Goal: Information Seeking & Learning: Check status

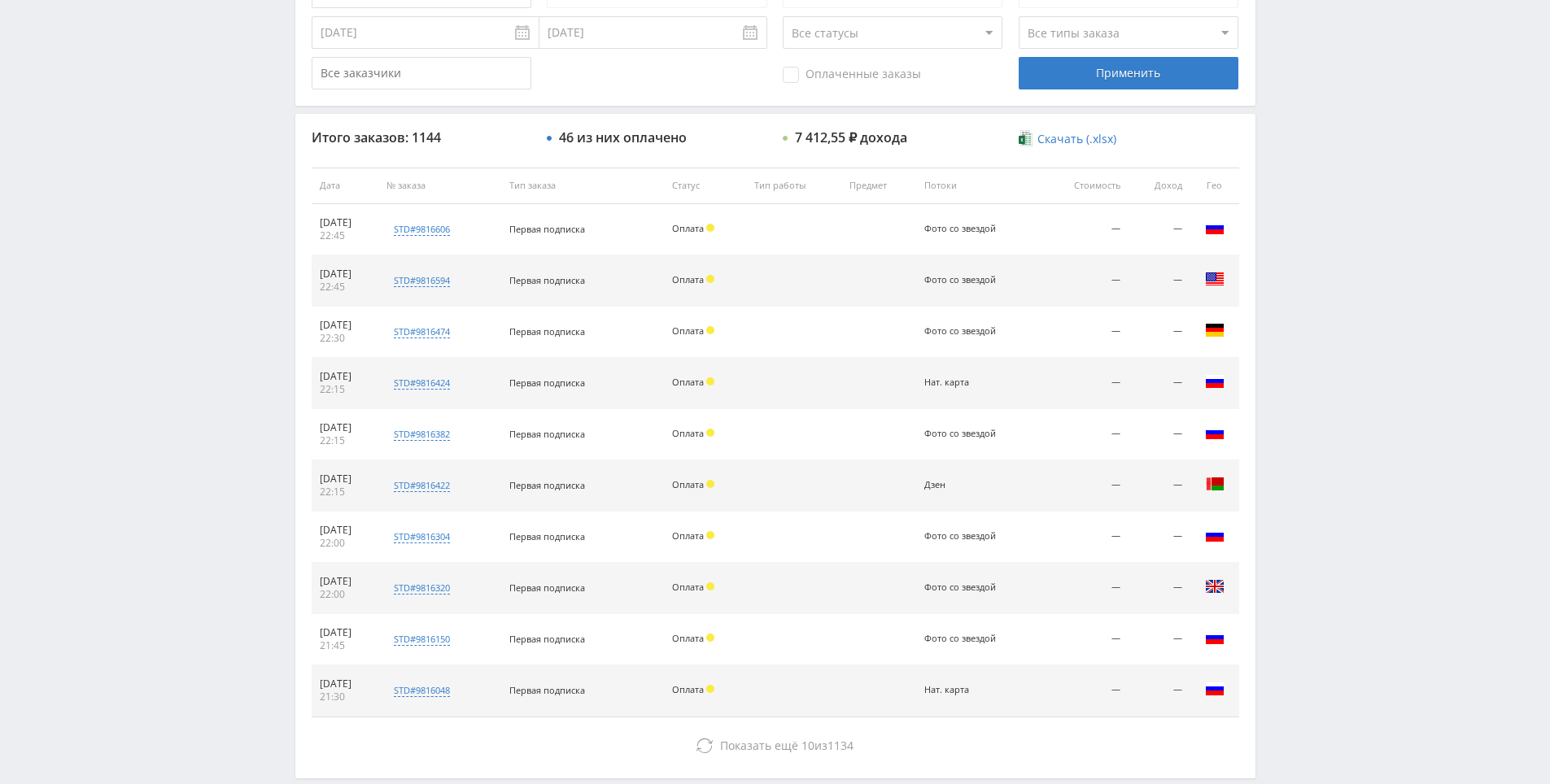
drag, startPoint x: 1295, startPoint y: 226, endPoint x: 1314, endPoint y: 337, distance: 112.6
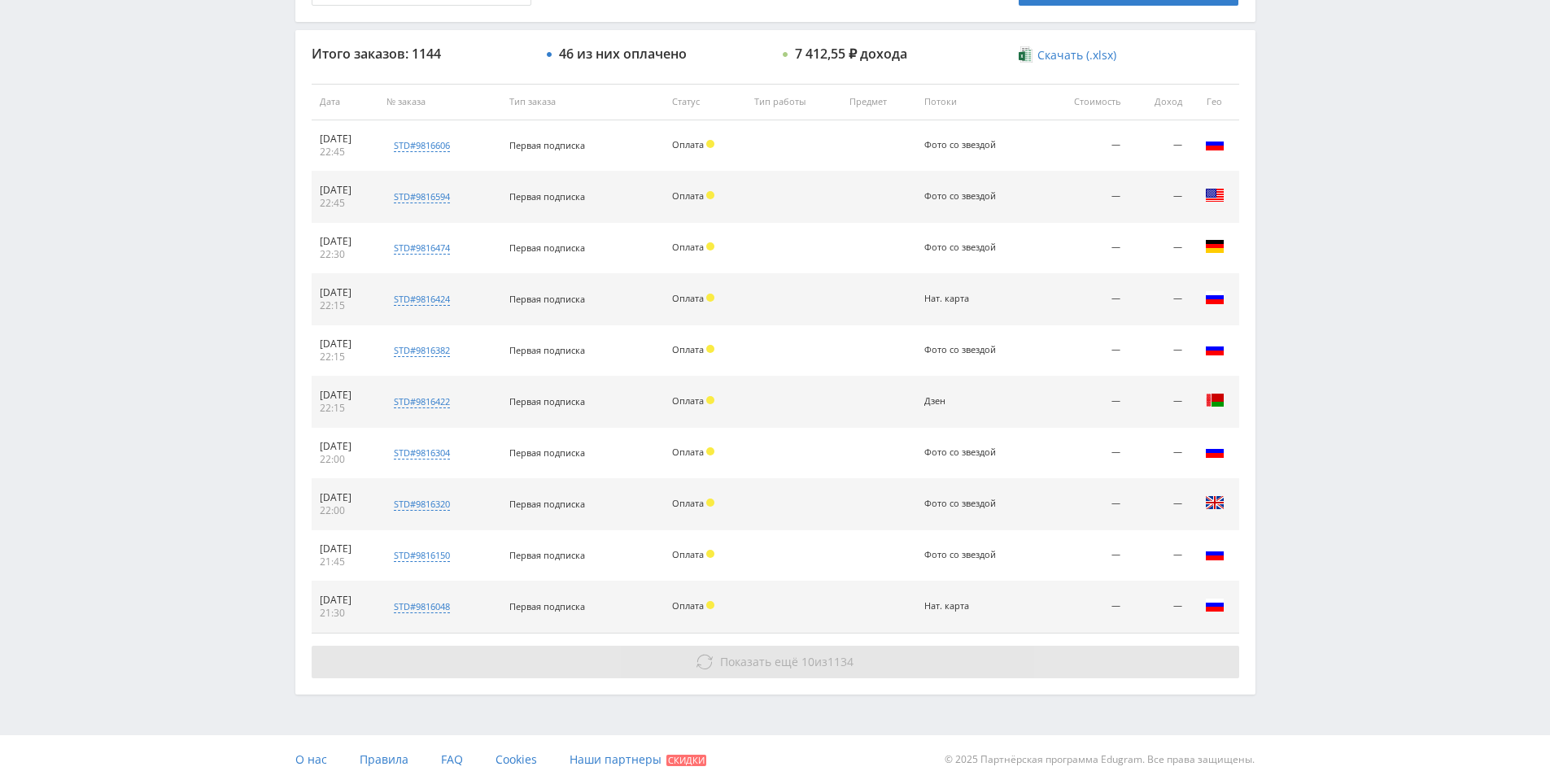
click at [891, 661] on button "Показать ещё 10 из 1134" at bounding box center [775, 662] width 928 height 33
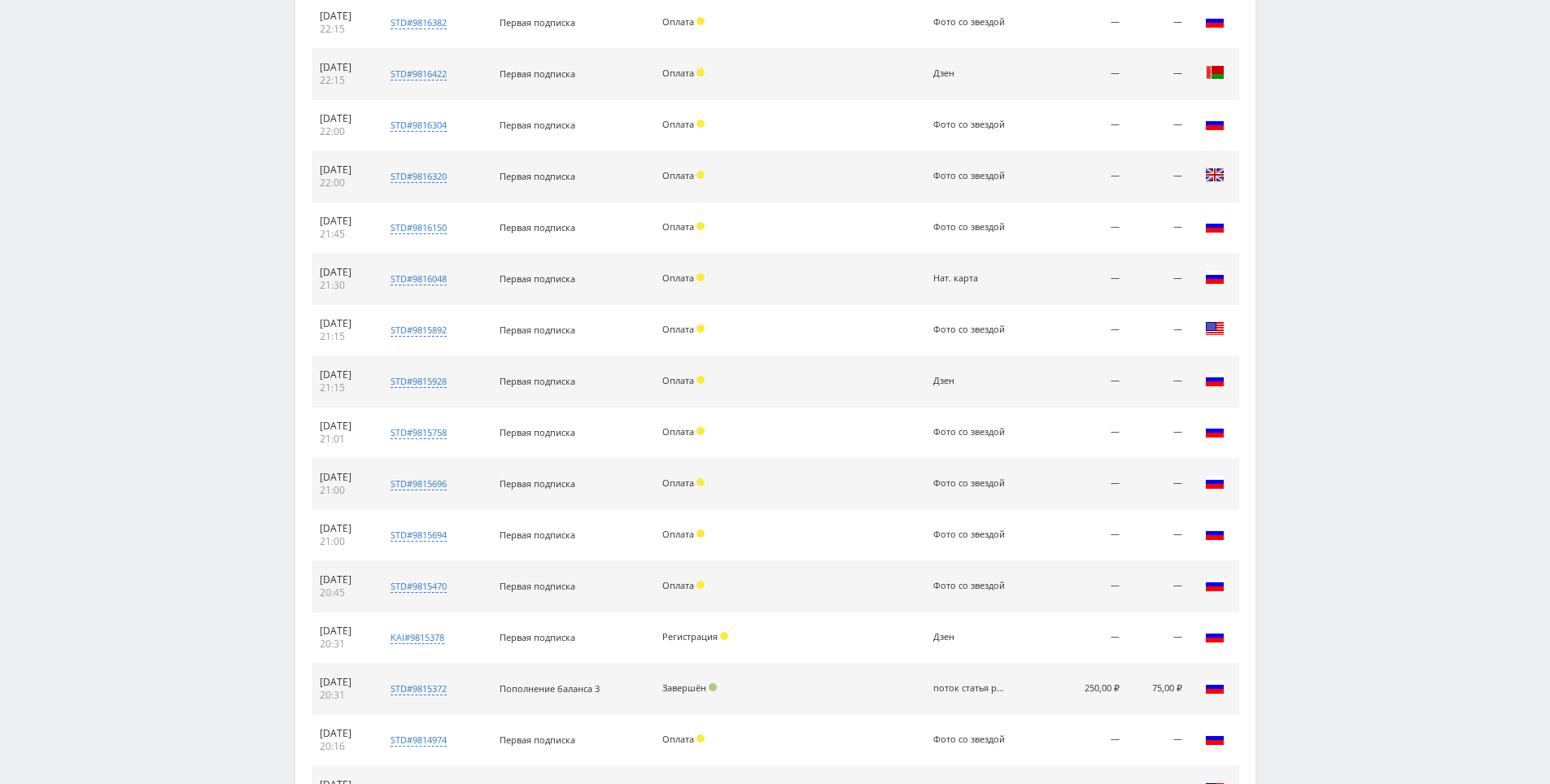
scroll to position [1094, 0]
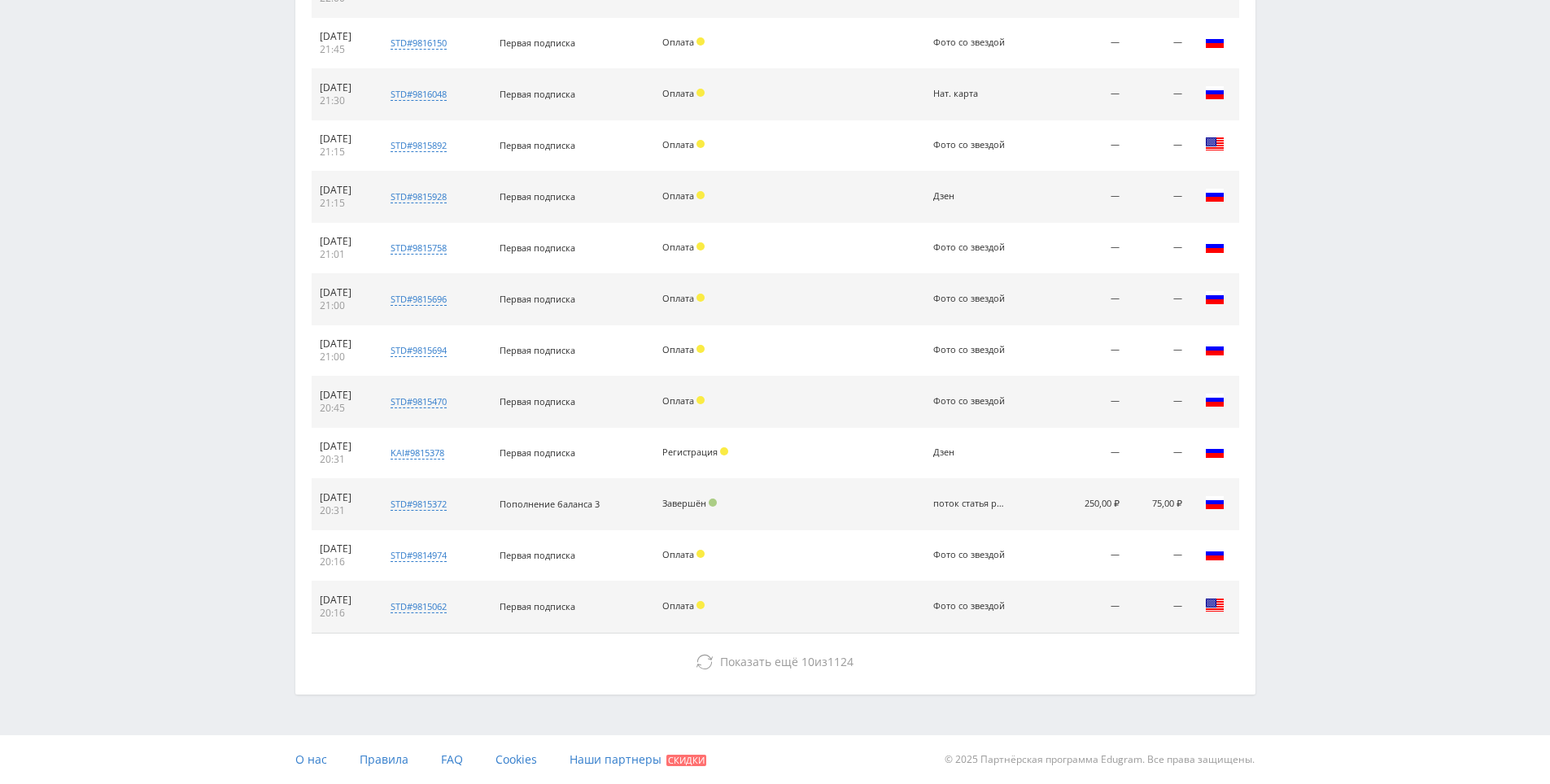
drag, startPoint x: 1319, startPoint y: 505, endPoint x: 1323, endPoint y: 562, distance: 57.1
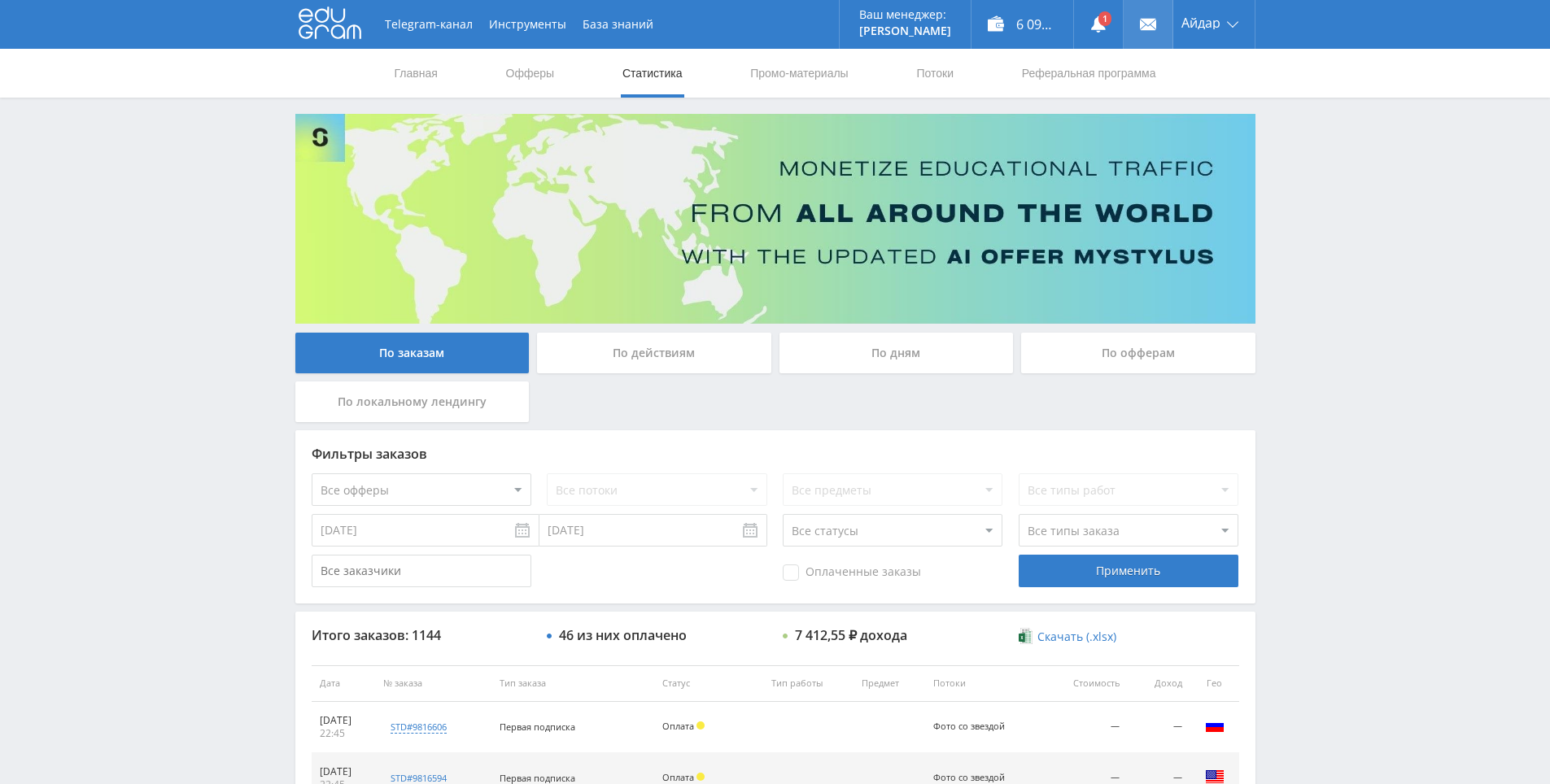
drag, startPoint x: 1243, startPoint y: 66, endPoint x: 1163, endPoint y: 1, distance: 103.1
click at [1083, 8] on link at bounding box center [1098, 24] width 49 height 49
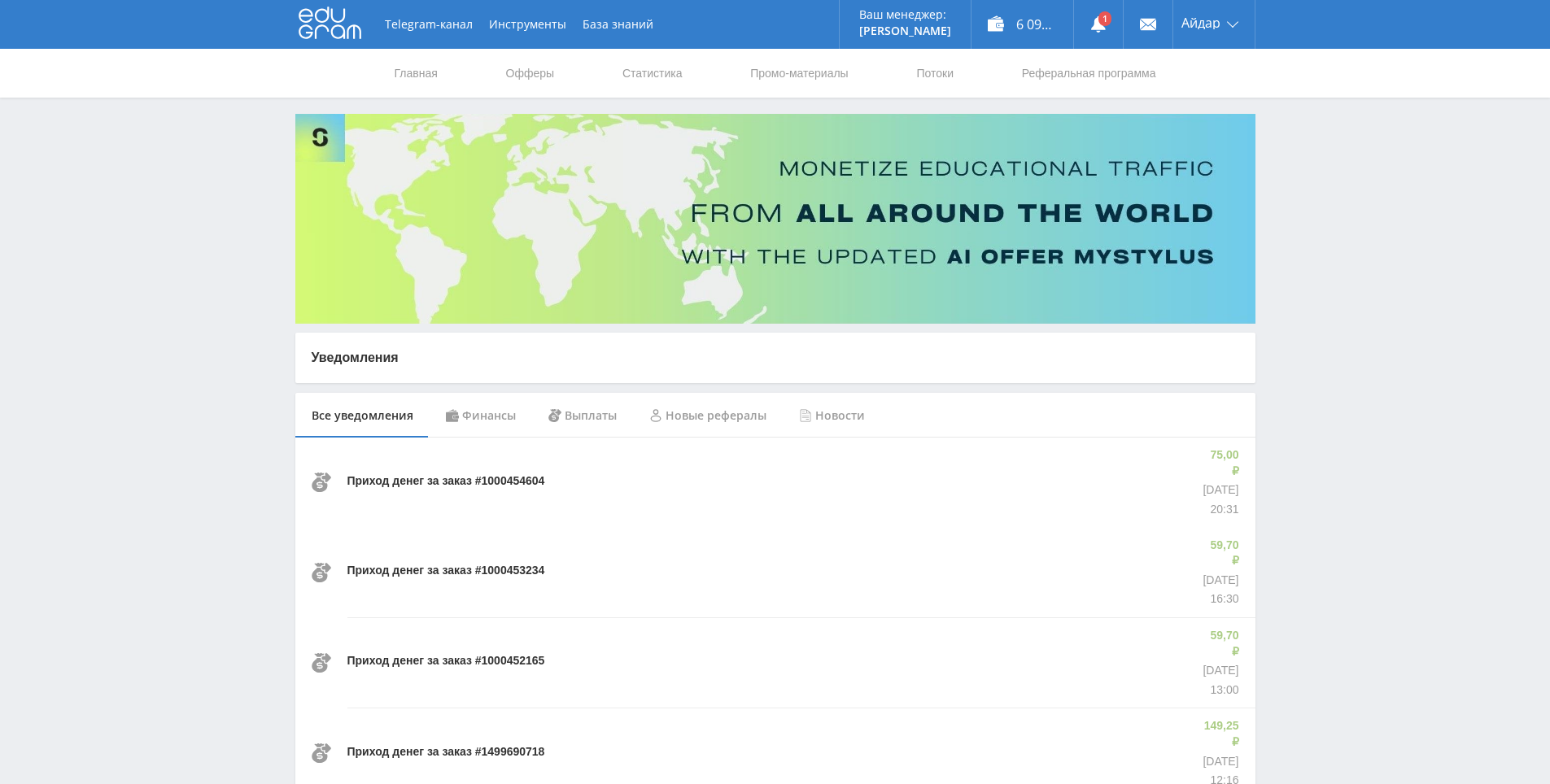
click at [325, 27] on use at bounding box center [329, 23] width 63 height 32
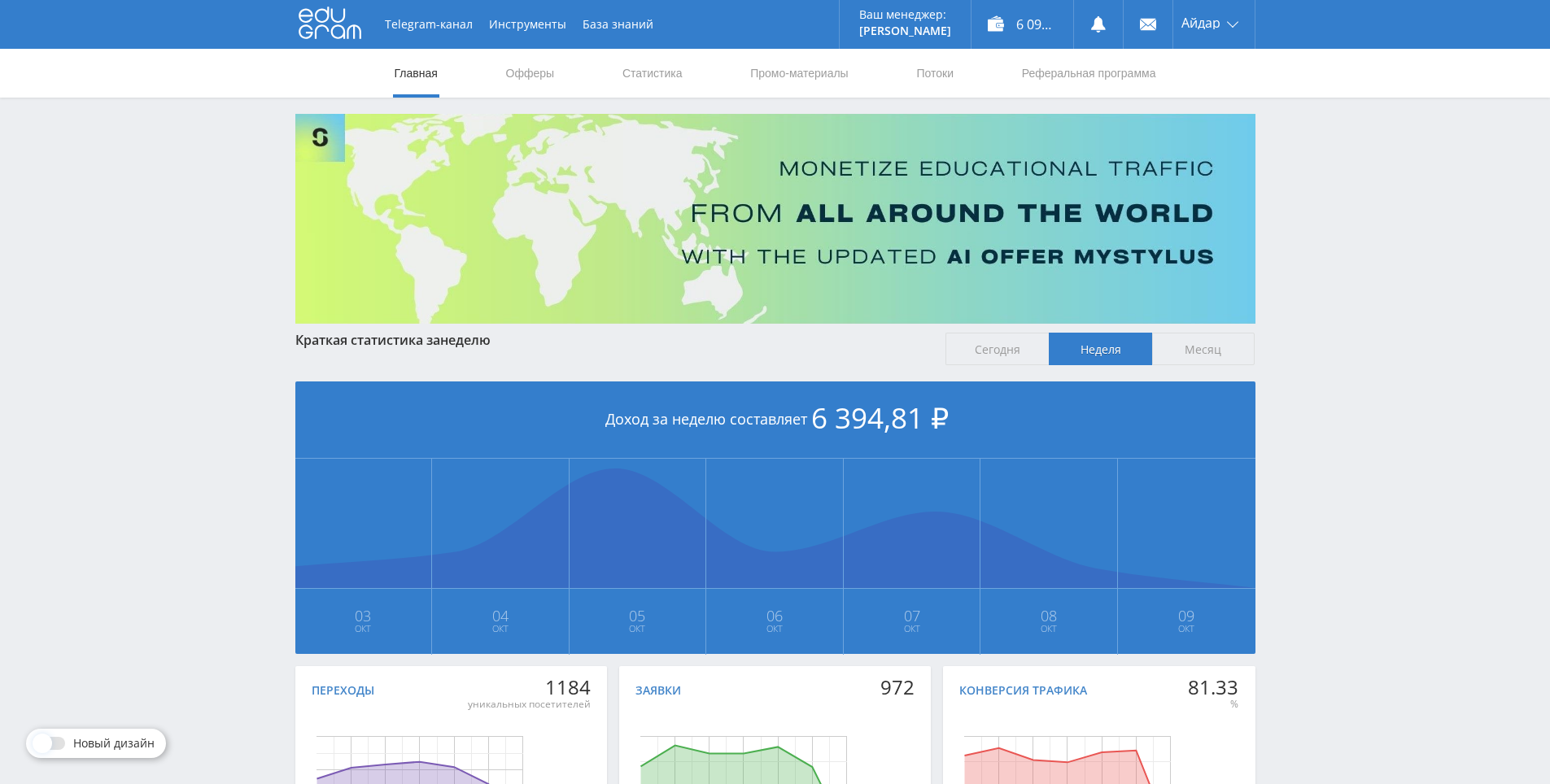
click at [1297, 101] on div "Telegram-канал Инструменты База знаний Ваш менеджер: Alex Alex Online @edugram_…" at bounding box center [775, 482] width 1550 height 965
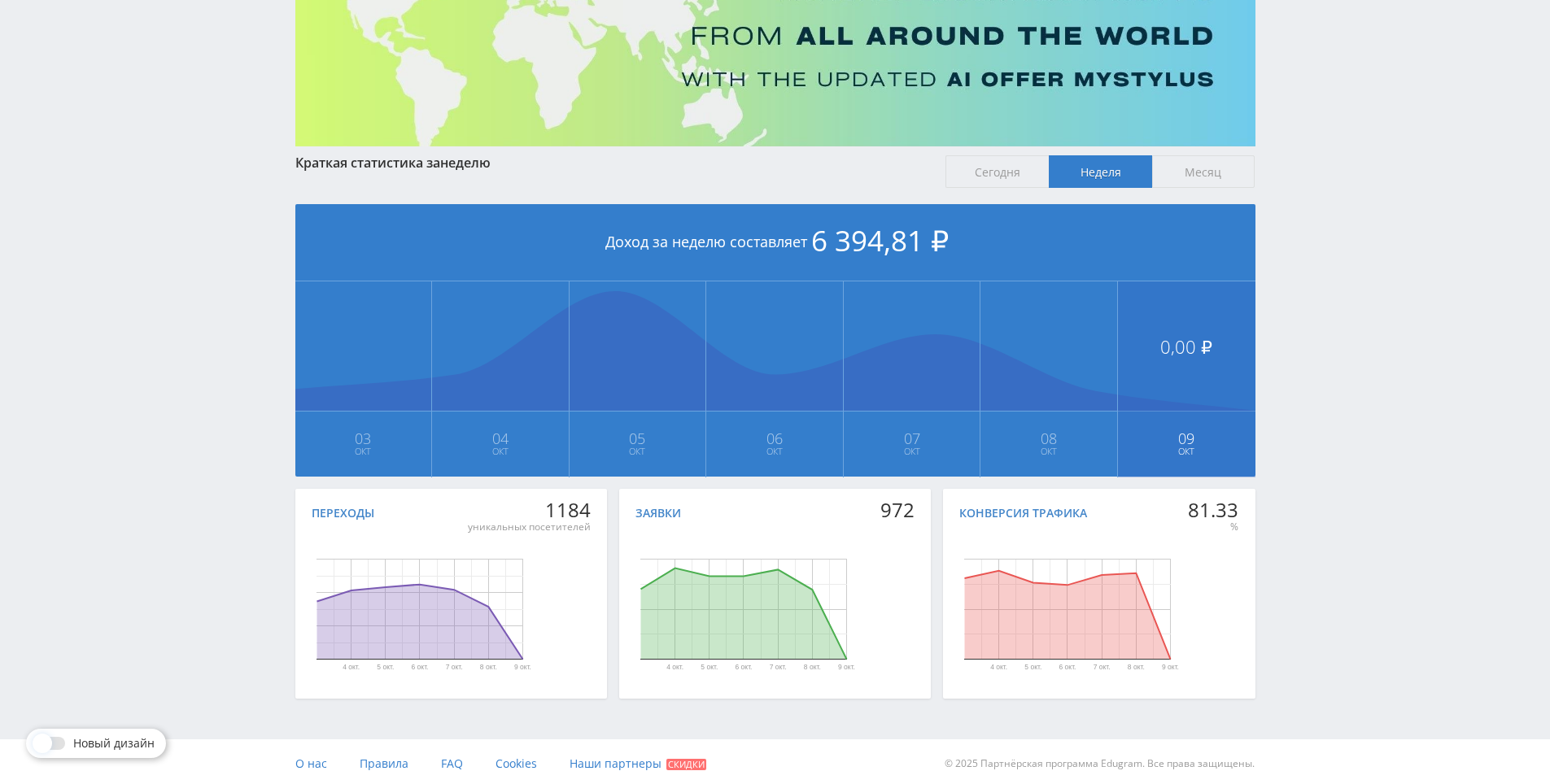
scroll to position [181, 0]
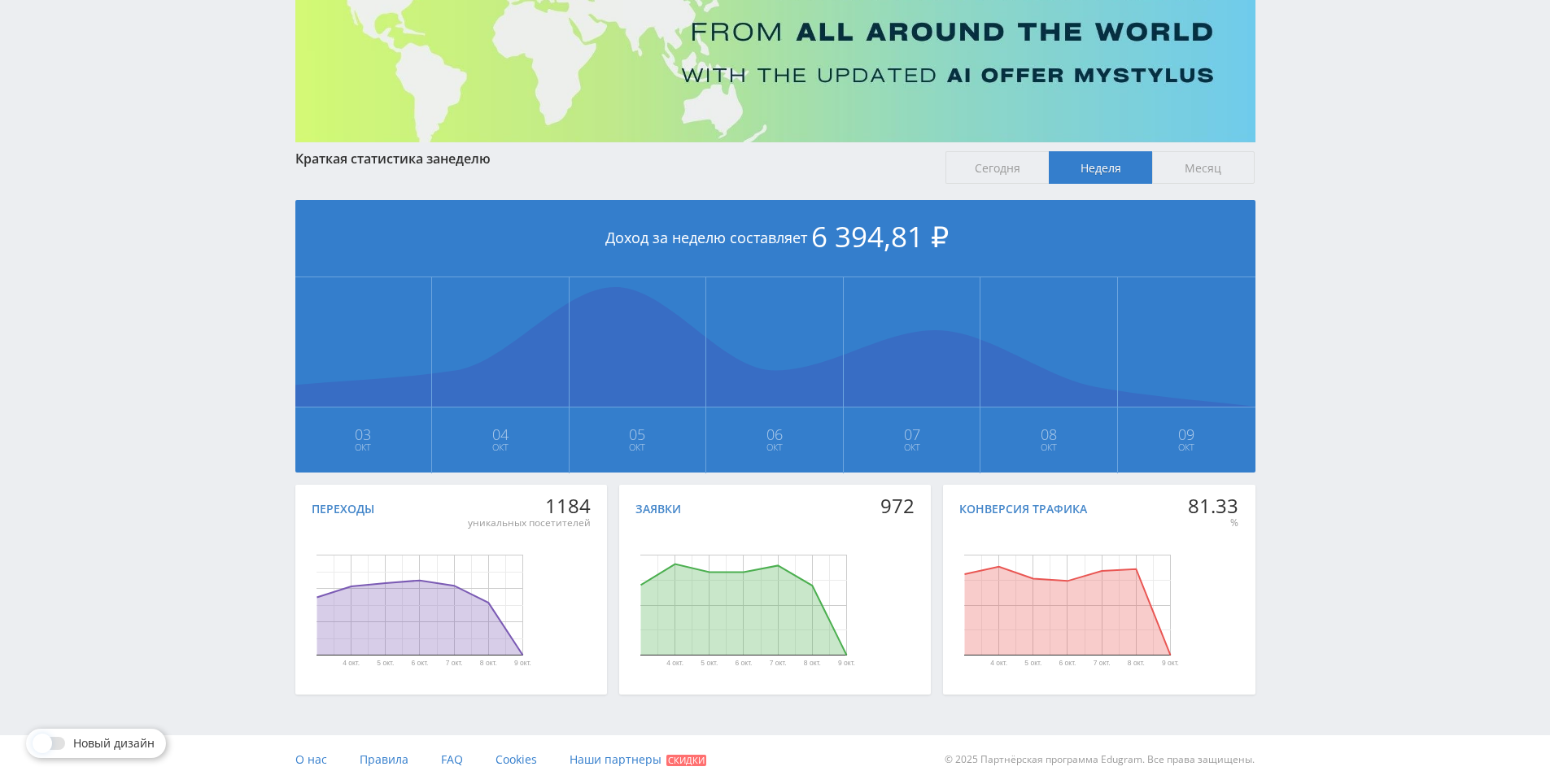
click at [1347, 420] on div "Telegram-канал Инструменты База знаний Ваш менеджер: Alex Alex Online @edugram_…" at bounding box center [775, 301] width 1550 height 965
click at [1339, 432] on div "Telegram-канал Инструменты База знаний Ваш менеджер: Alex Alex Online @edugram_…" at bounding box center [775, 301] width 1550 height 965
click at [1339, 352] on div "Telegram-канал Инструменты База знаний Ваш менеджер: Alex Alex Online @edugram_…" at bounding box center [775, 301] width 1550 height 965
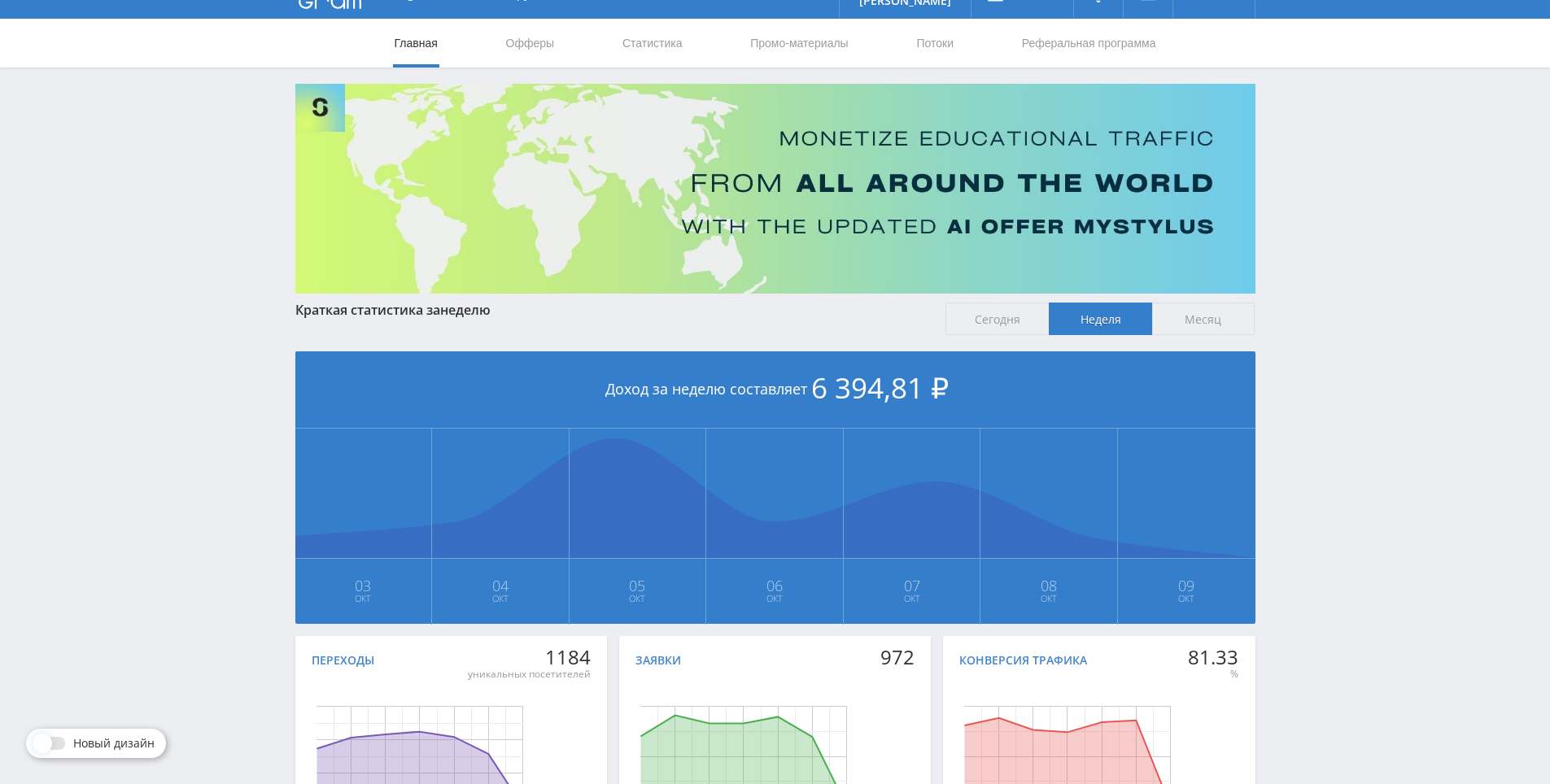
scroll to position [0, 0]
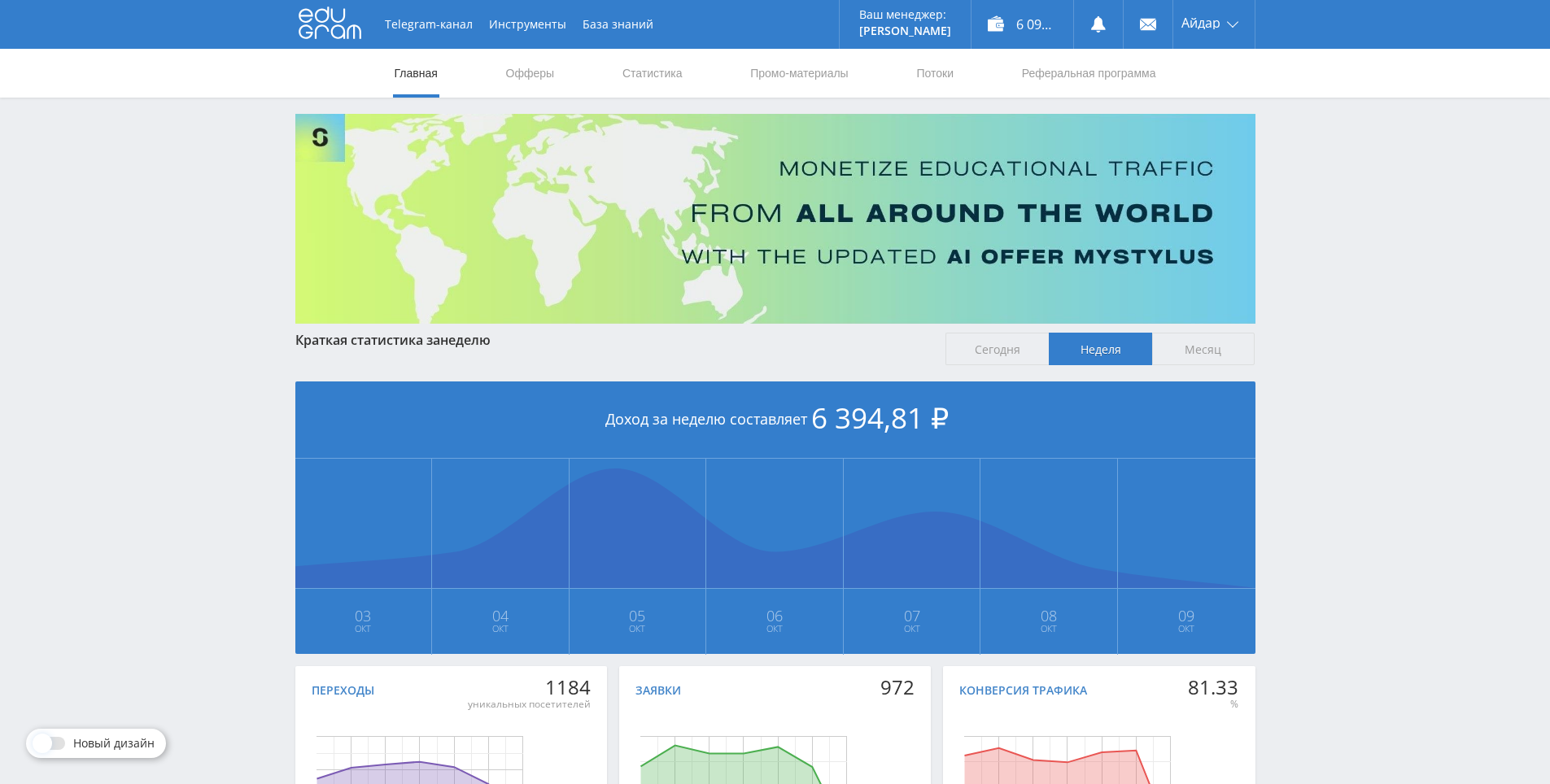
drag, startPoint x: 1325, startPoint y: 371, endPoint x: 1310, endPoint y: 210, distance: 161.7
click at [660, 82] on link "Статистика" at bounding box center [652, 73] width 64 height 49
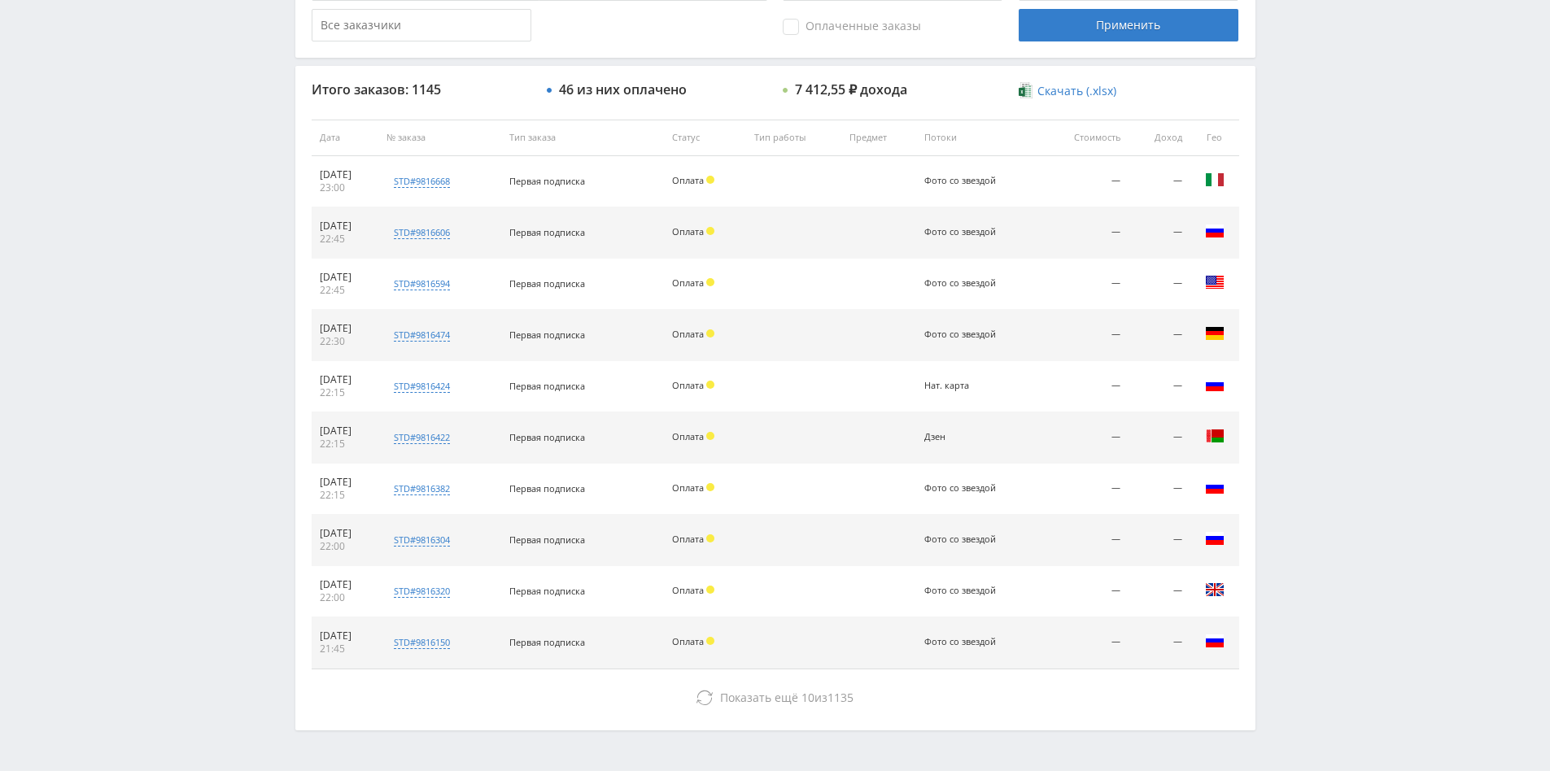
drag, startPoint x: 1357, startPoint y: 482, endPoint x: 1357, endPoint y: 576, distance: 94.0
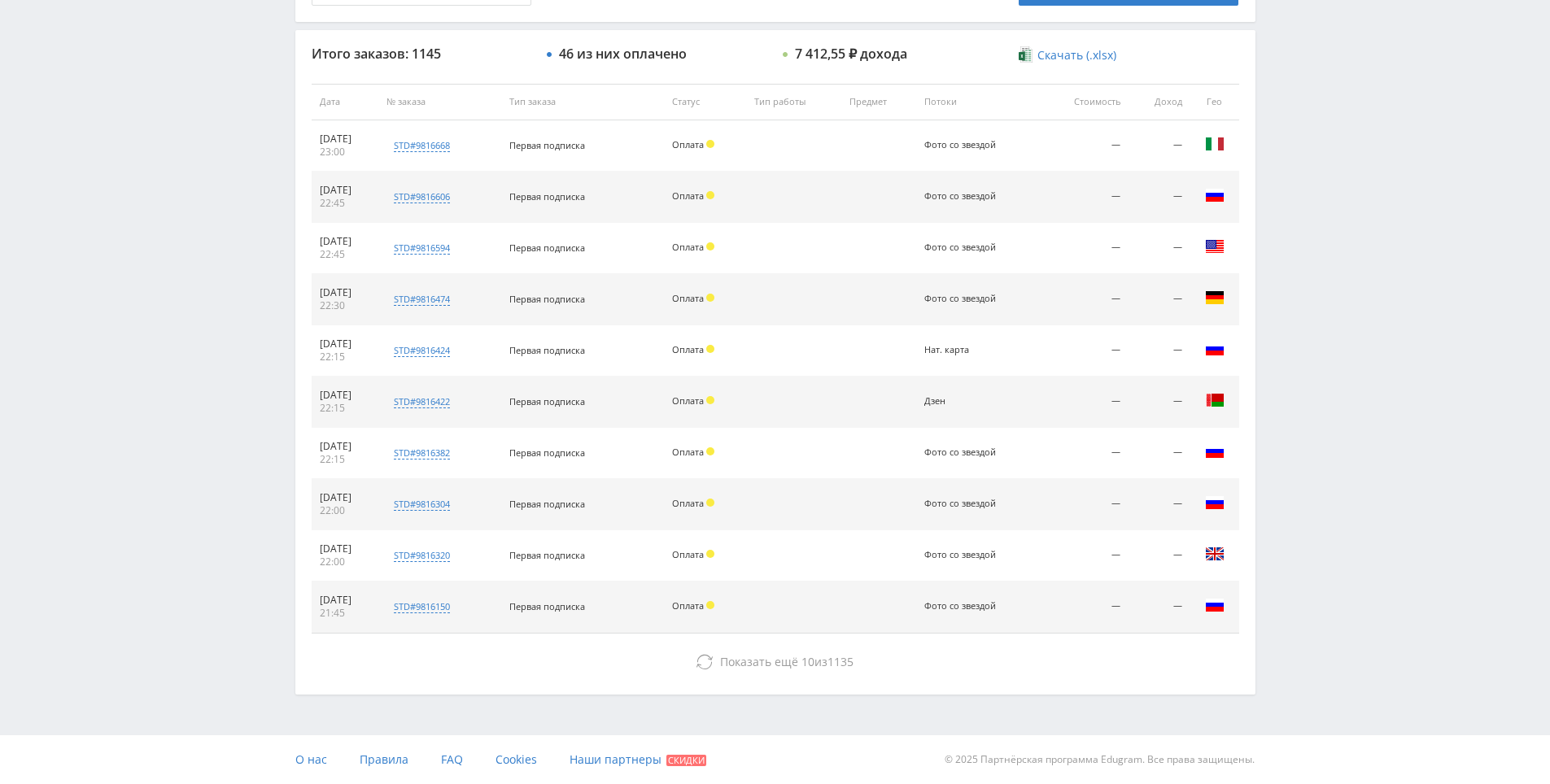
drag, startPoint x: 1271, startPoint y: 236, endPoint x: 1287, endPoint y: 236, distance: 16.0
click at [1280, 236] on div "Telegram-канал Инструменты База знаний Ваш менеджер: [PERSON_NAME] Online @edug…" at bounding box center [775, 101] width 1550 height 1366
click at [1311, 243] on div "Telegram-канал Инструменты База знаний Ваш менеджер: [PERSON_NAME] Online @edug…" at bounding box center [775, 101] width 1550 height 1366
drag, startPoint x: 1310, startPoint y: 182, endPoint x: 1310, endPoint y: 221, distance: 39.0
click at [1310, 187] on div "Telegram-канал Инструменты База знаний Ваш менеджер: [PERSON_NAME] Online @edug…" at bounding box center [775, 101] width 1550 height 1366
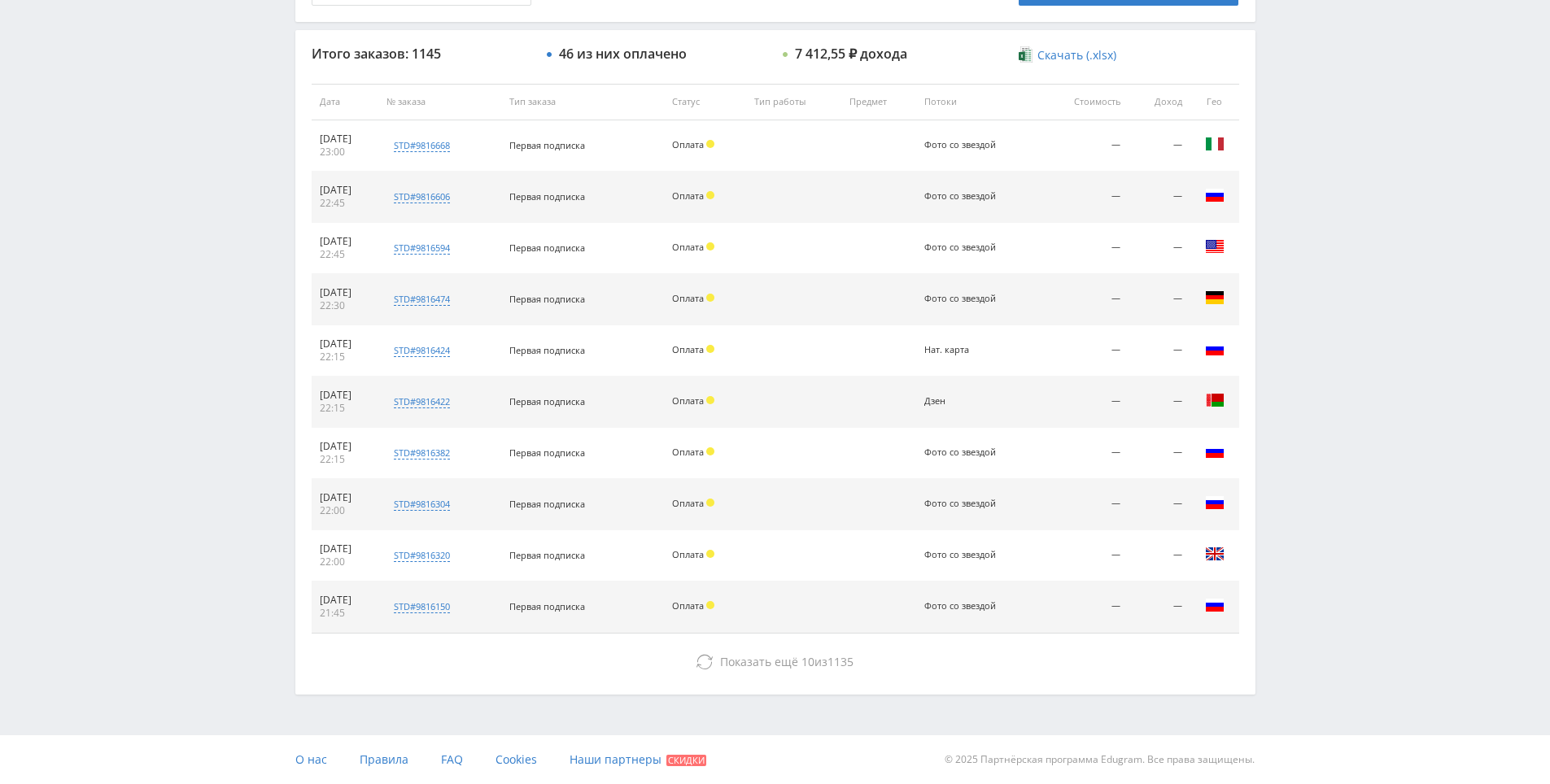
click at [1314, 230] on div "Telegram-канал Инструменты База знаний Ваш менеджер: [PERSON_NAME] Online @edug…" at bounding box center [775, 101] width 1550 height 1366
click at [1314, 232] on div "Telegram-канал Инструменты База знаний Ваш менеджер: [PERSON_NAME] Online @edug…" at bounding box center [775, 101] width 1550 height 1366
drag, startPoint x: 1295, startPoint y: 200, endPoint x: 1287, endPoint y: 192, distance: 11.3
click at [1303, 138] on div "Telegram-канал Инструменты База знаний Ваш менеджер: [PERSON_NAME] Online @edug…" at bounding box center [775, 101] width 1550 height 1366
drag, startPoint x: 1339, startPoint y: 266, endPoint x: 1310, endPoint y: 102, distance: 166.5
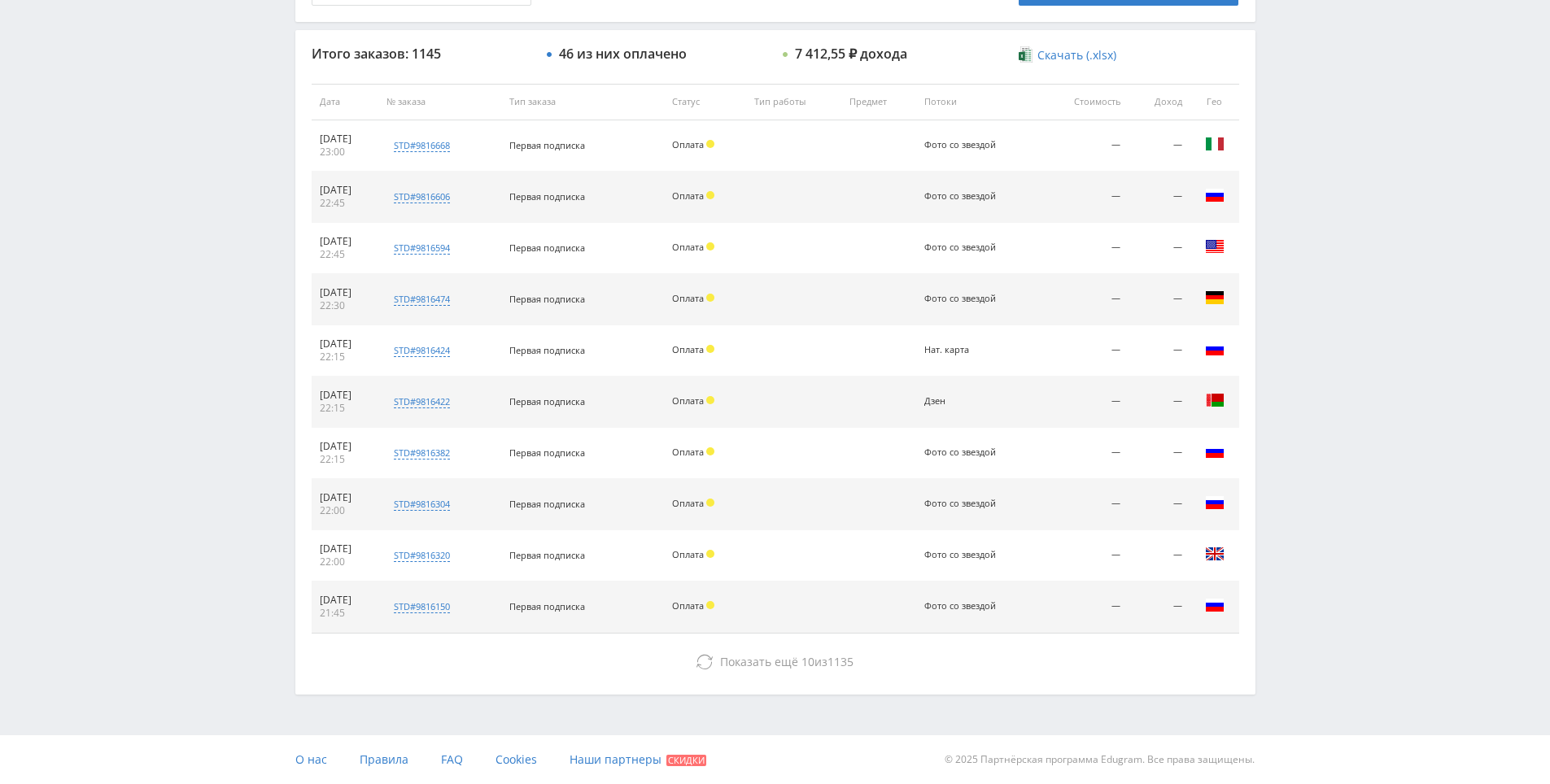
click at [1308, 64] on div "Telegram-канал Инструменты База знаний Ваш менеджер: [PERSON_NAME] Online @edug…" at bounding box center [775, 101] width 1550 height 1366
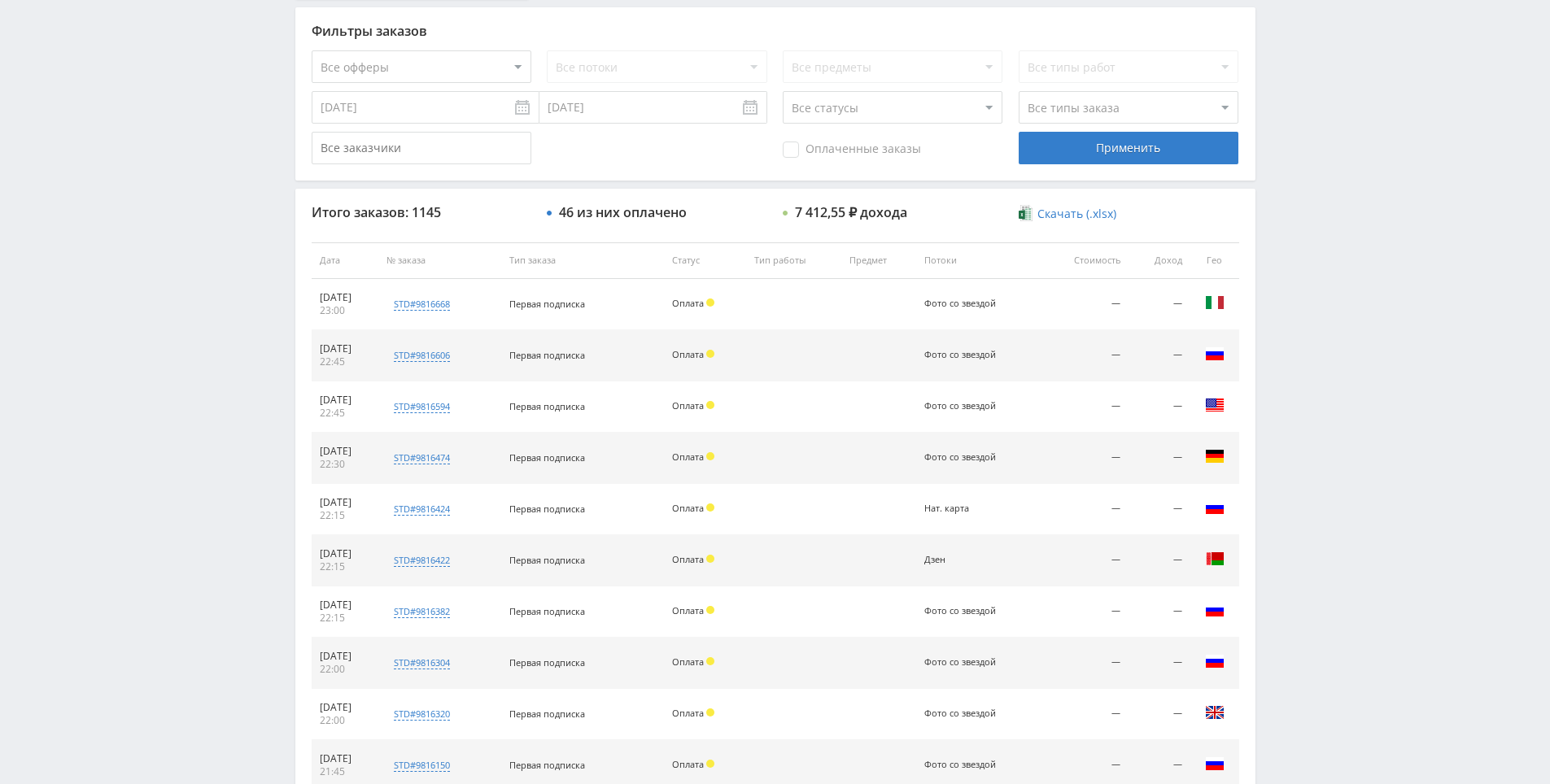
scroll to position [0, 0]
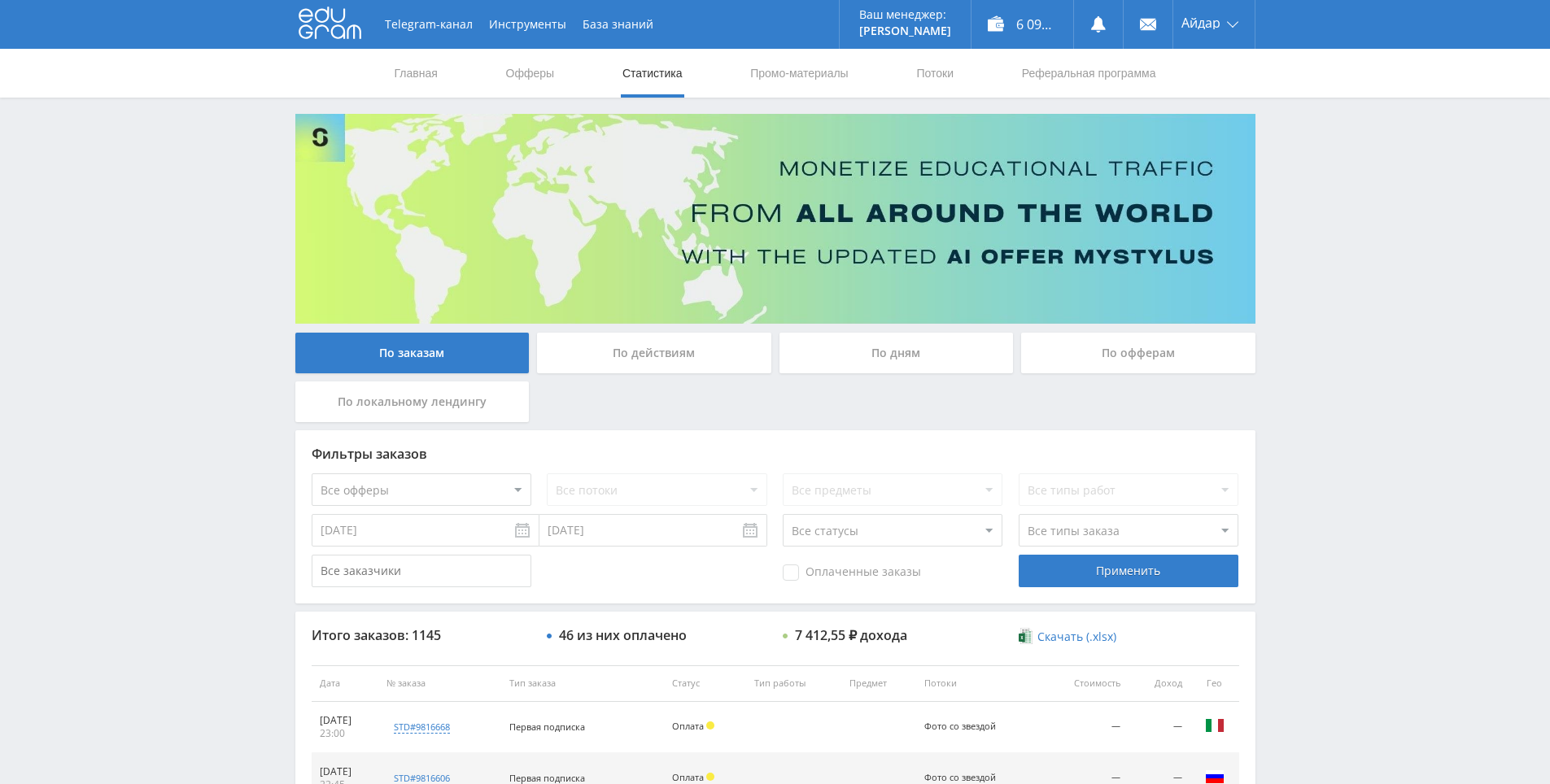
drag, startPoint x: 1297, startPoint y: 251, endPoint x: 1295, endPoint y: 30, distance: 221.0
click at [1035, 83] on link "Реферальная программа" at bounding box center [1089, 73] width 138 height 49
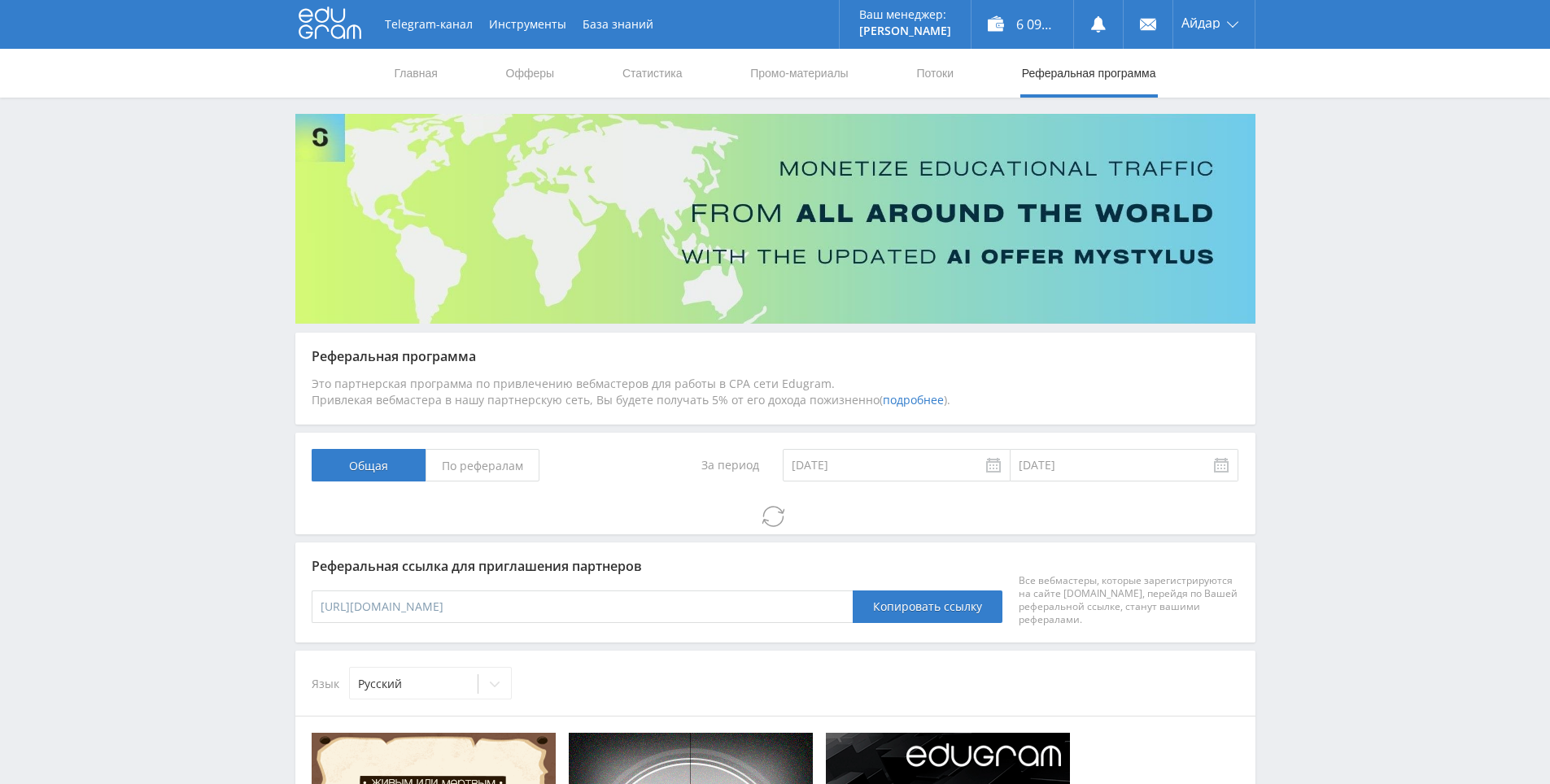
drag, startPoint x: 1320, startPoint y: 371, endPoint x: 1334, endPoint y: 443, distance: 73.3
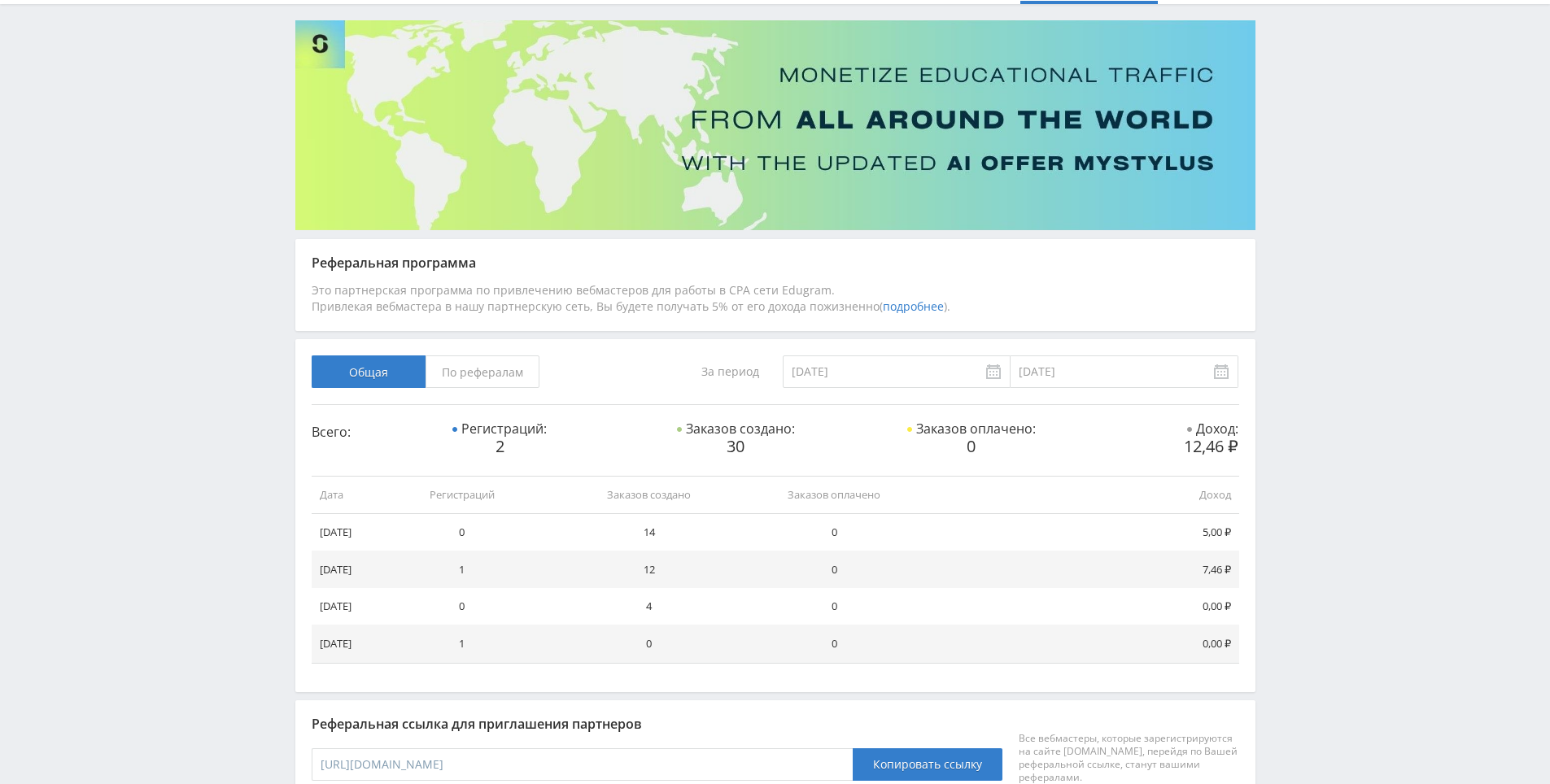
scroll to position [154, 0]
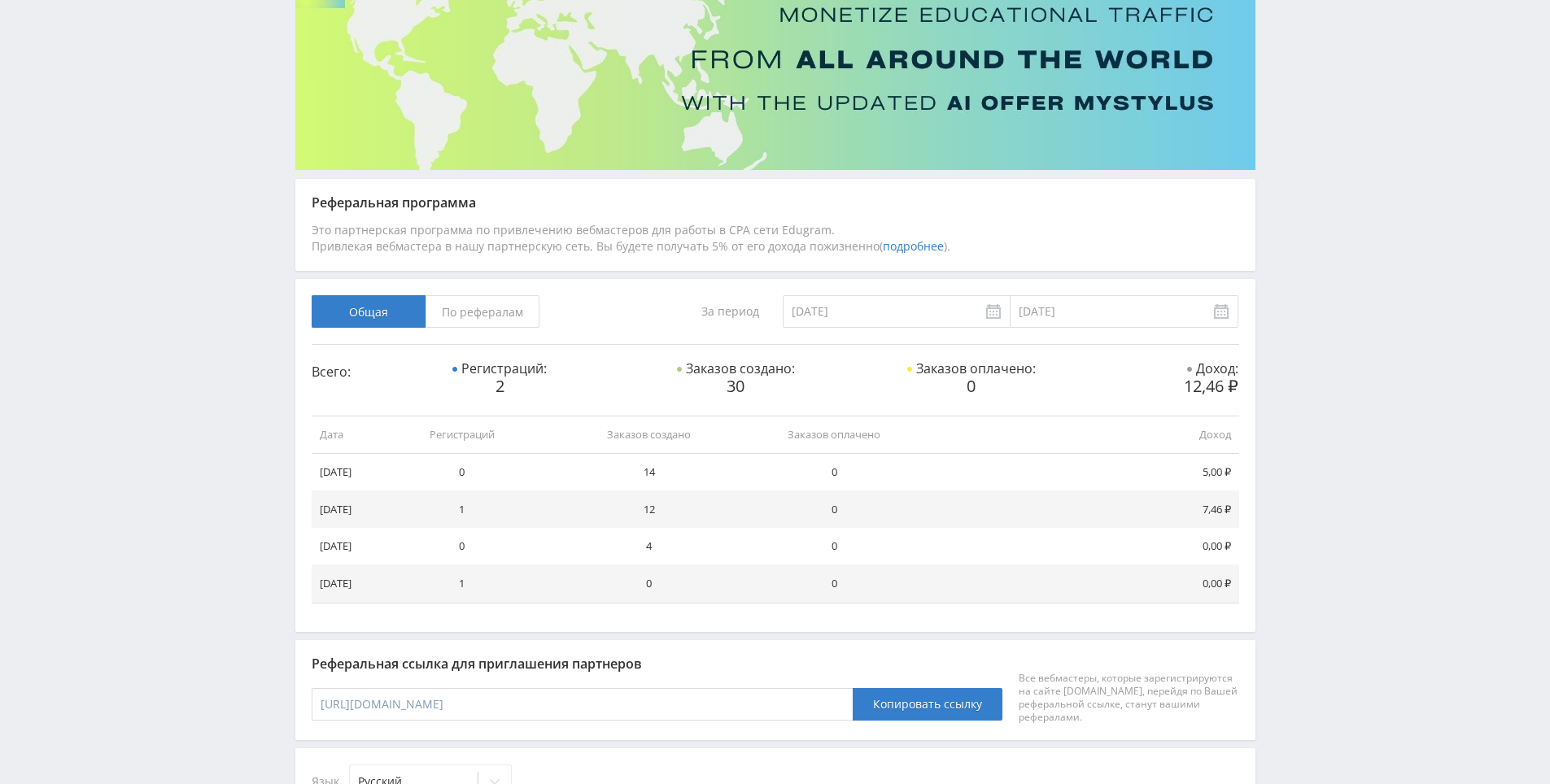
drag, startPoint x: 1338, startPoint y: 452, endPoint x: 1340, endPoint y: 461, distance: 9.2
drag, startPoint x: 1326, startPoint y: 371, endPoint x: 1350, endPoint y: 298, distance: 76.8
click at [1345, 209] on div "Telegram-канал Инструменты База знаний Ваш менеджер: Alex Alex Online @edugram_…" at bounding box center [775, 763] width 1550 height 1834
click at [1305, 395] on div "Telegram-канал Инструменты База знаний Ваш менеджер: Alex Alex Online @edugram_…" at bounding box center [775, 763] width 1550 height 1834
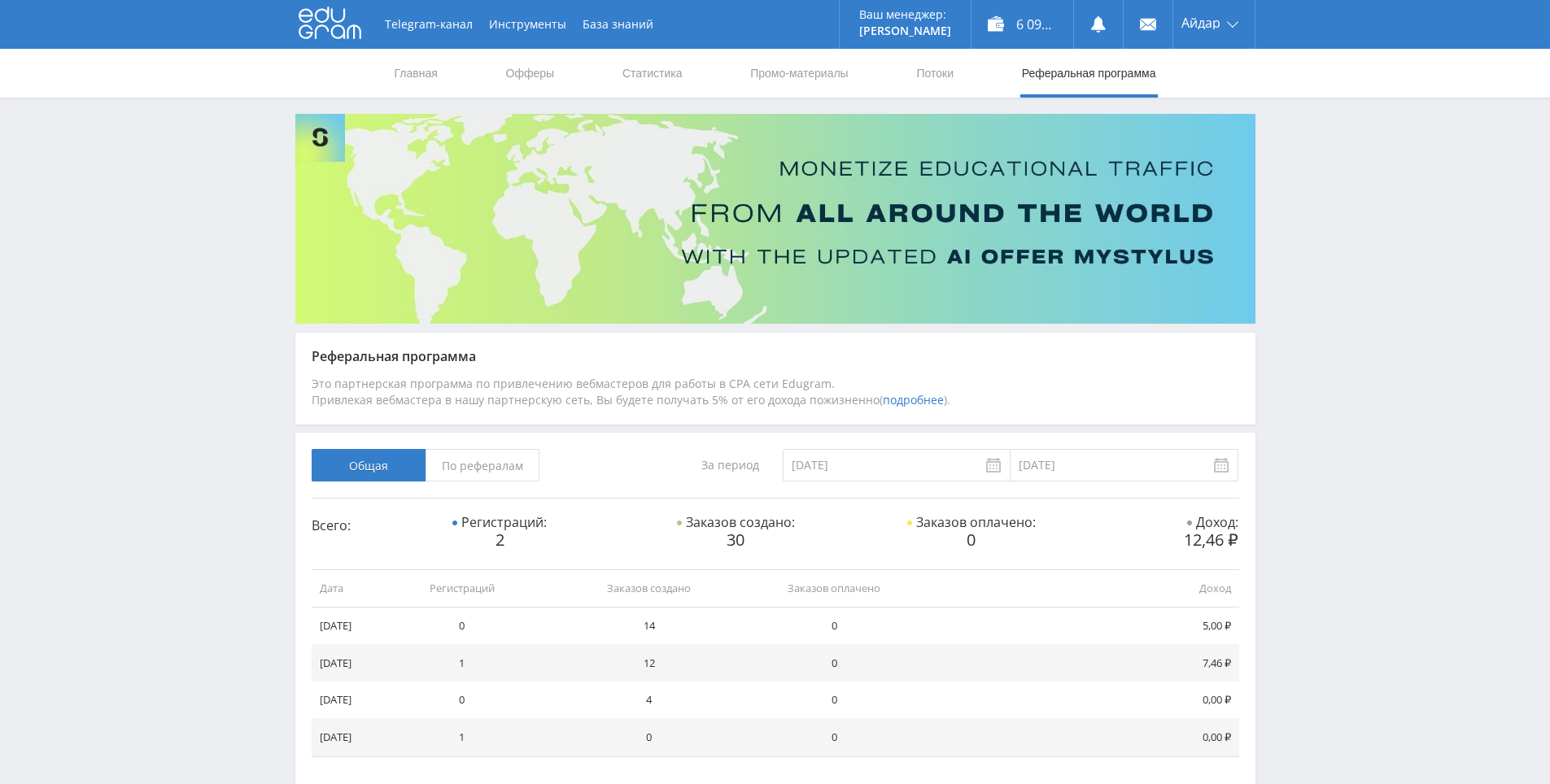
drag, startPoint x: 1287, startPoint y: 401, endPoint x: 1090, endPoint y: 63, distance: 391.2
click at [646, 78] on link "Статистика" at bounding box center [652, 73] width 64 height 49
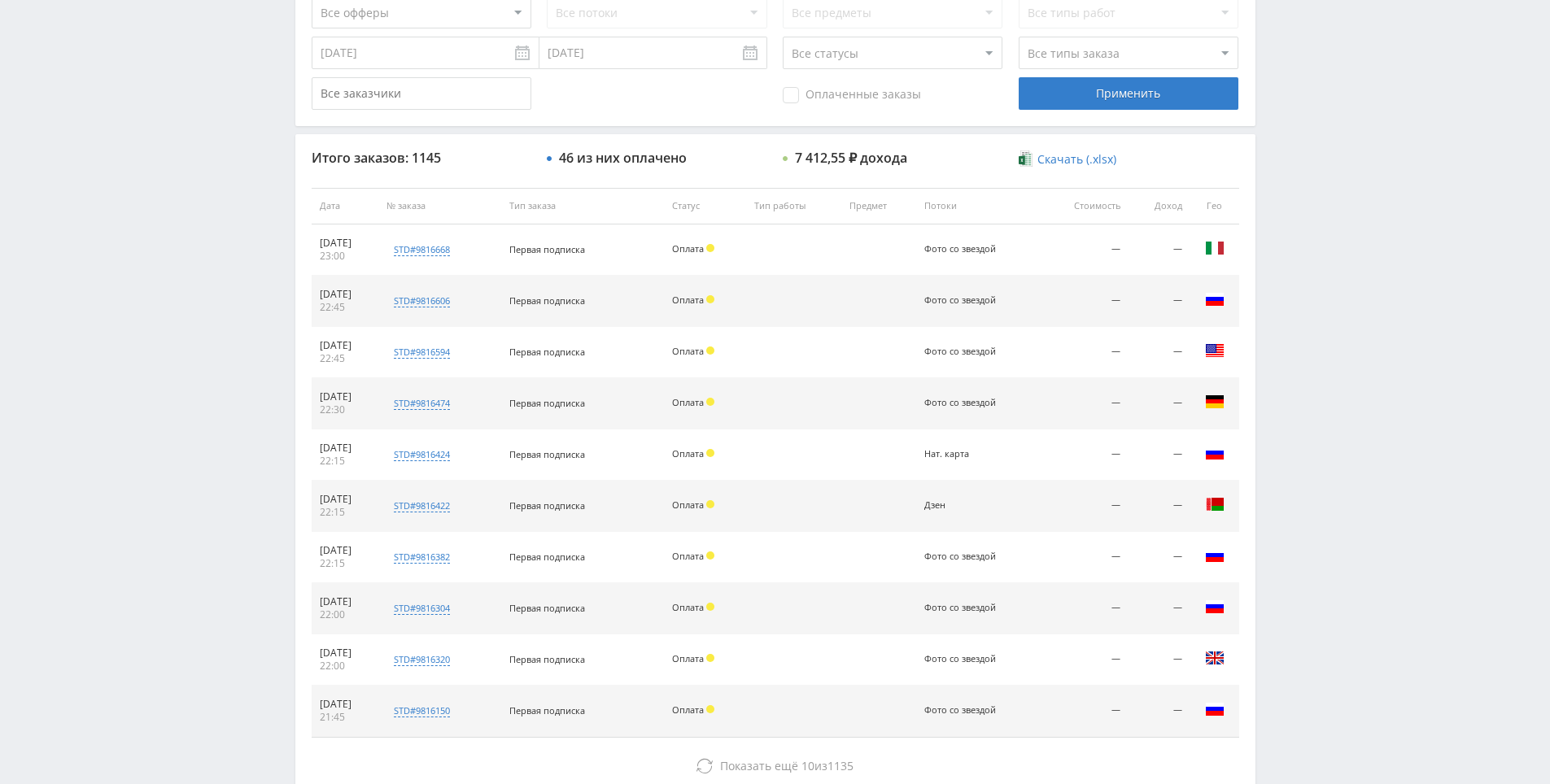
scroll to position [582, 0]
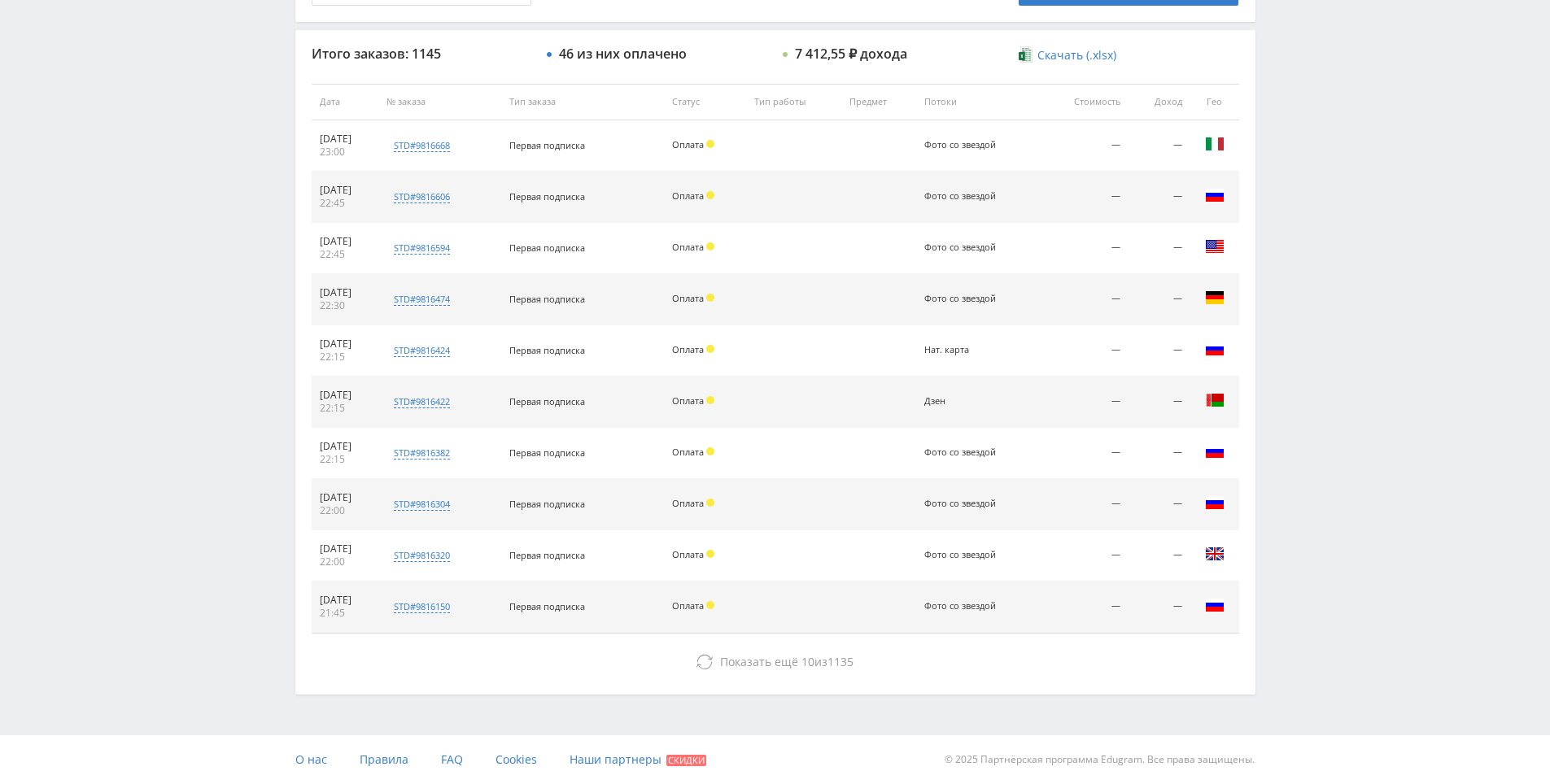
drag, startPoint x: 1323, startPoint y: 438, endPoint x: 1129, endPoint y: 589, distance: 245.8
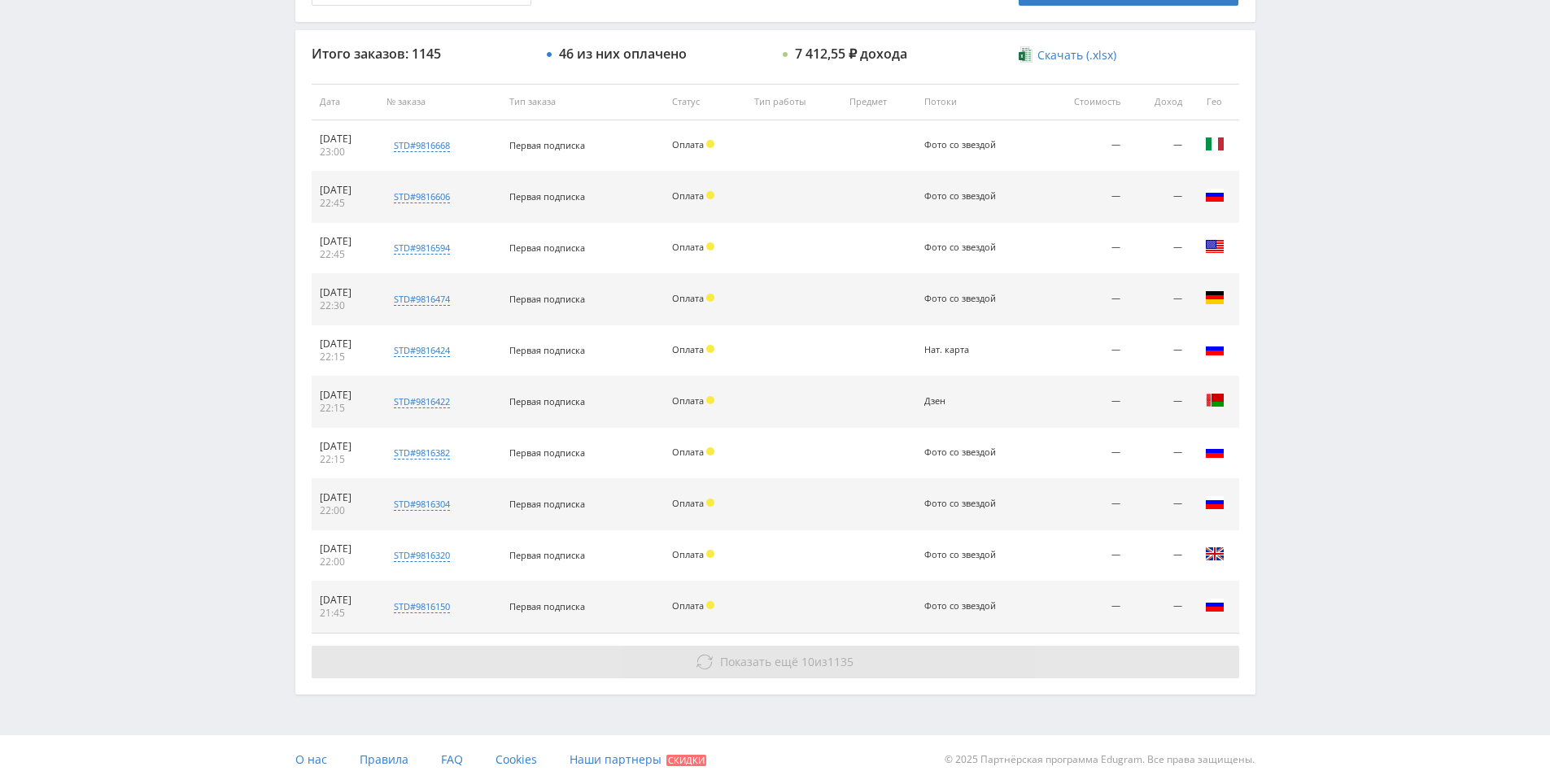
click at [794, 665] on span "Показать ещё" at bounding box center [758, 662] width 78 height 15
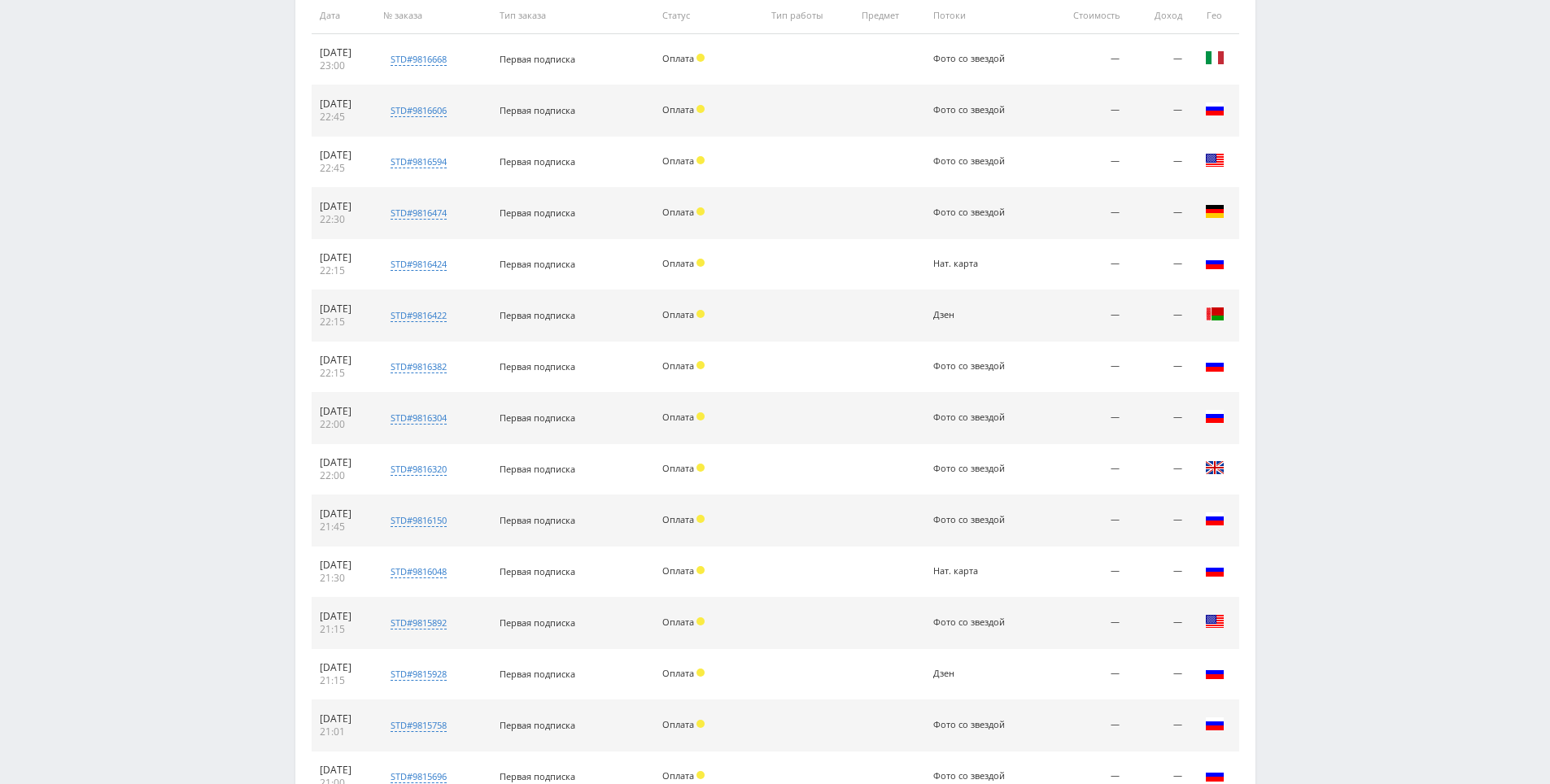
scroll to position [1094, 0]
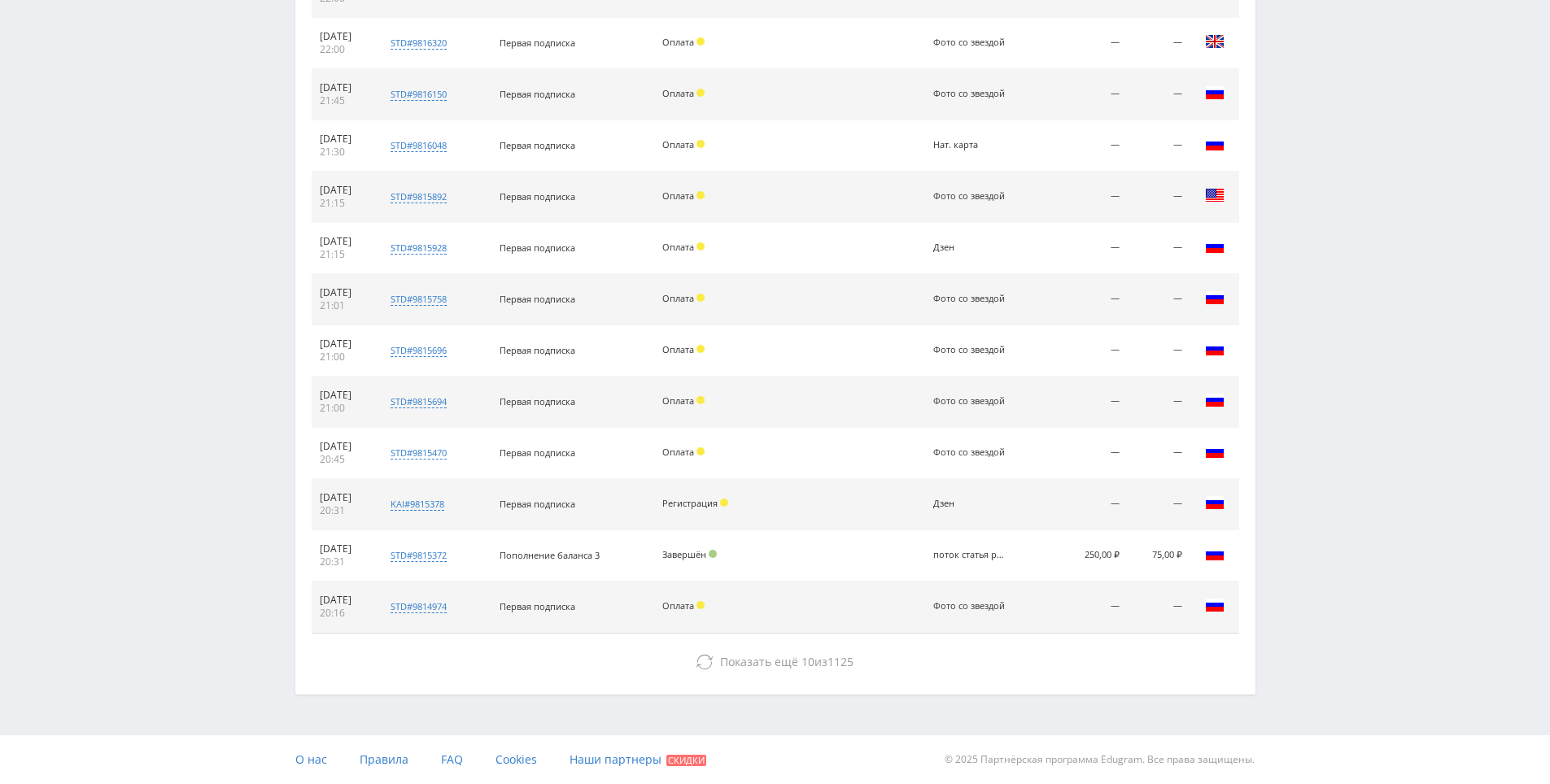
drag, startPoint x: 1308, startPoint y: 413, endPoint x: 1297, endPoint y: 616, distance: 203.3
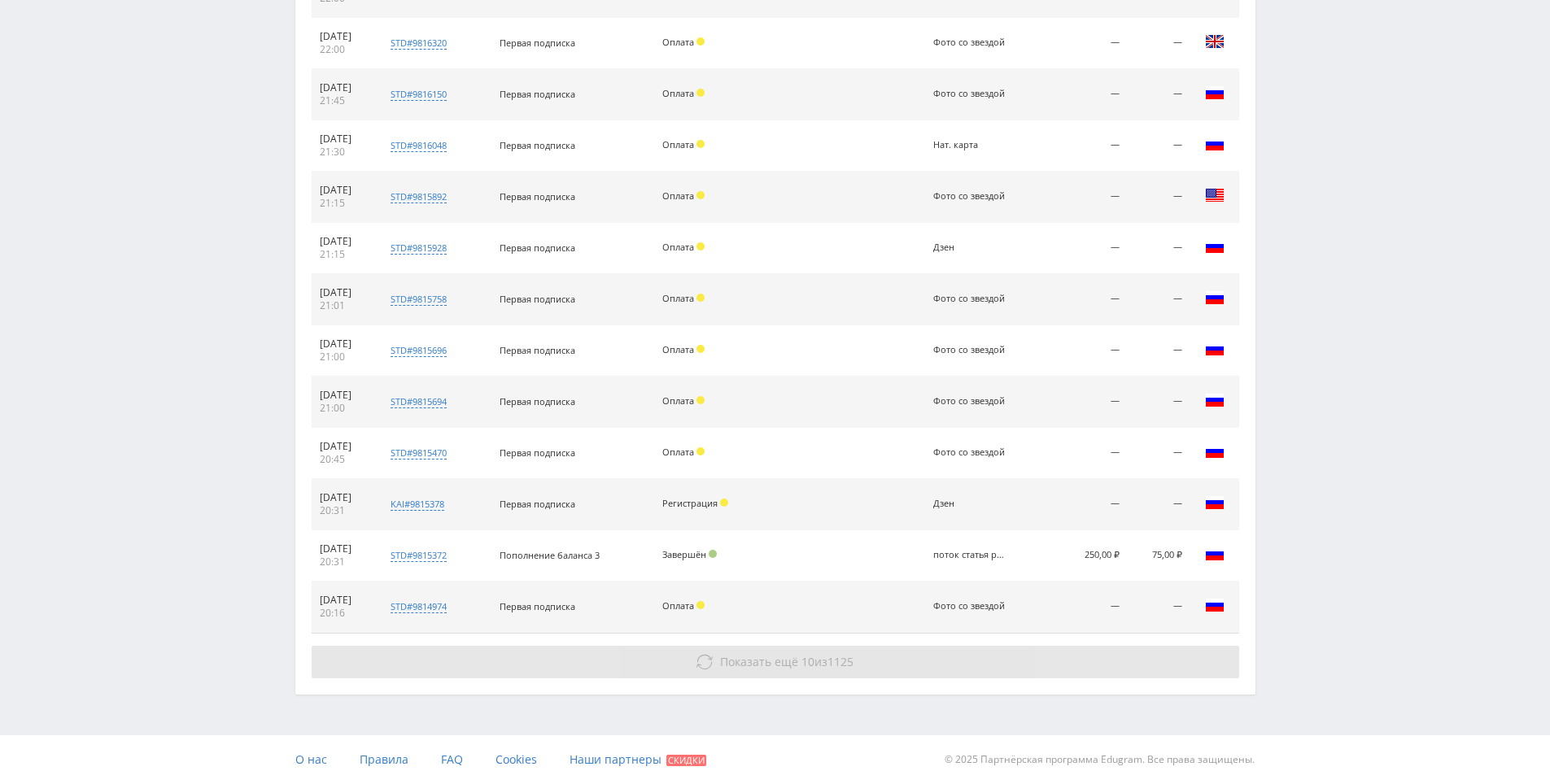
drag, startPoint x: 1074, startPoint y: 641, endPoint x: 1065, endPoint y: 652, distance: 14.2
click at [1068, 648] on div "Итого заказов: 1145 46 из них оплачено 7 412,55 ₽ дохода Скачать (.xlsx) Дата №…" at bounding box center [775, 106] width 960 height 1176
click at [1062, 659] on button "Показать ещё 10 из 1125" at bounding box center [775, 662] width 928 height 33
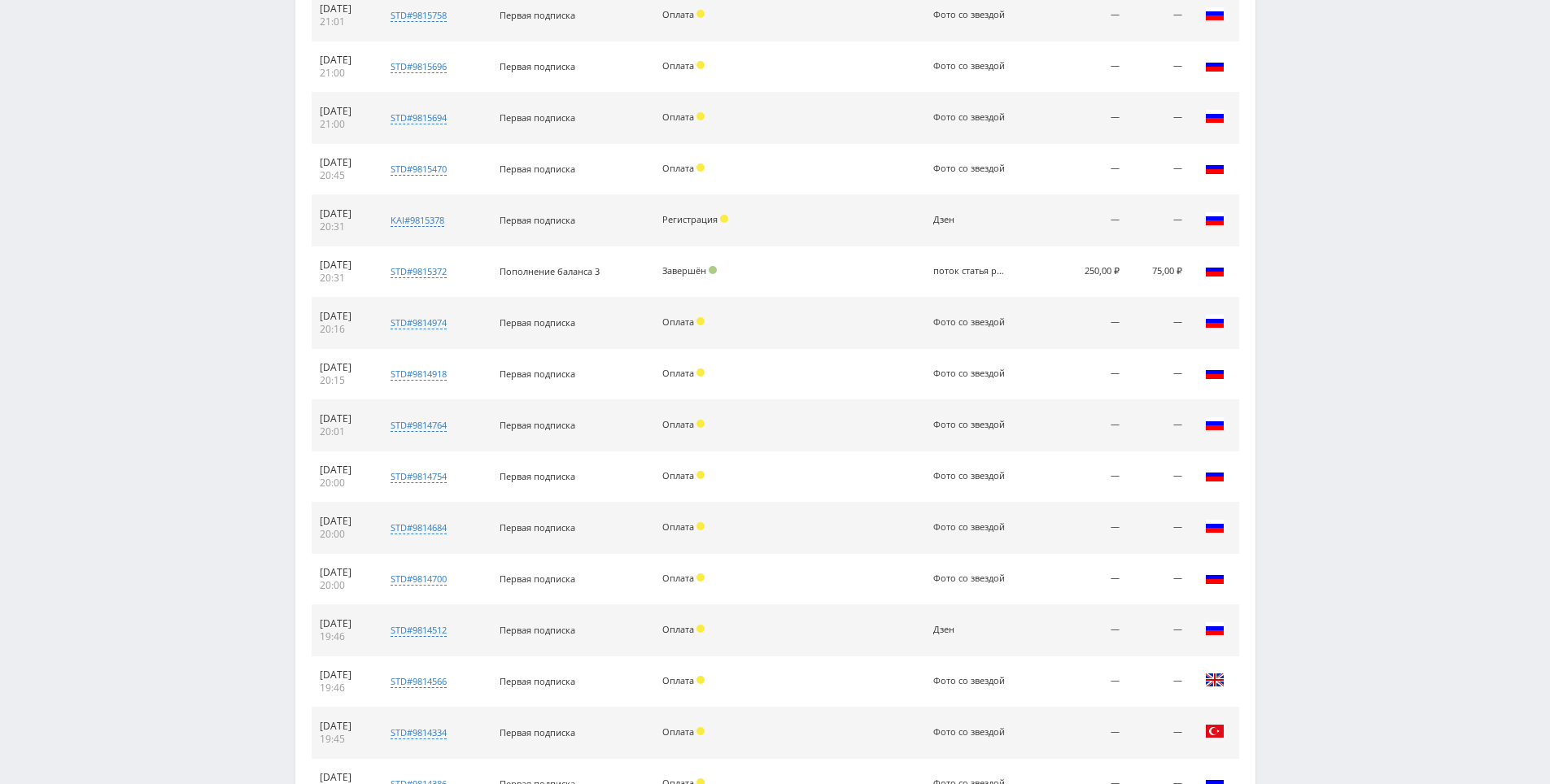
scroll to position [1555, 0]
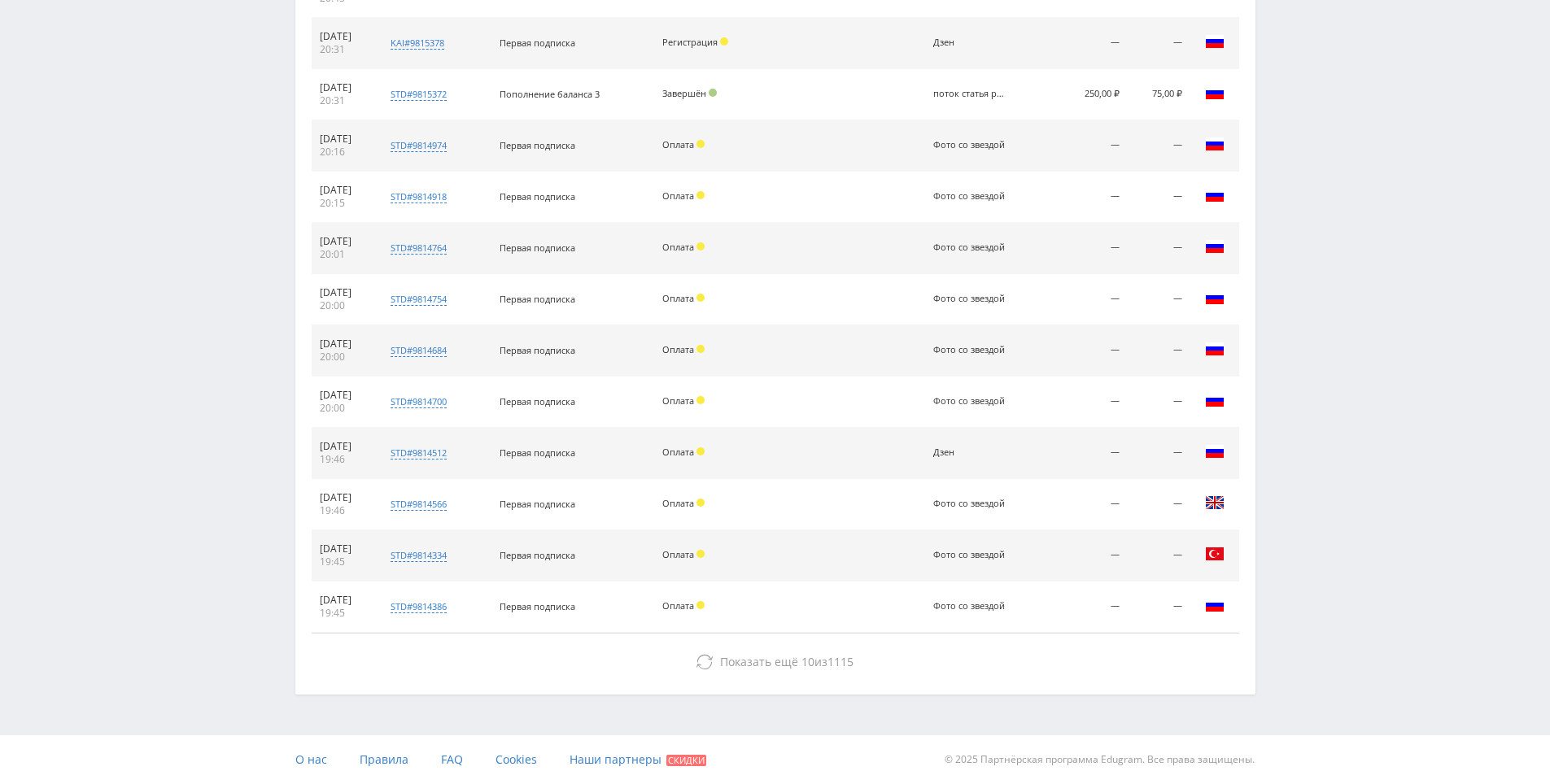
drag, startPoint x: 1365, startPoint y: 403, endPoint x: 1263, endPoint y: 596, distance: 218.3
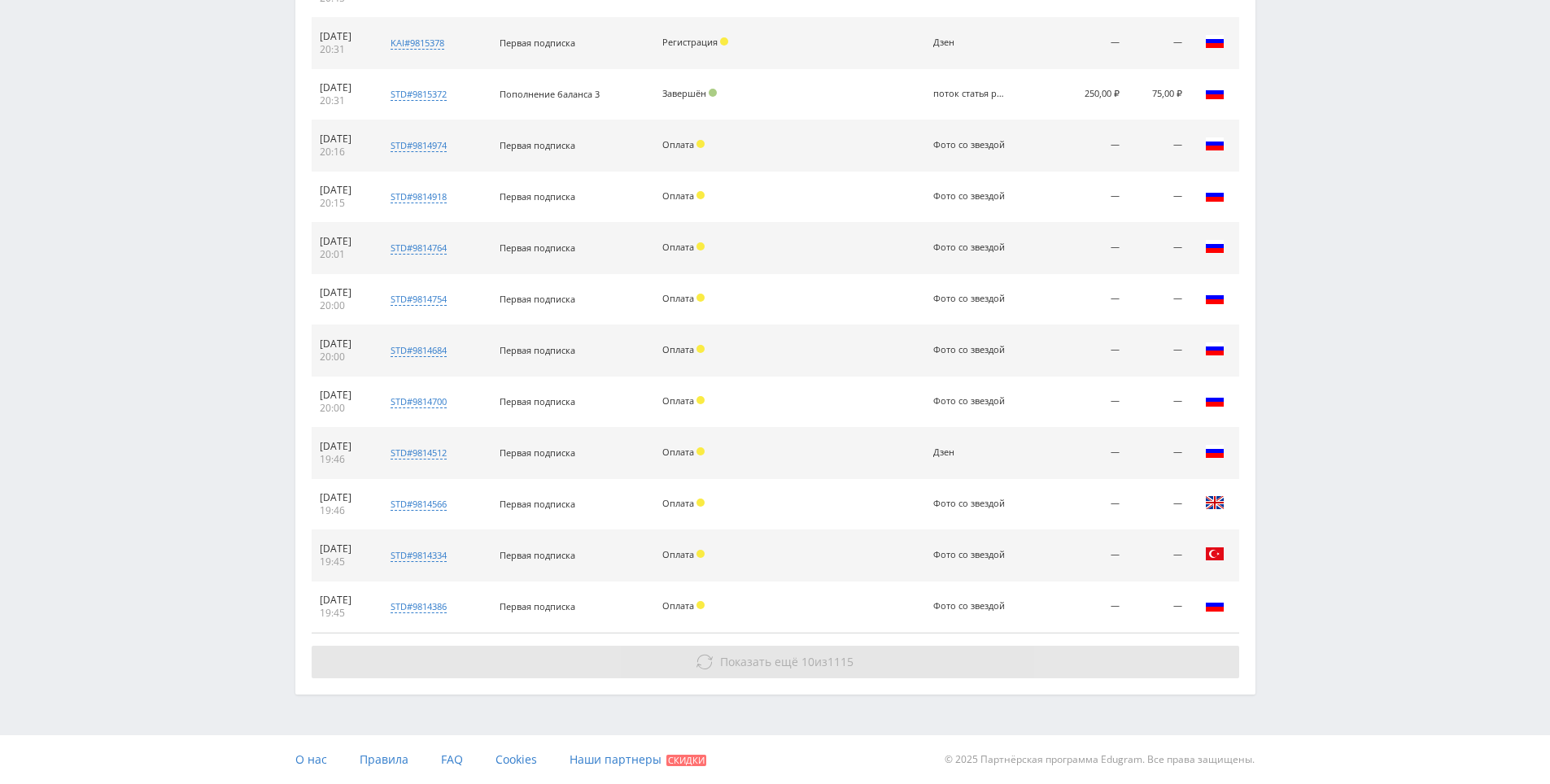
click at [1077, 652] on button "Показать ещё 10 из 1115" at bounding box center [775, 662] width 928 height 33
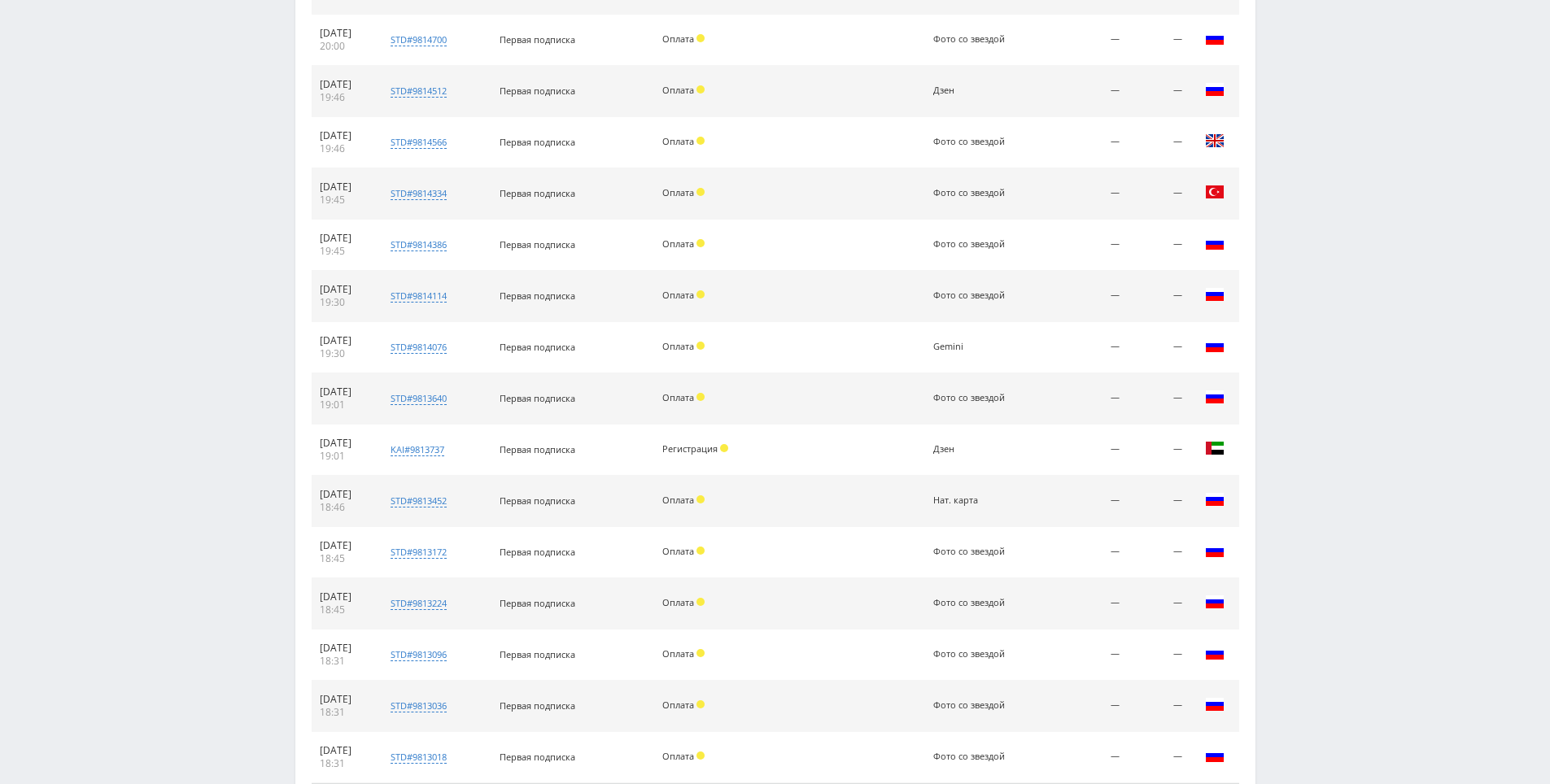
scroll to position [2067, 0]
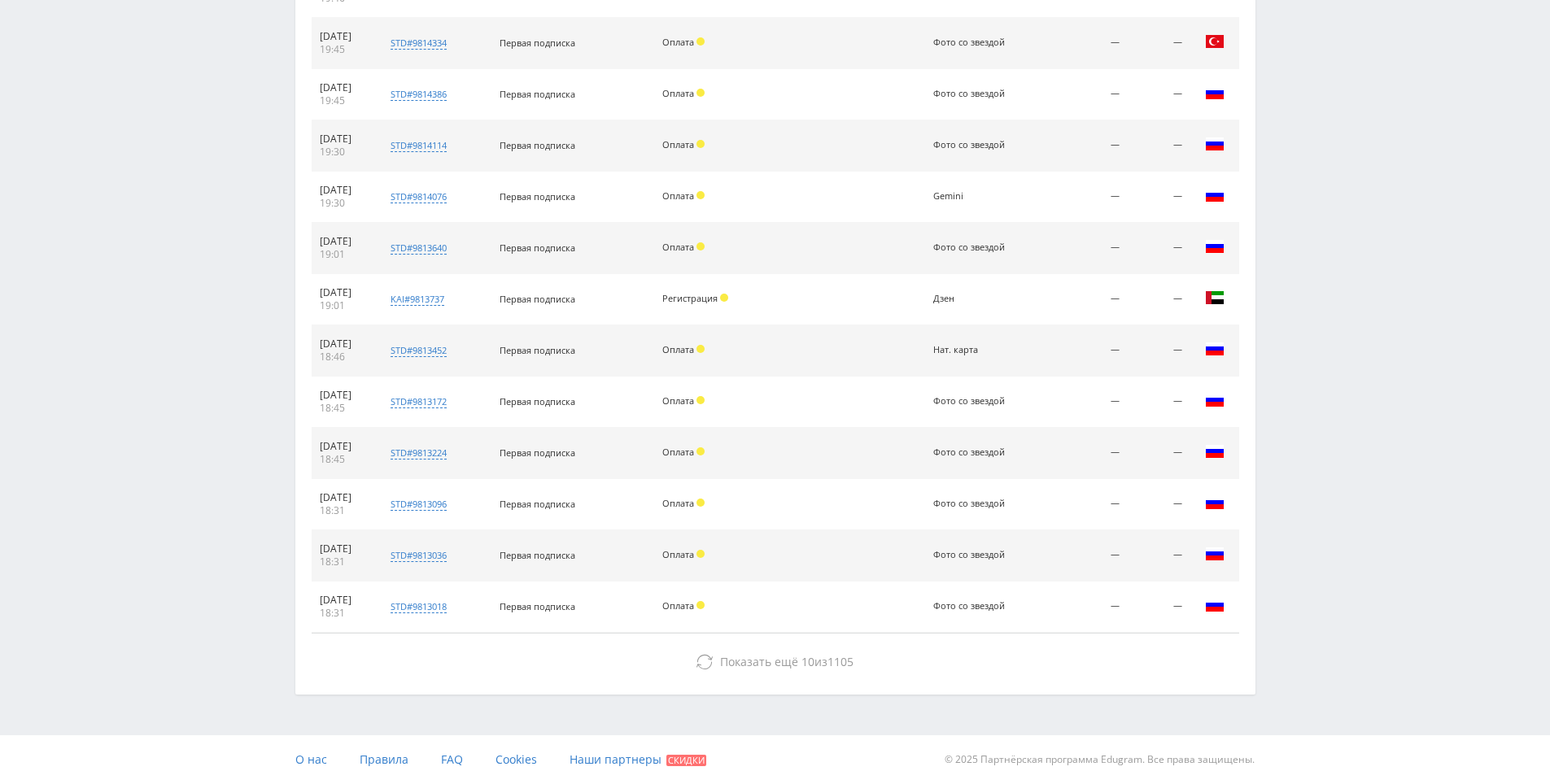
drag, startPoint x: 1315, startPoint y: 356, endPoint x: 1299, endPoint y: 534, distance: 178.7
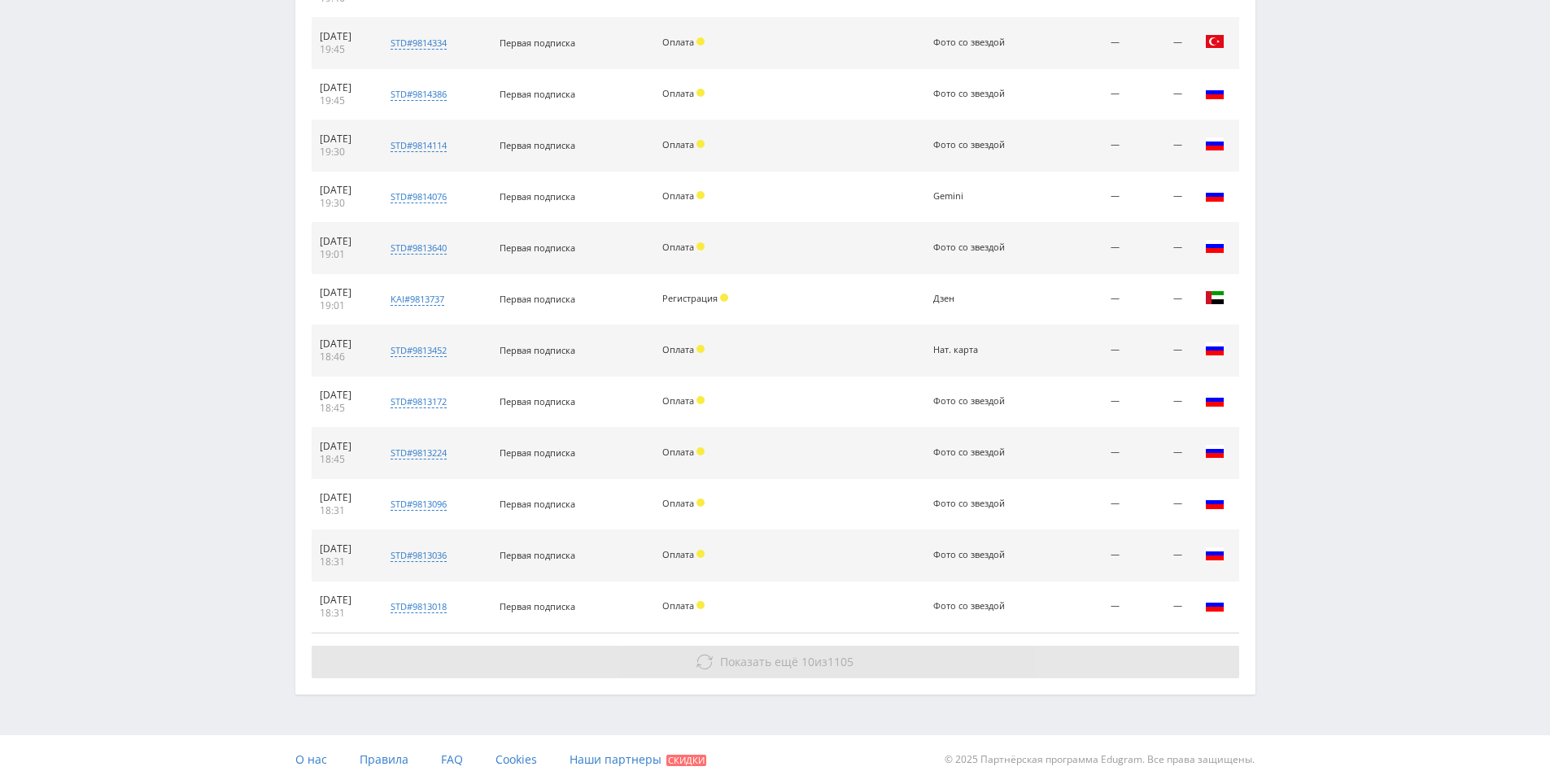
click at [1118, 671] on button "Показать ещё 10 из 1105" at bounding box center [775, 662] width 928 height 33
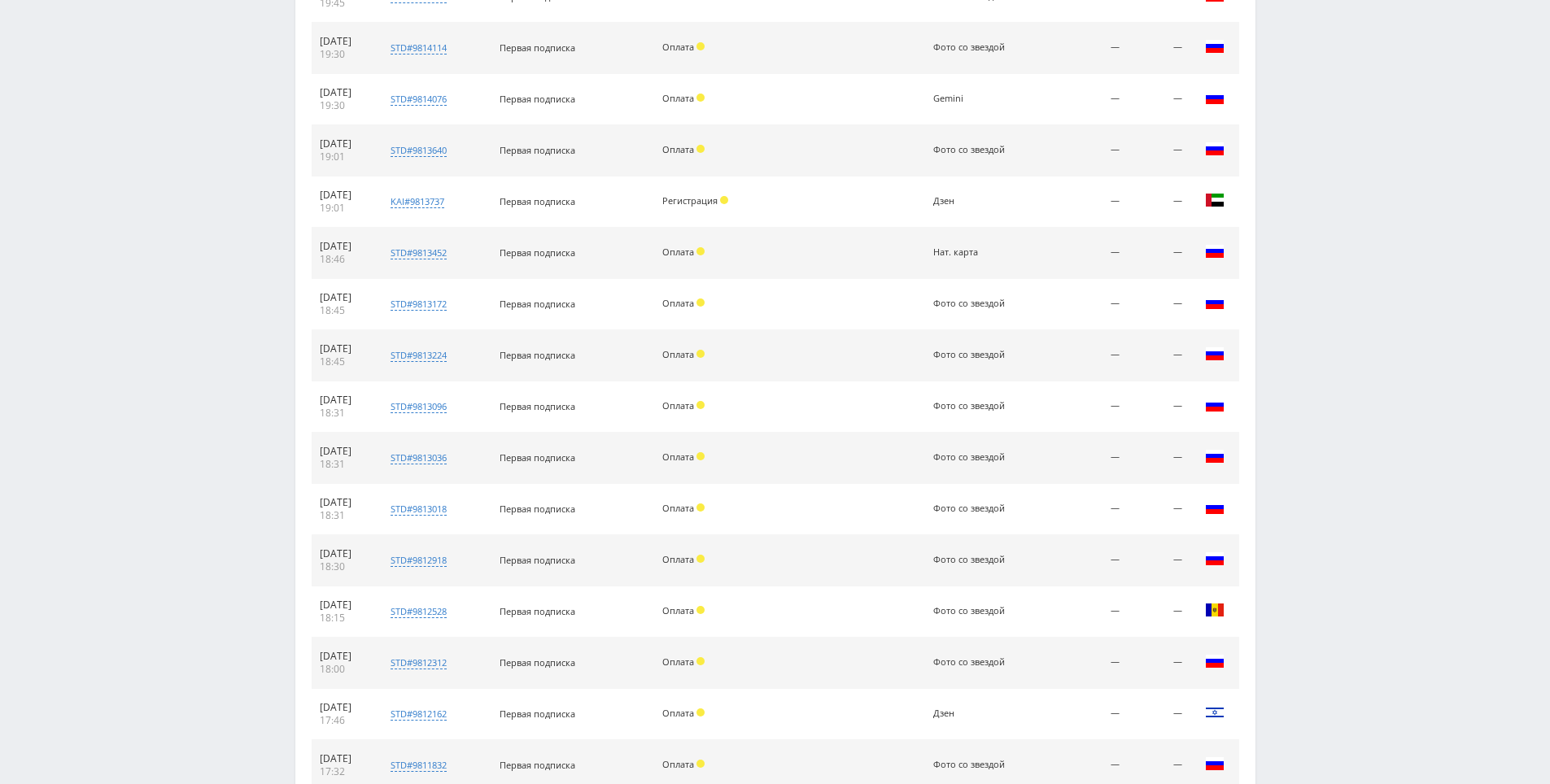
scroll to position [2581, 0]
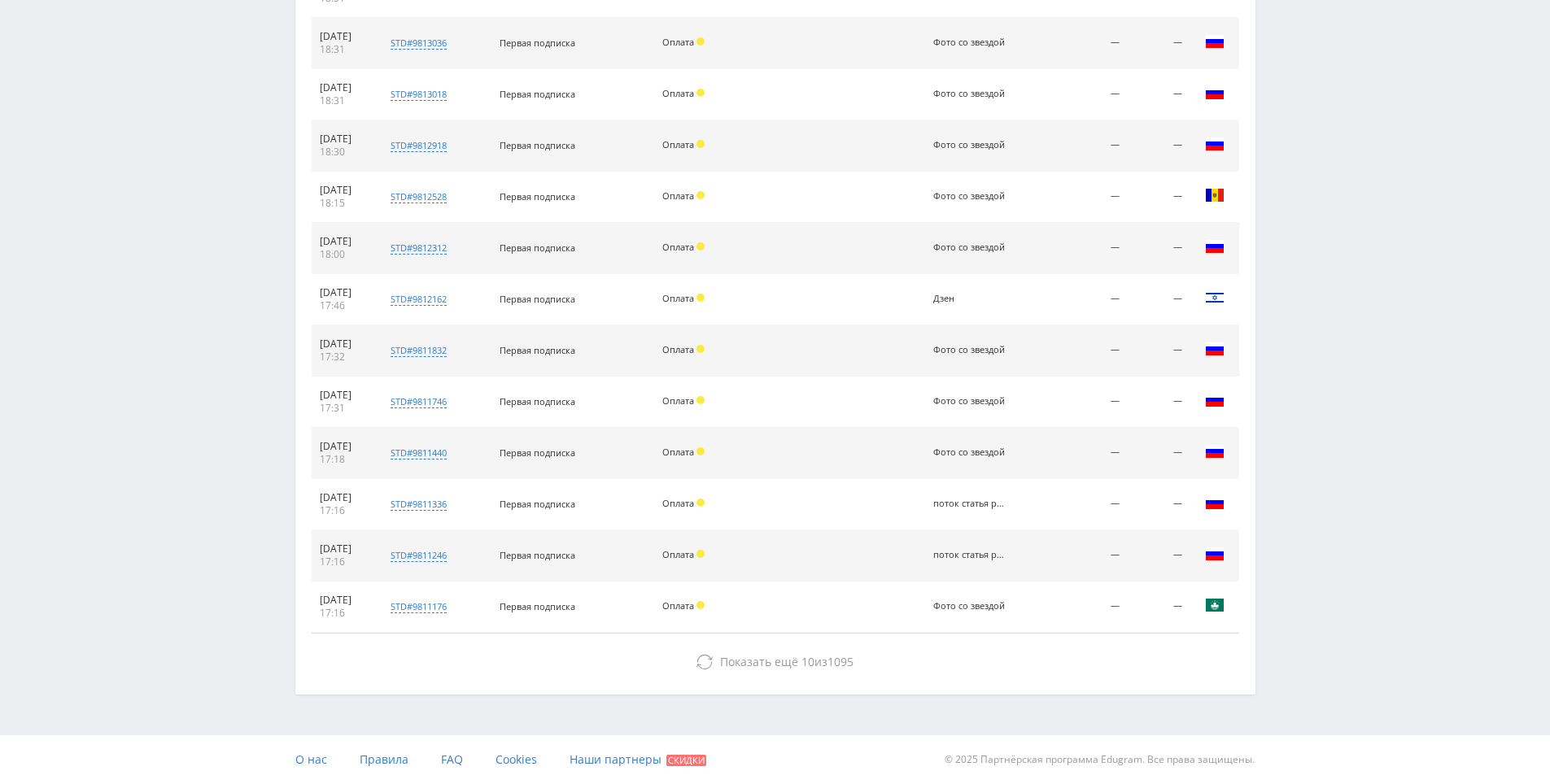
drag, startPoint x: 1365, startPoint y: 388, endPoint x: 1261, endPoint y: 633, distance: 266.2
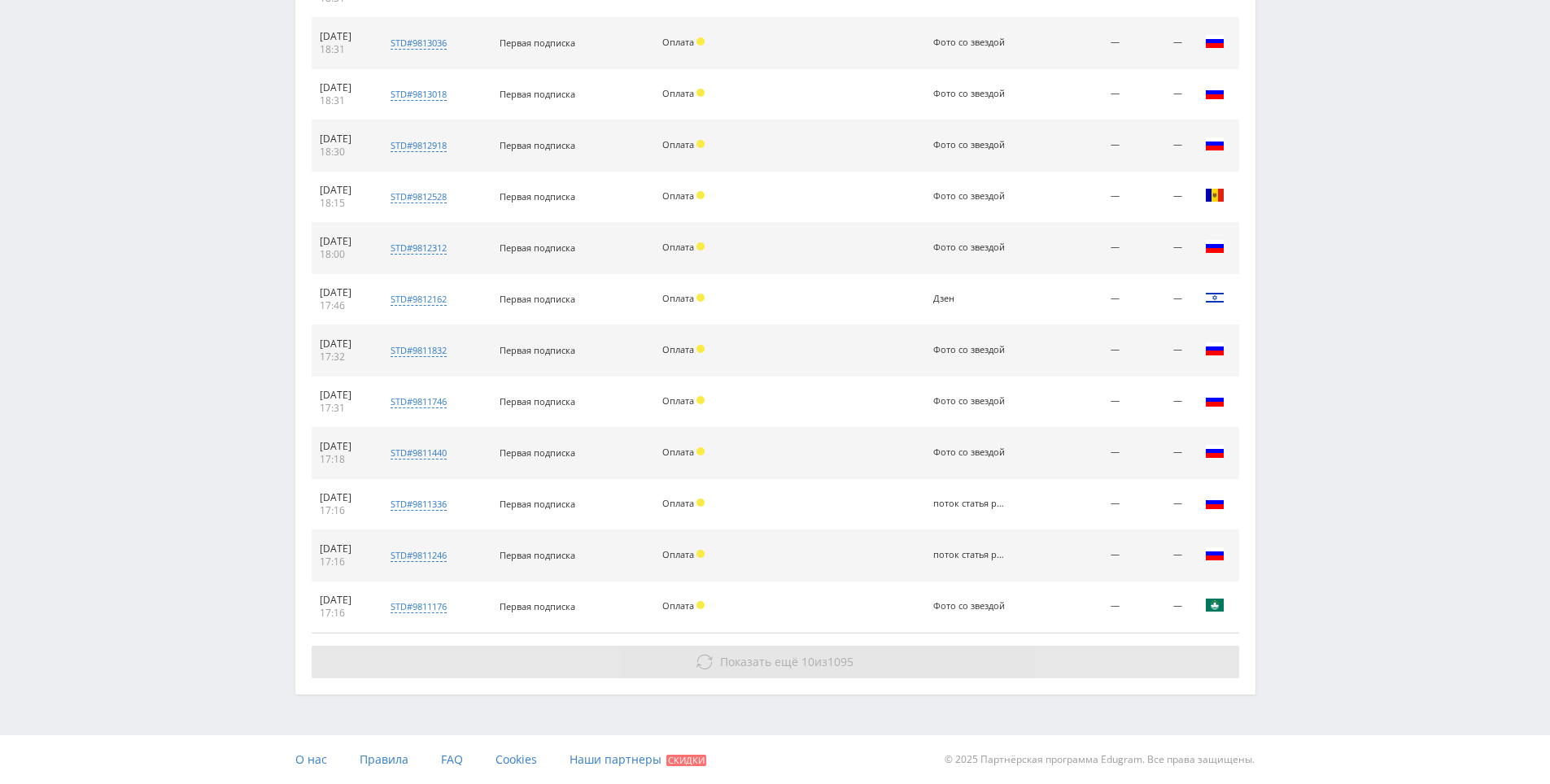
click at [1163, 648] on button "Показать ещё 10 из 1095" at bounding box center [775, 662] width 928 height 33
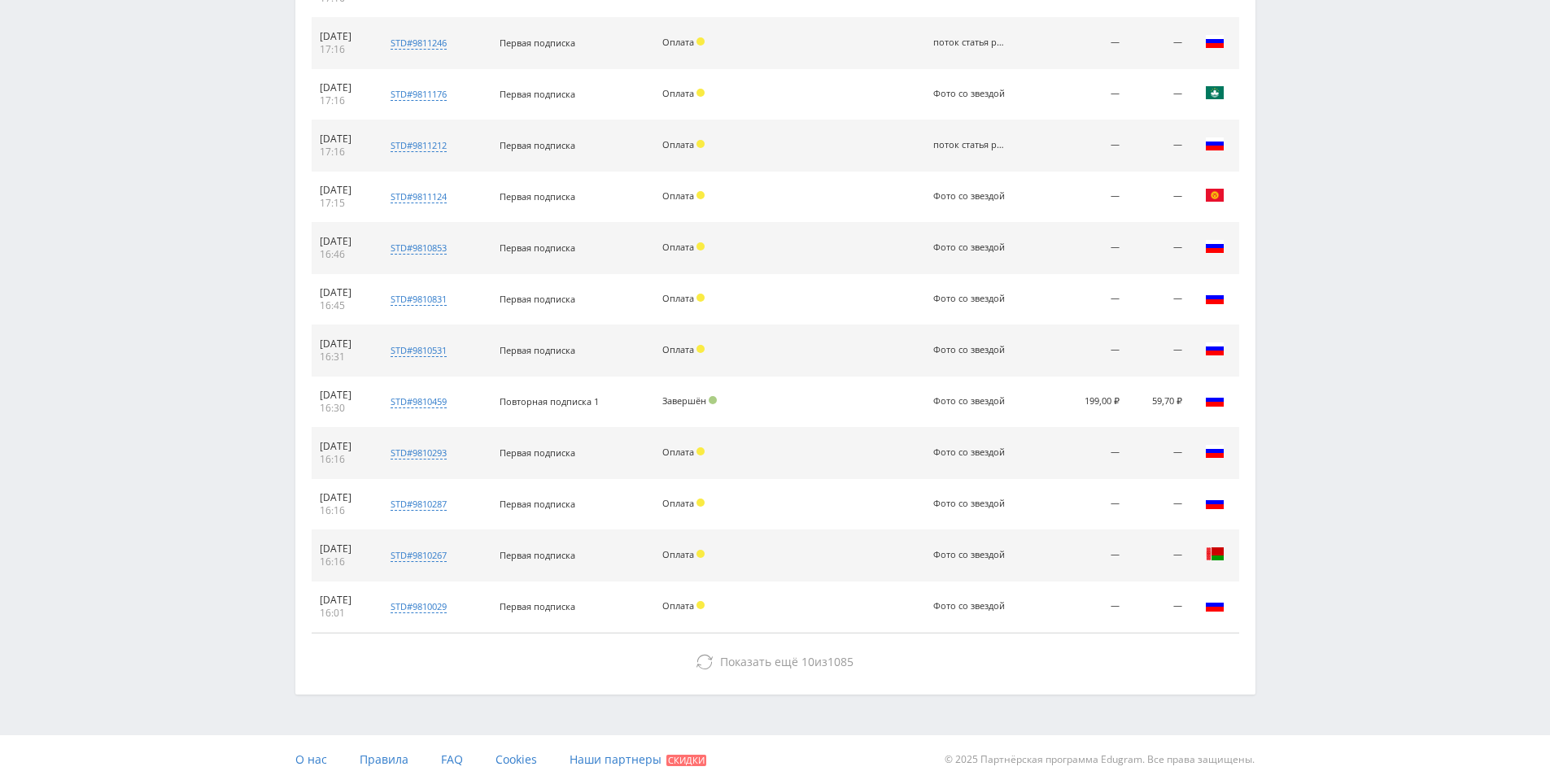
drag, startPoint x: 1345, startPoint y: 538, endPoint x: 1222, endPoint y: 628, distance: 152.4
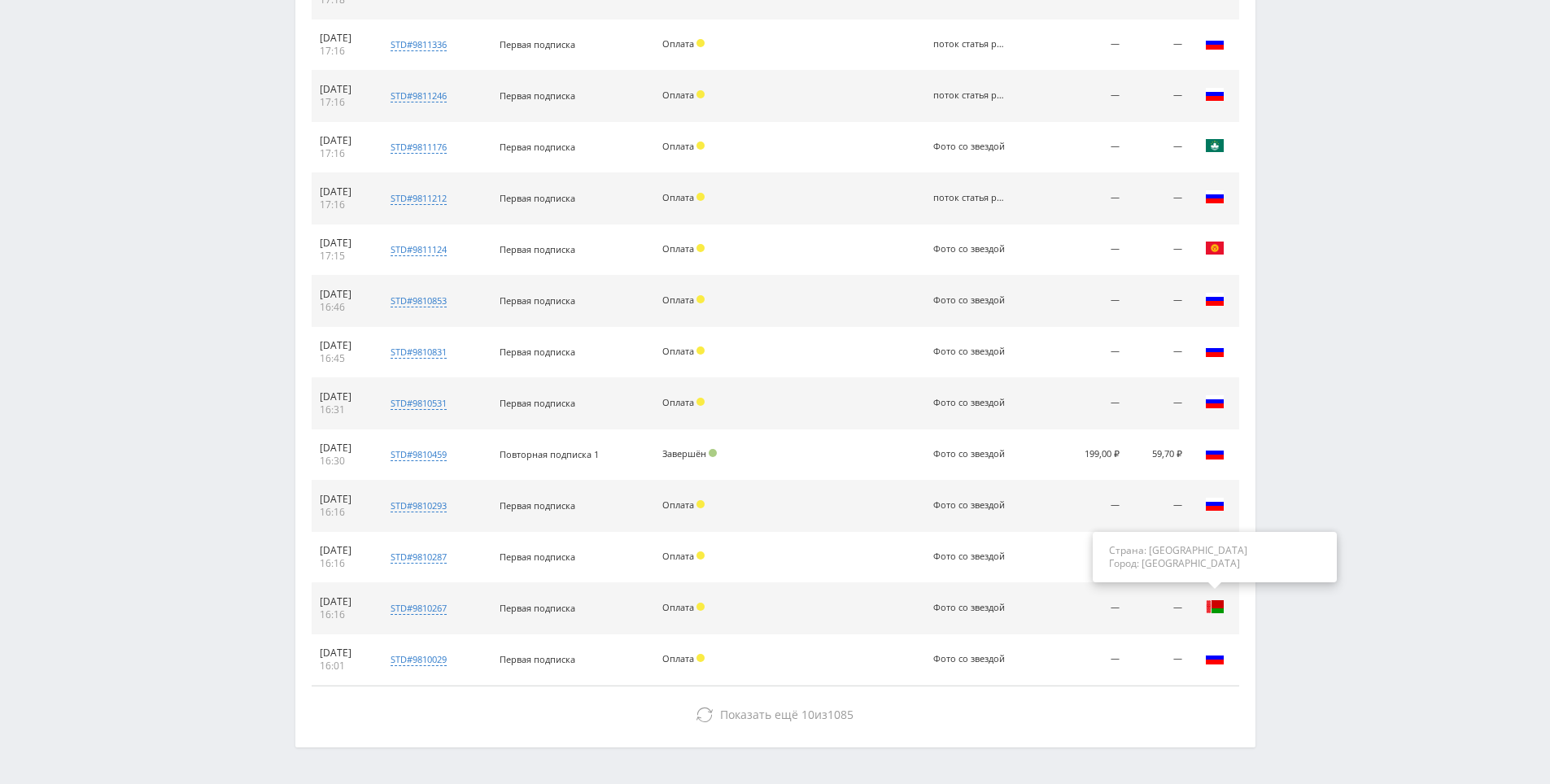
scroll to position [3011, 0]
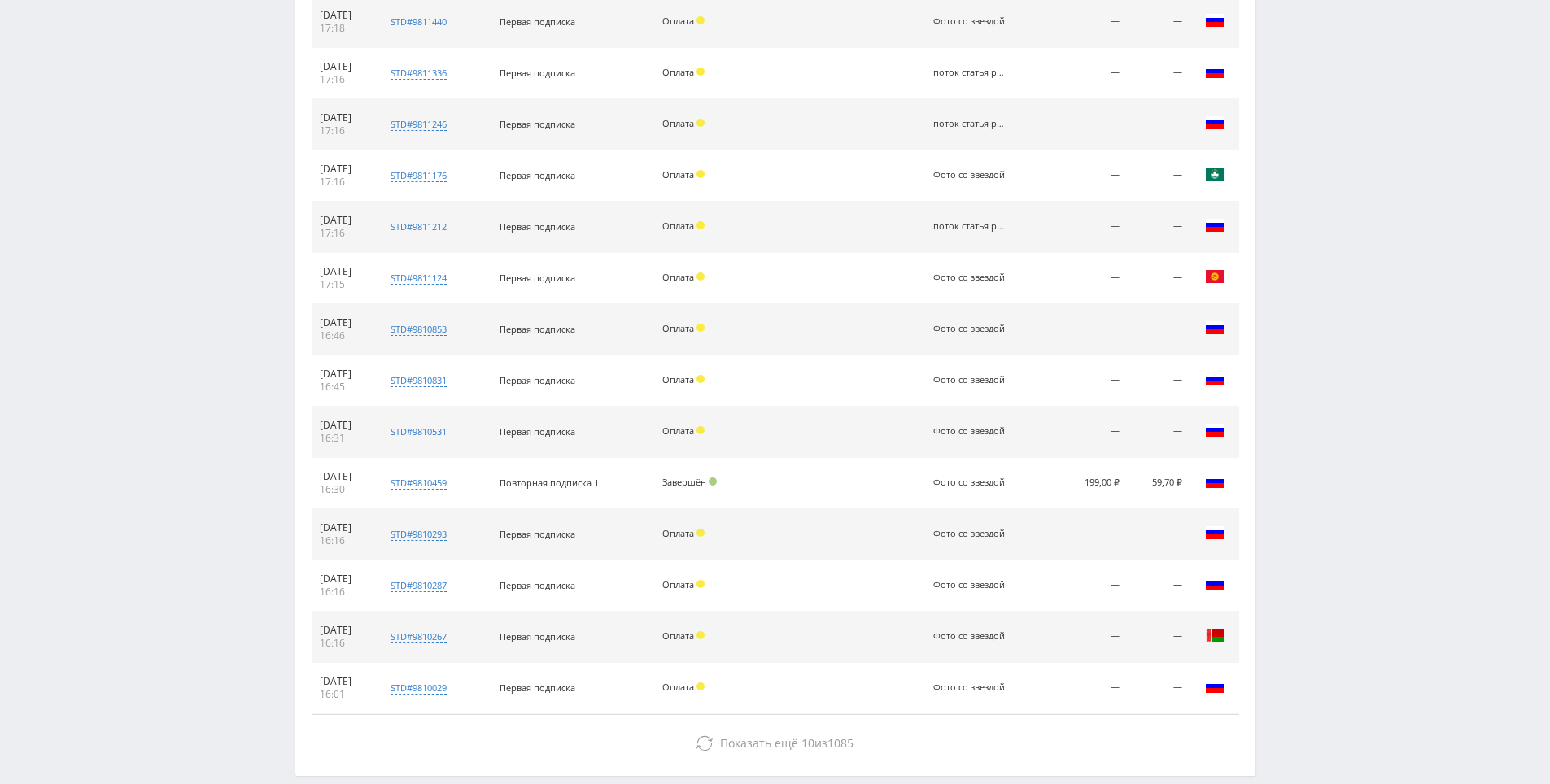
click at [1190, 702] on td "Страна: Russia Город:" at bounding box center [1214, 689] width 49 height 52
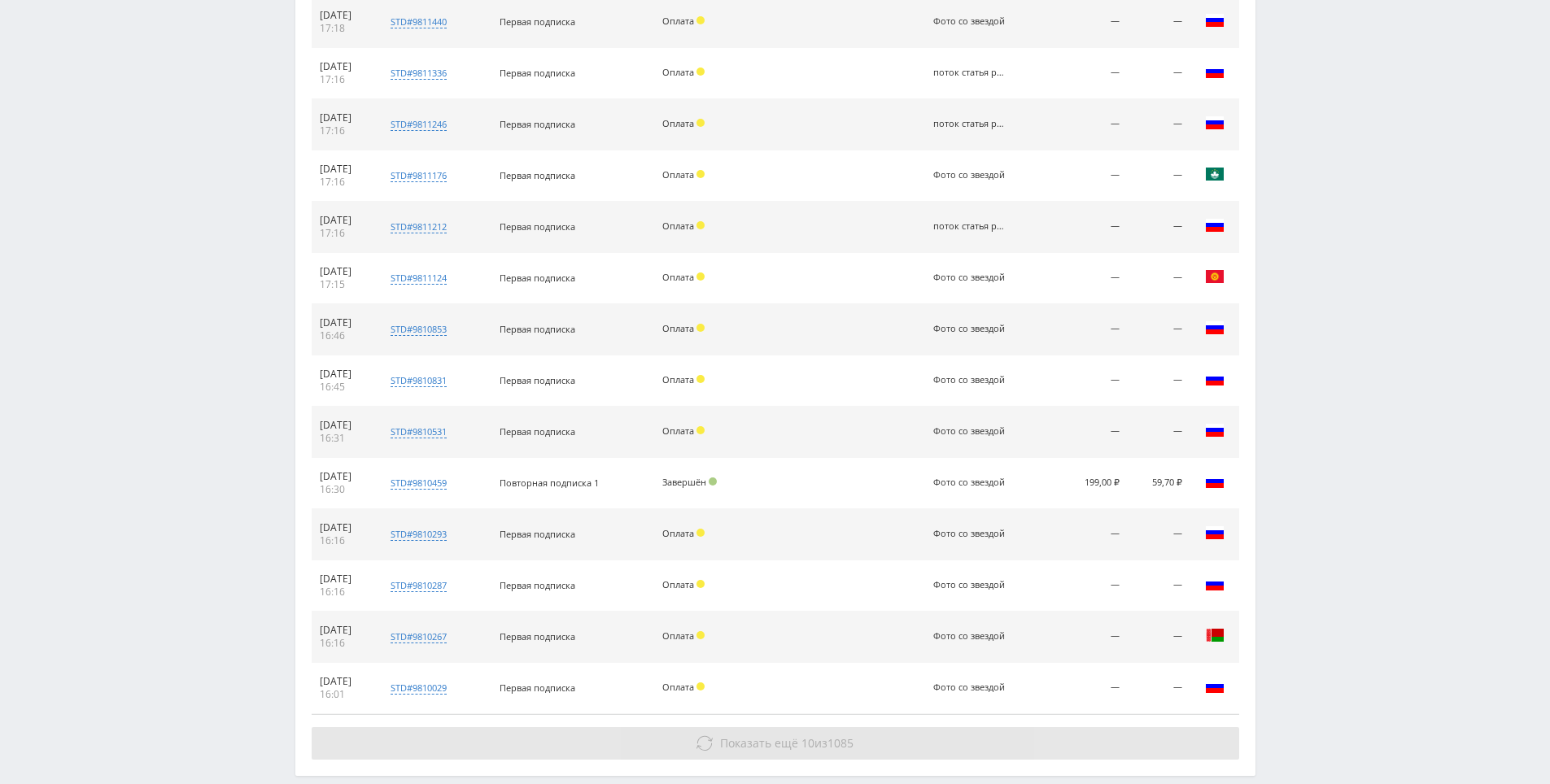
click at [1193, 735] on button "Показать ещё 10 из 1085" at bounding box center [775, 744] width 928 height 33
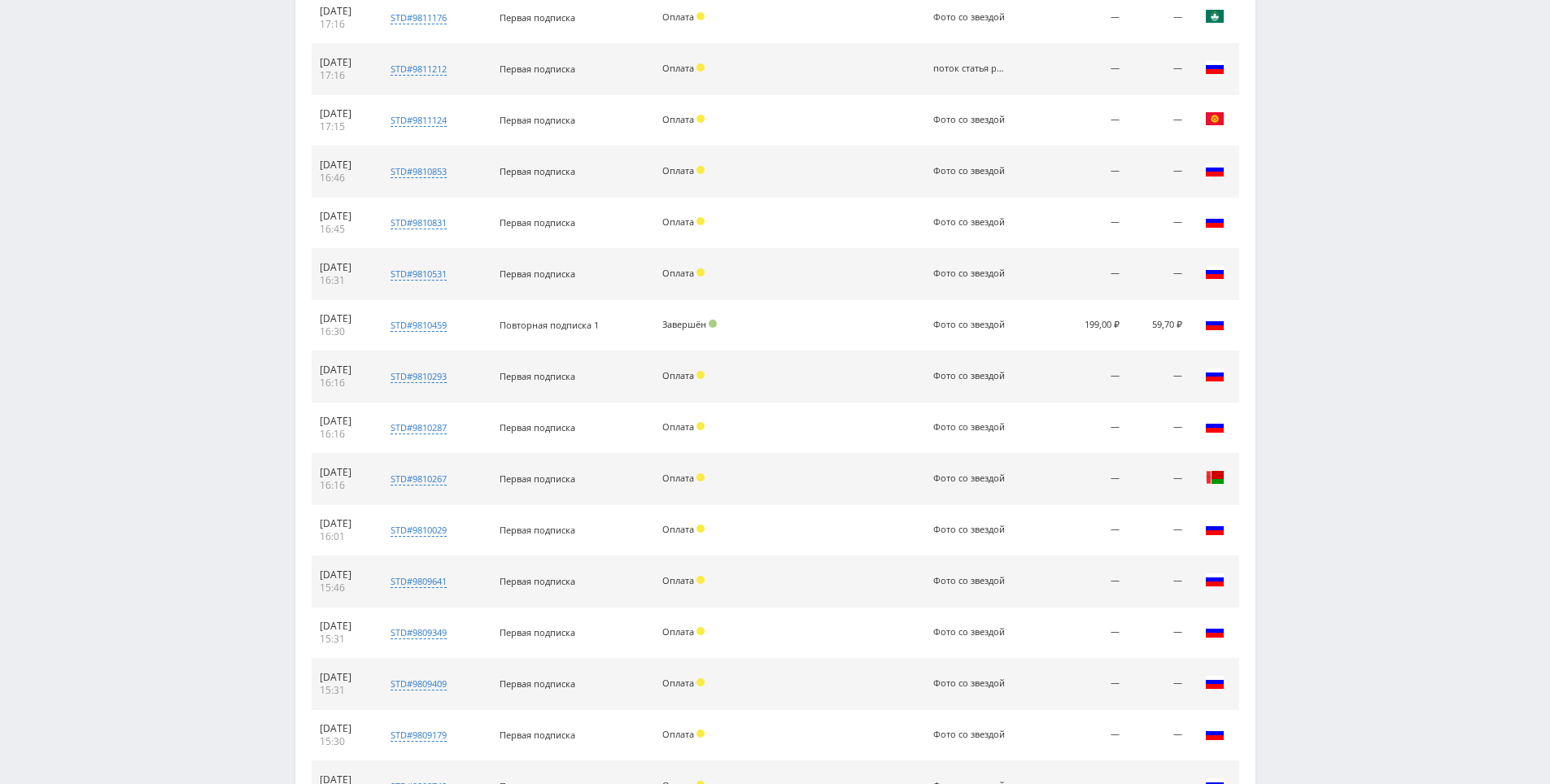
scroll to position [3554, 0]
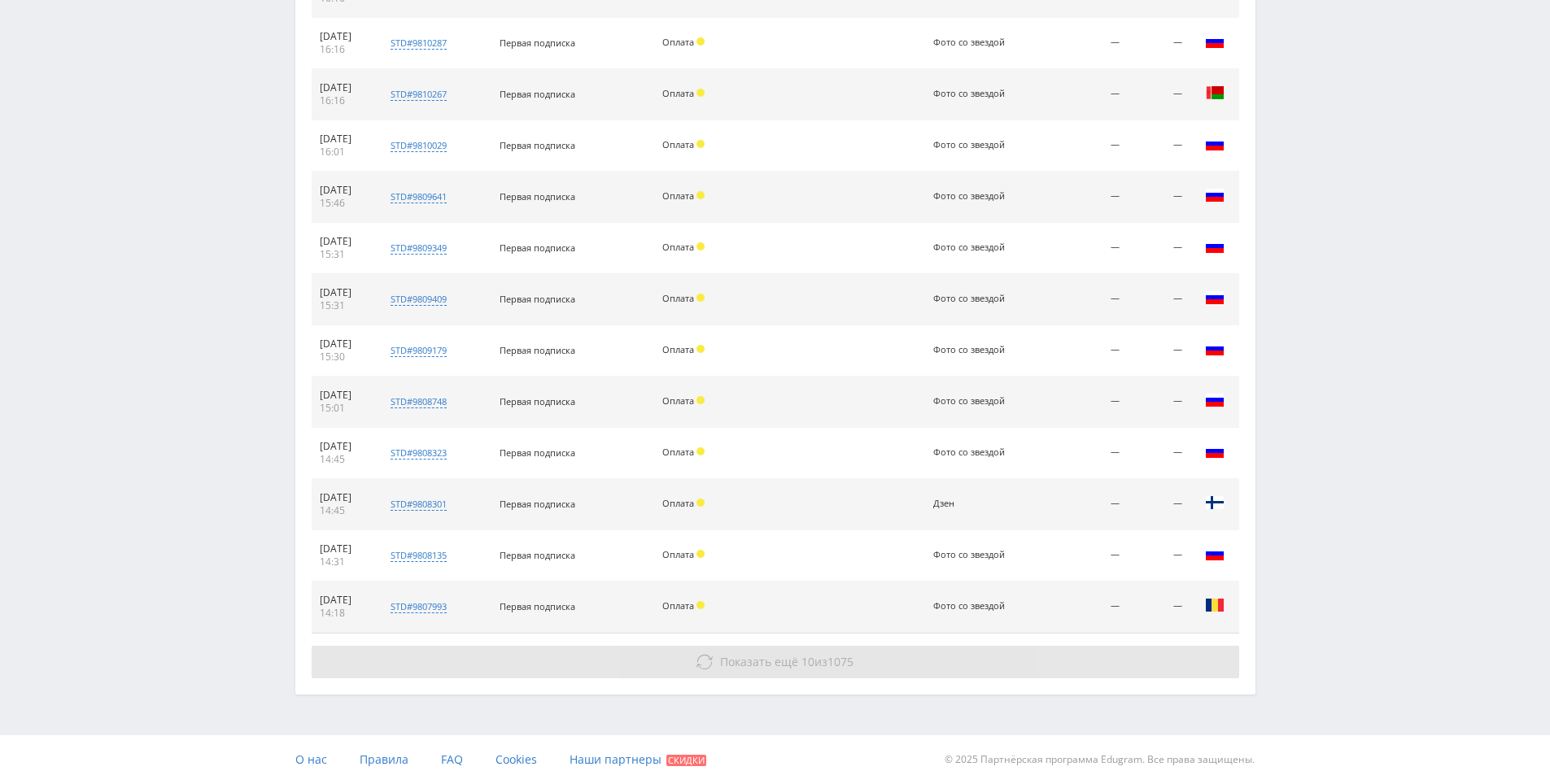
drag, startPoint x: 1377, startPoint y: 422, endPoint x: 1224, endPoint y: 670, distance: 291.4
click at [1217, 674] on button "Показать ещё 10 из 1075" at bounding box center [775, 662] width 928 height 33
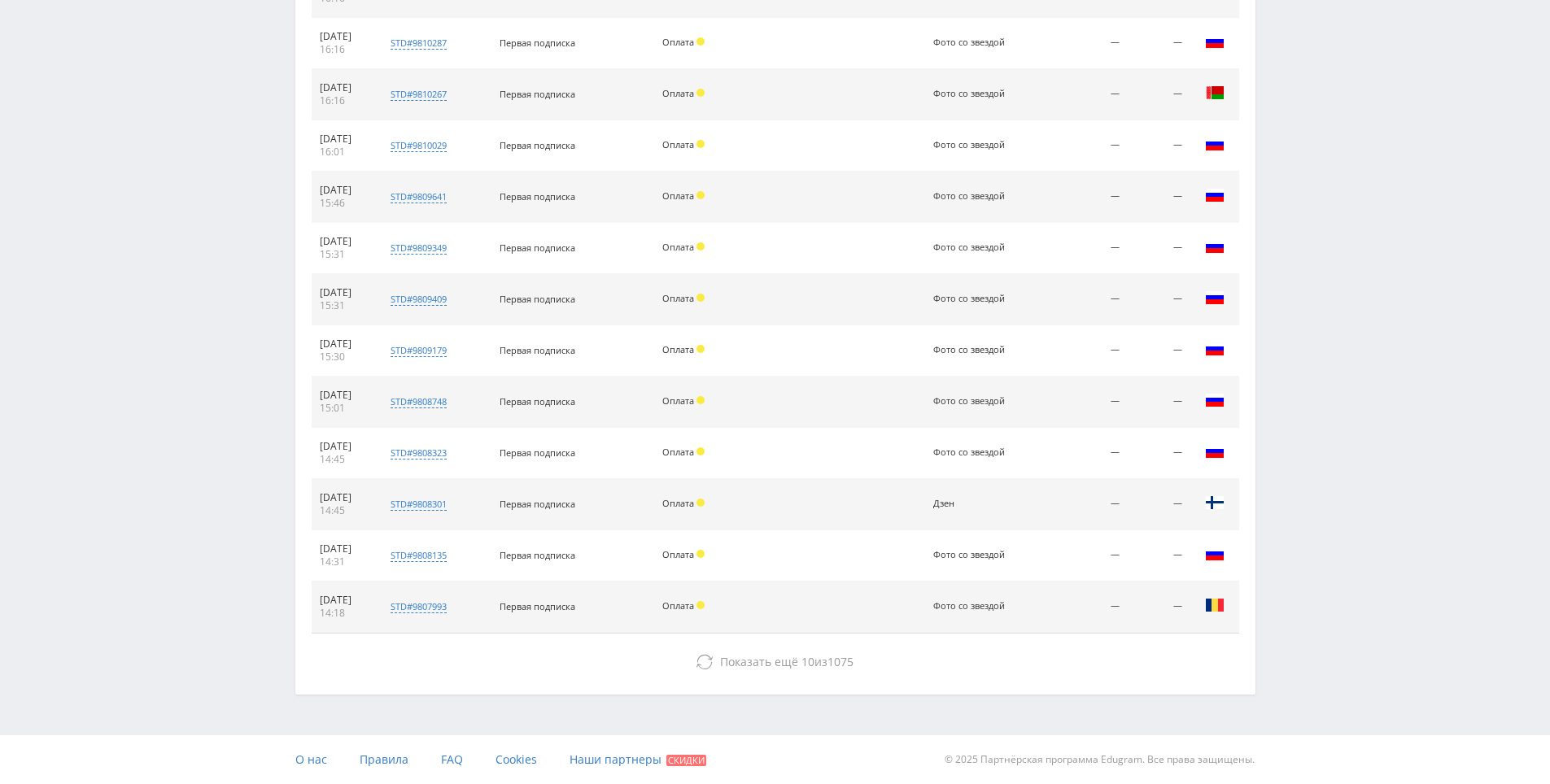
scroll to position [4015, 0]
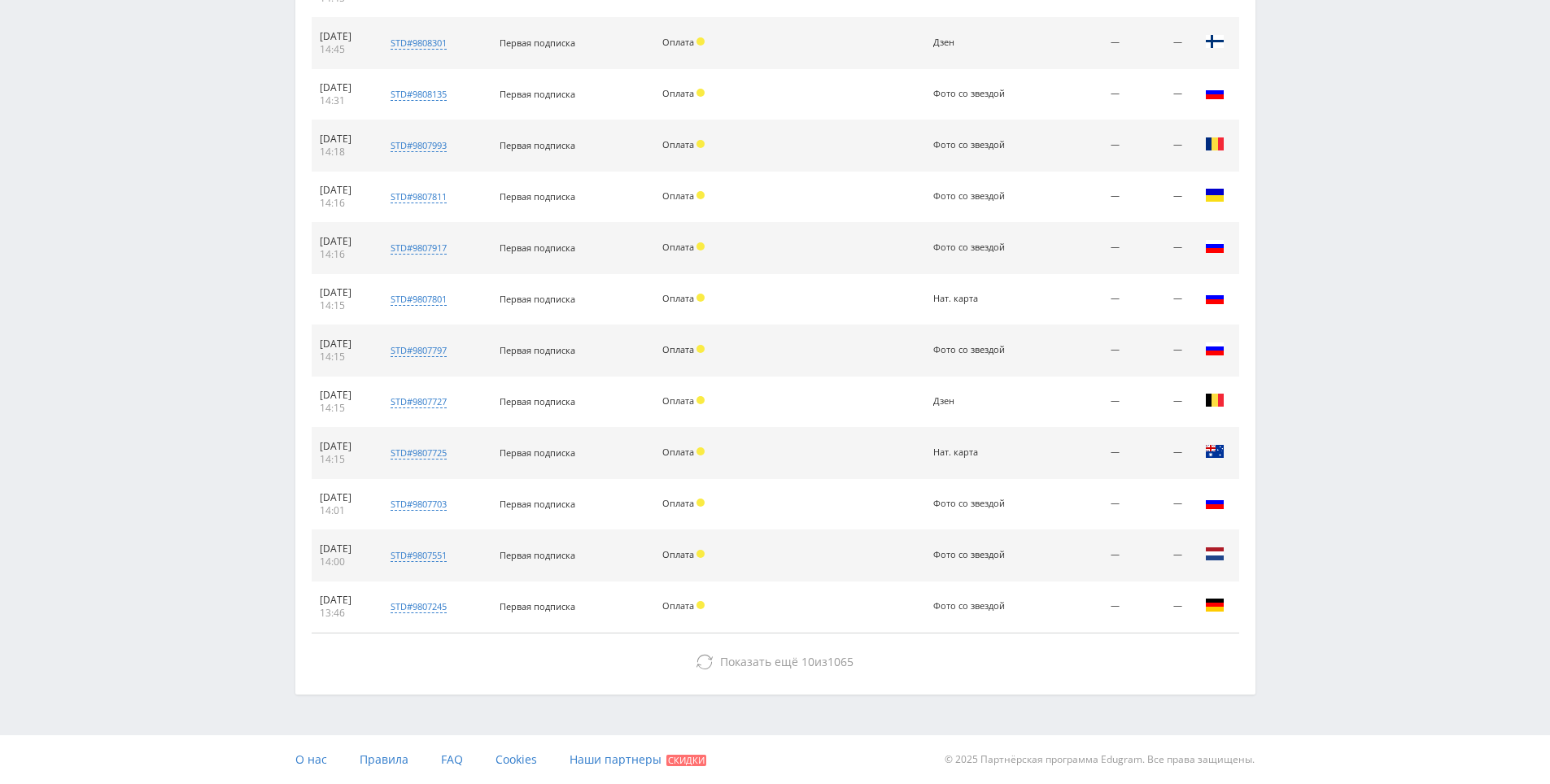
drag, startPoint x: 1327, startPoint y: 379, endPoint x: 1168, endPoint y: 706, distance: 363.6
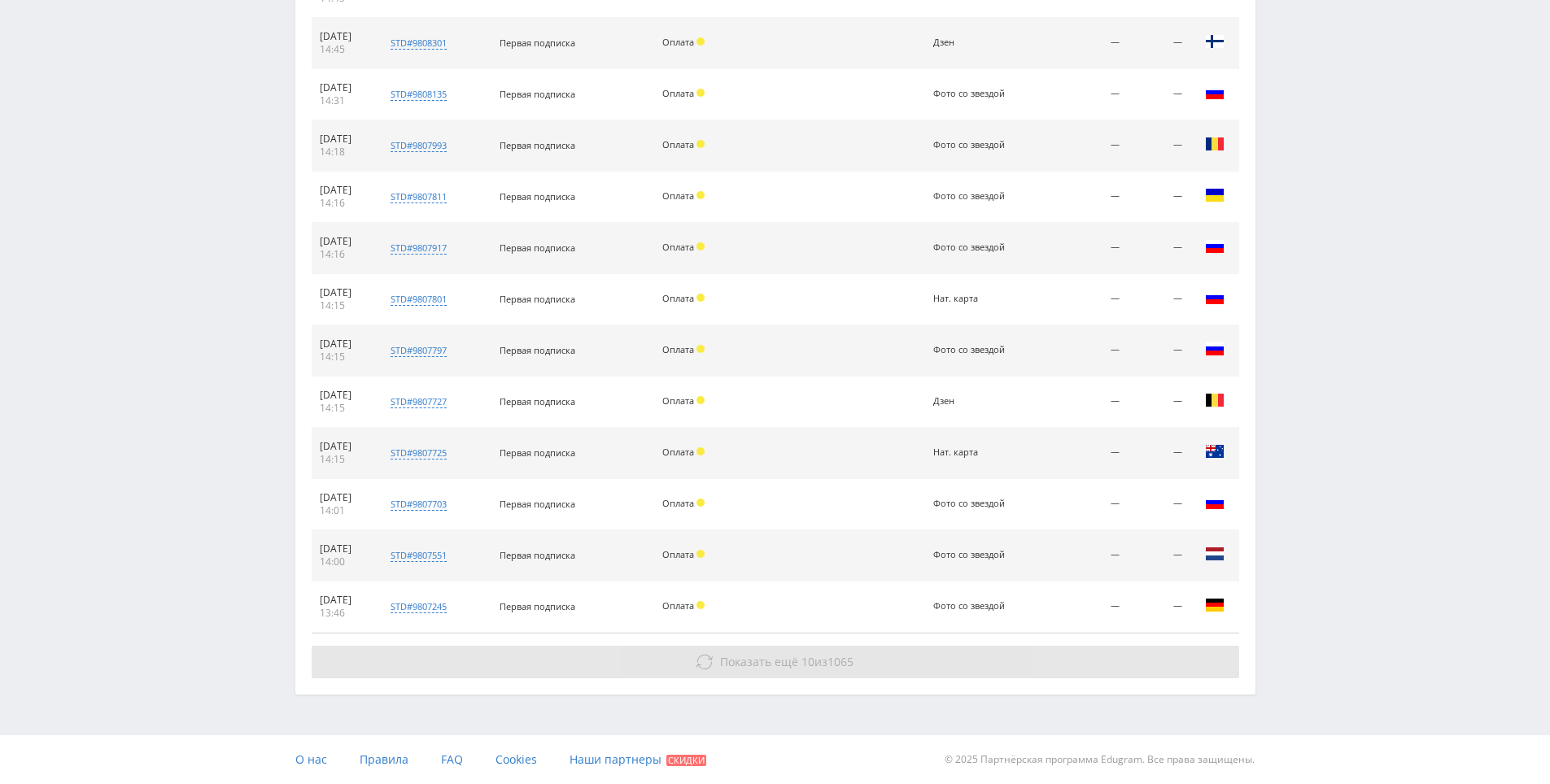
click at [1143, 671] on button "Показать ещё 10 из 1065" at bounding box center [775, 662] width 928 height 33
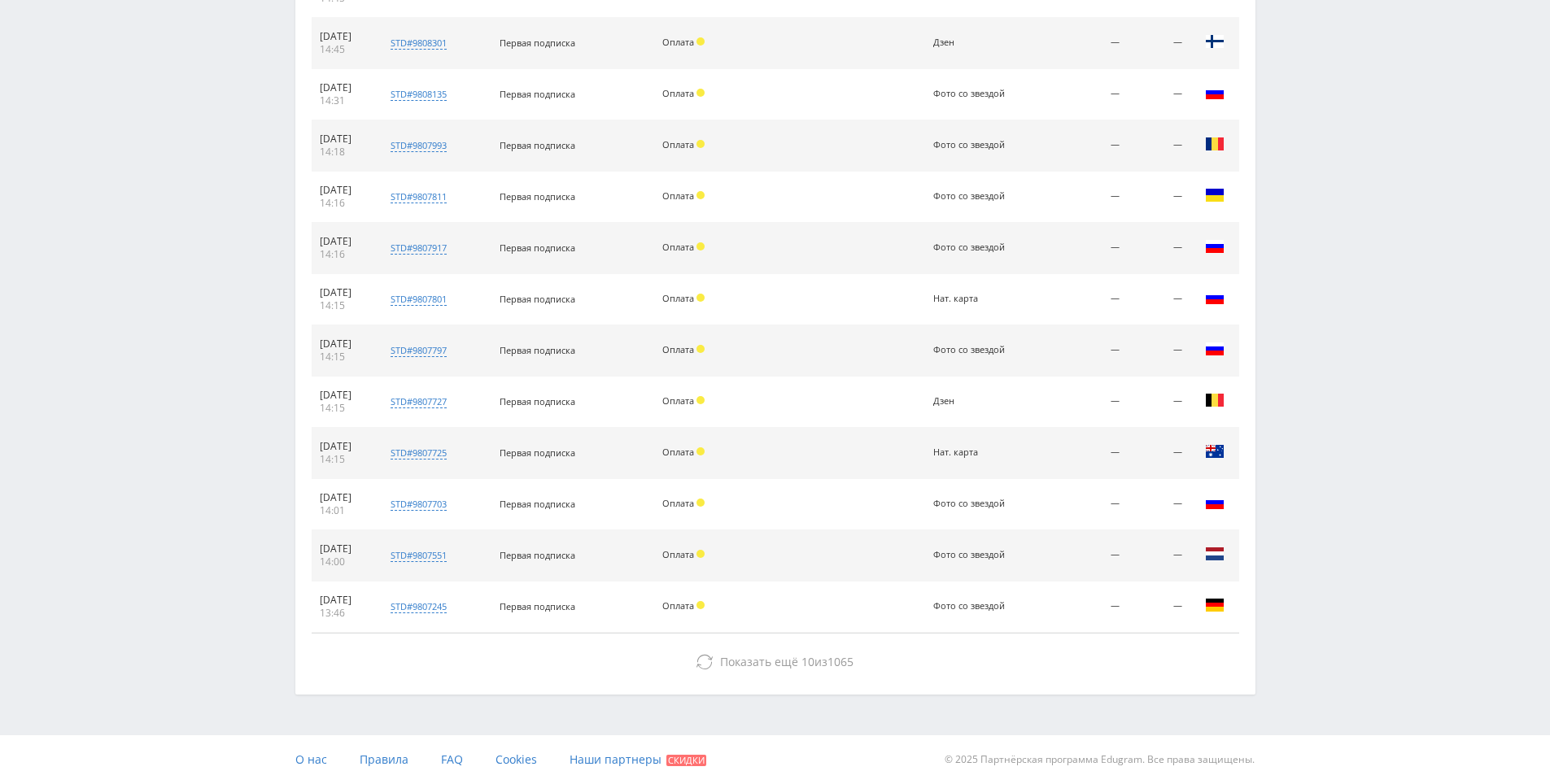
drag, startPoint x: 1330, startPoint y: 553, endPoint x: 1265, endPoint y: 813, distance: 268.0
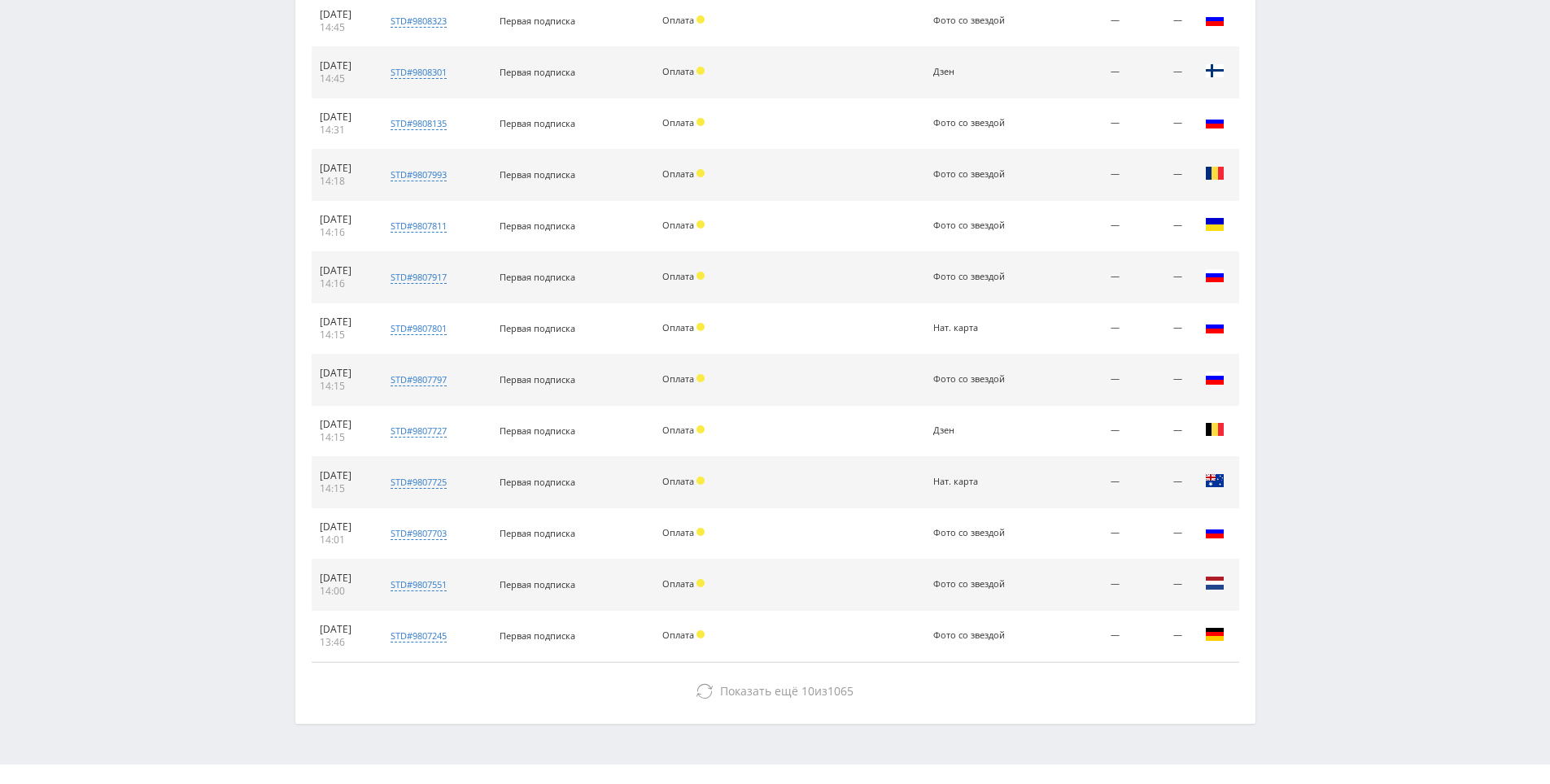
scroll to position [3934, 0]
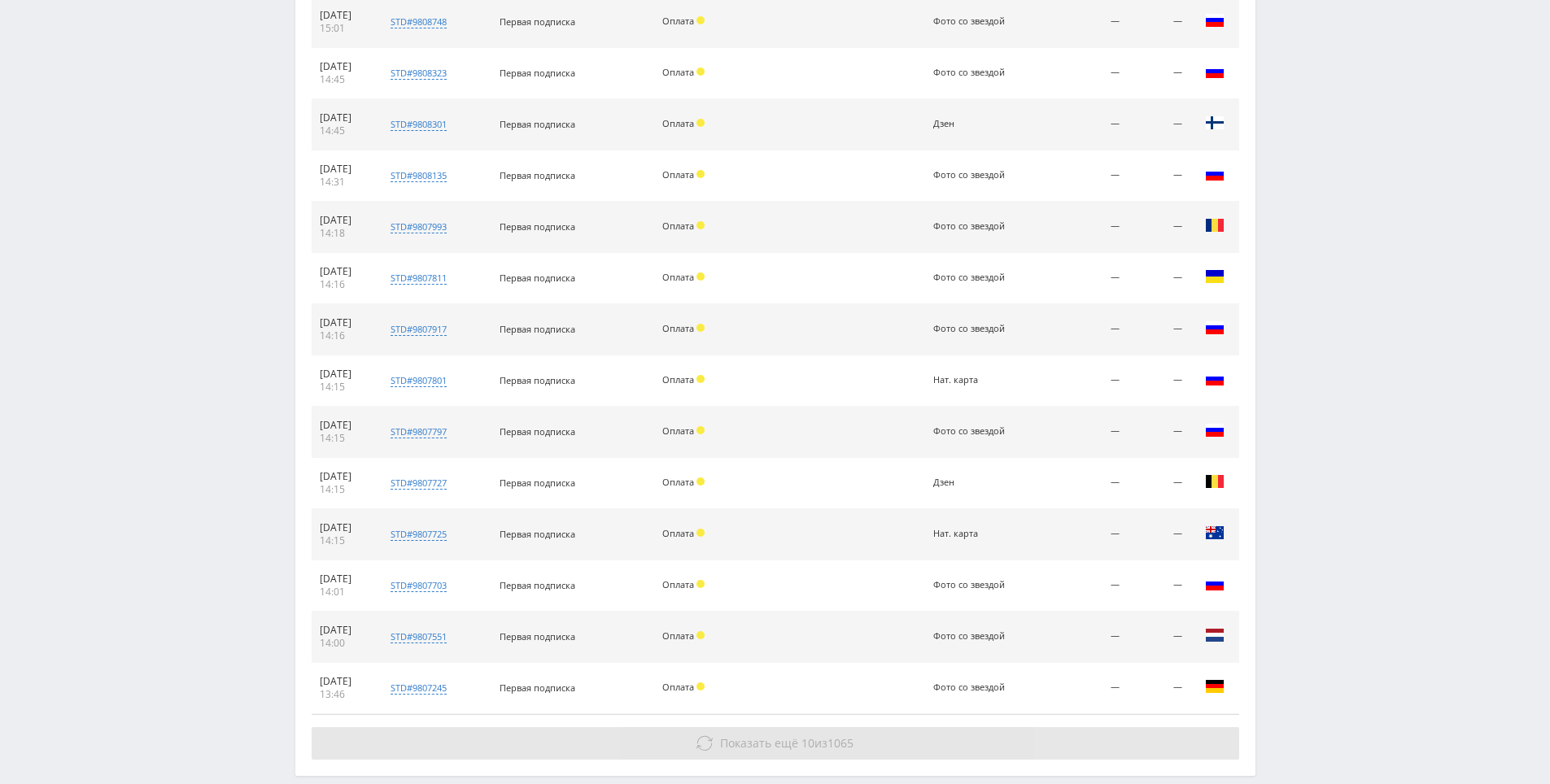
click at [1065, 739] on button "Показать ещё 10 из 1065" at bounding box center [775, 744] width 928 height 33
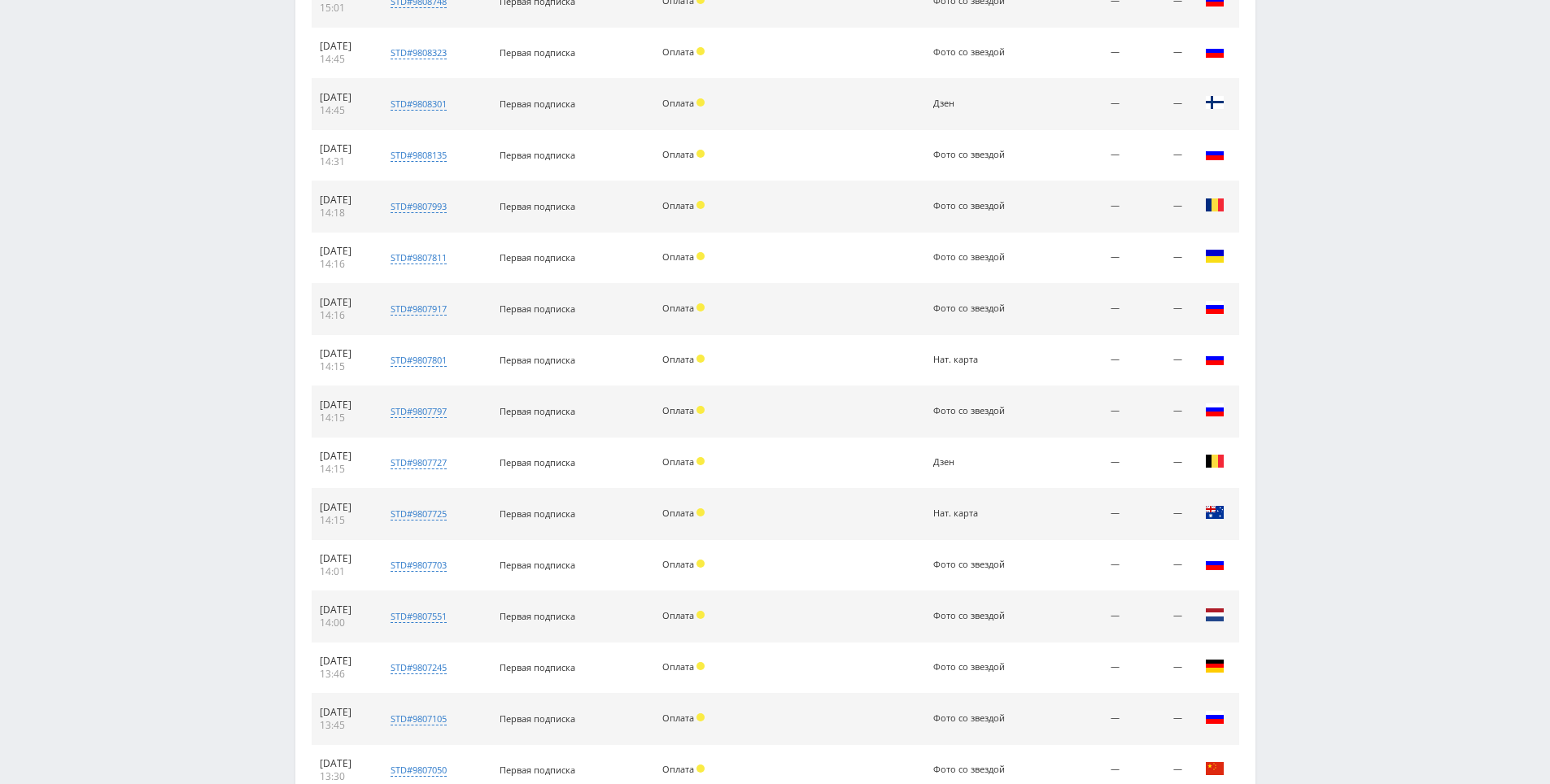
scroll to position [4528, 0]
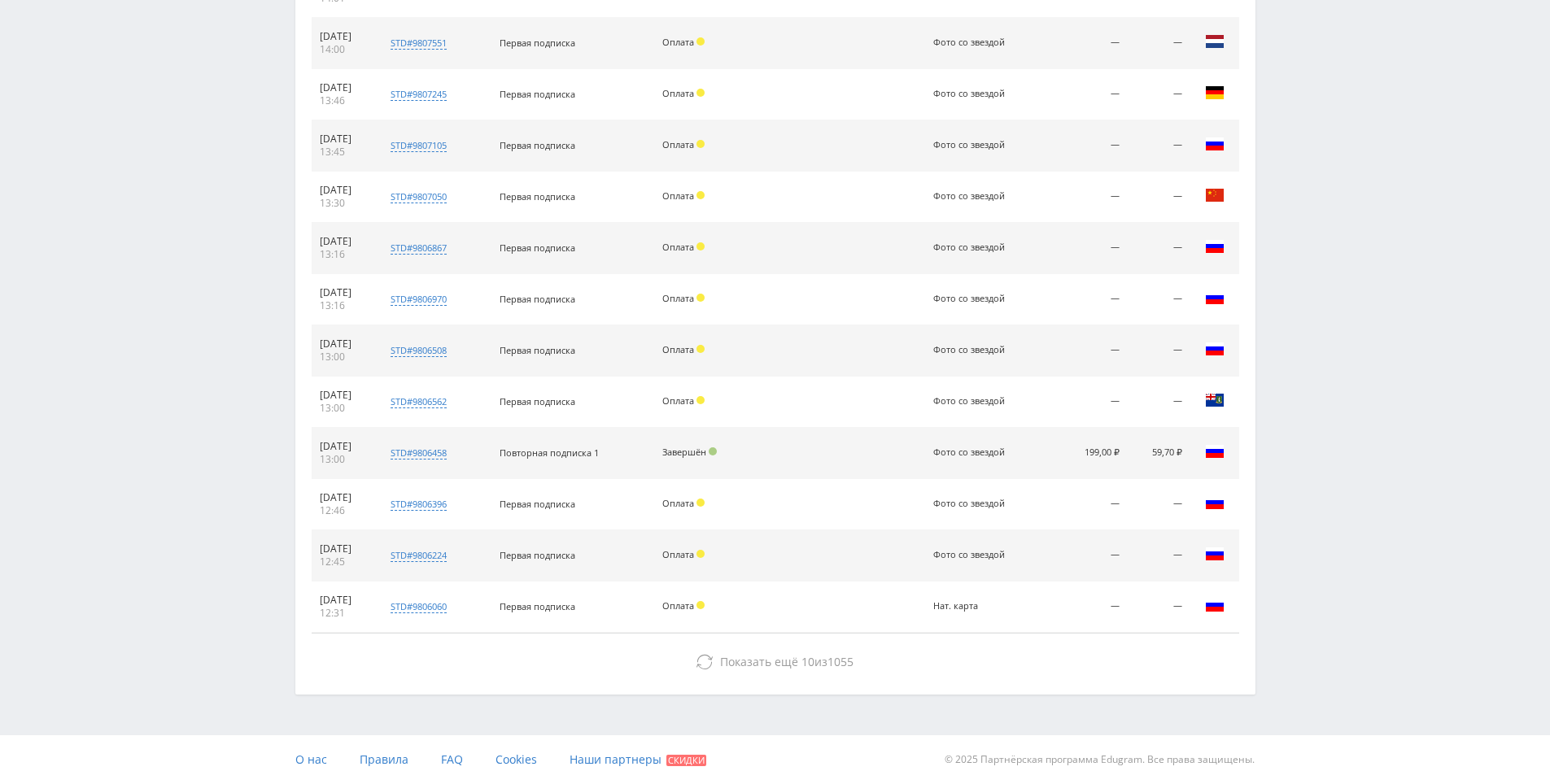
drag, startPoint x: 1366, startPoint y: 418, endPoint x: 1224, endPoint y: 616, distance: 243.7
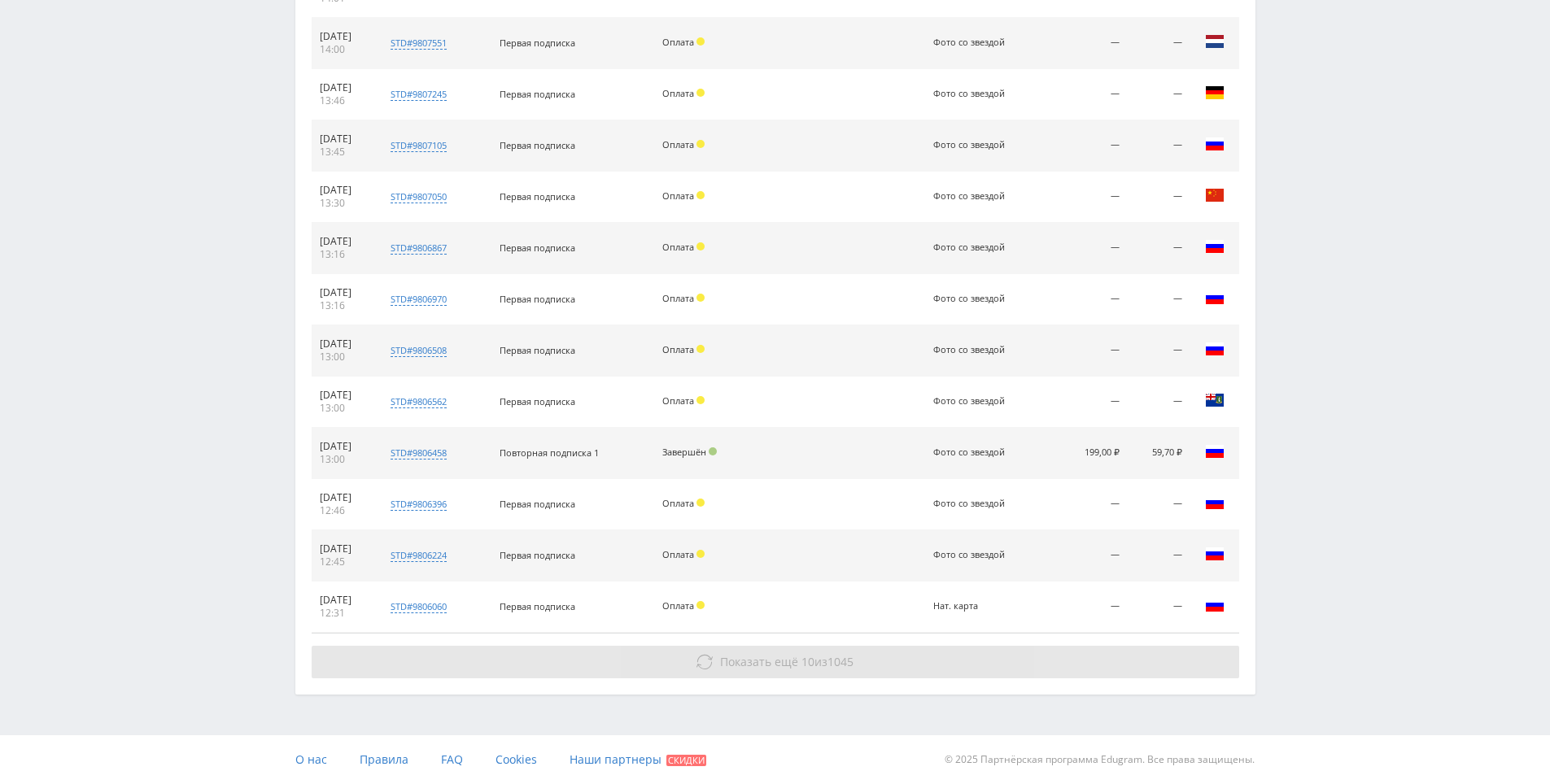
click at [1149, 658] on button "Показать ещё 10 из 1045" at bounding box center [775, 662] width 928 height 33
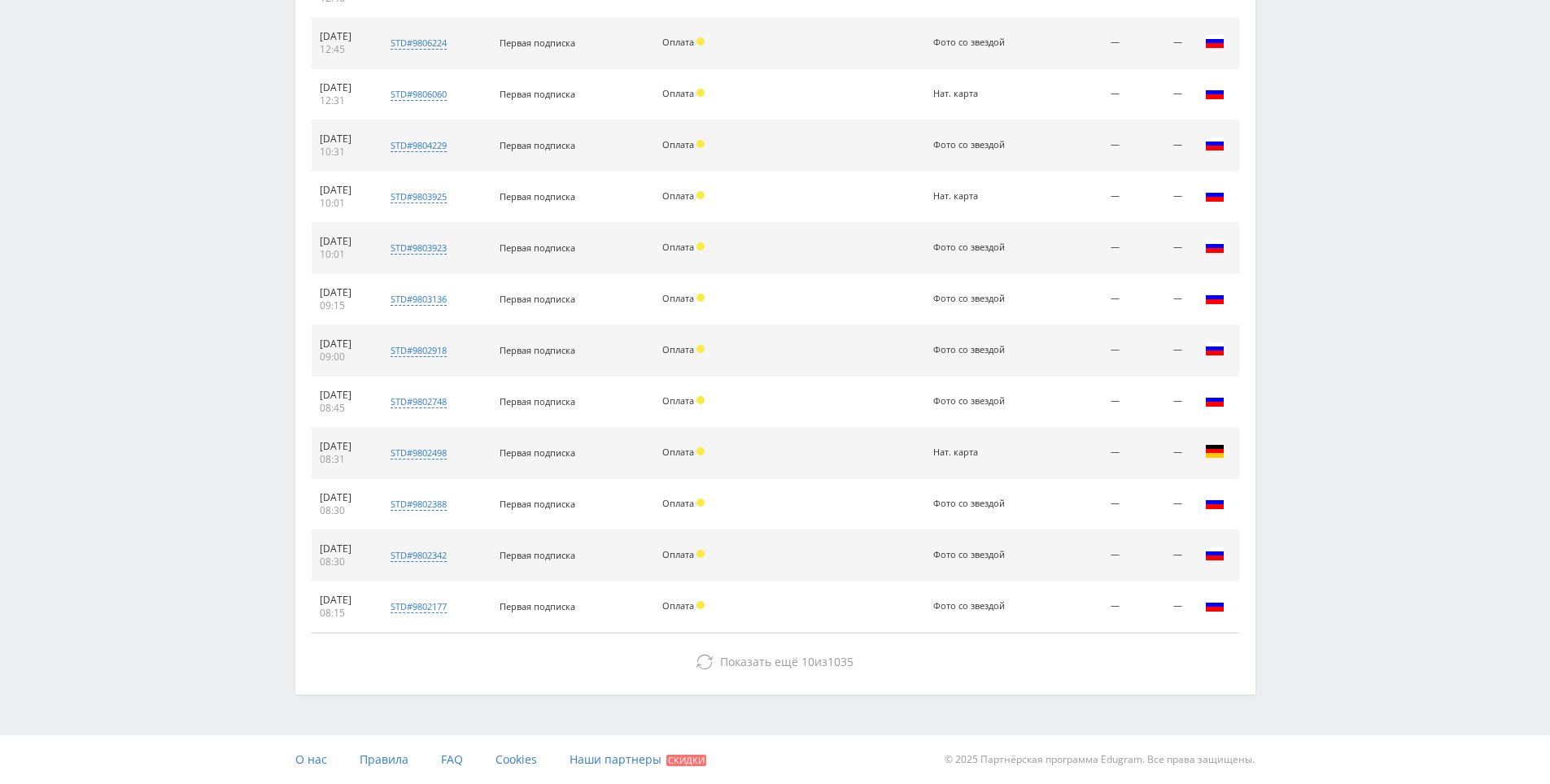
drag, startPoint x: 1351, startPoint y: 490, endPoint x: 1344, endPoint y: 651, distance: 161.2
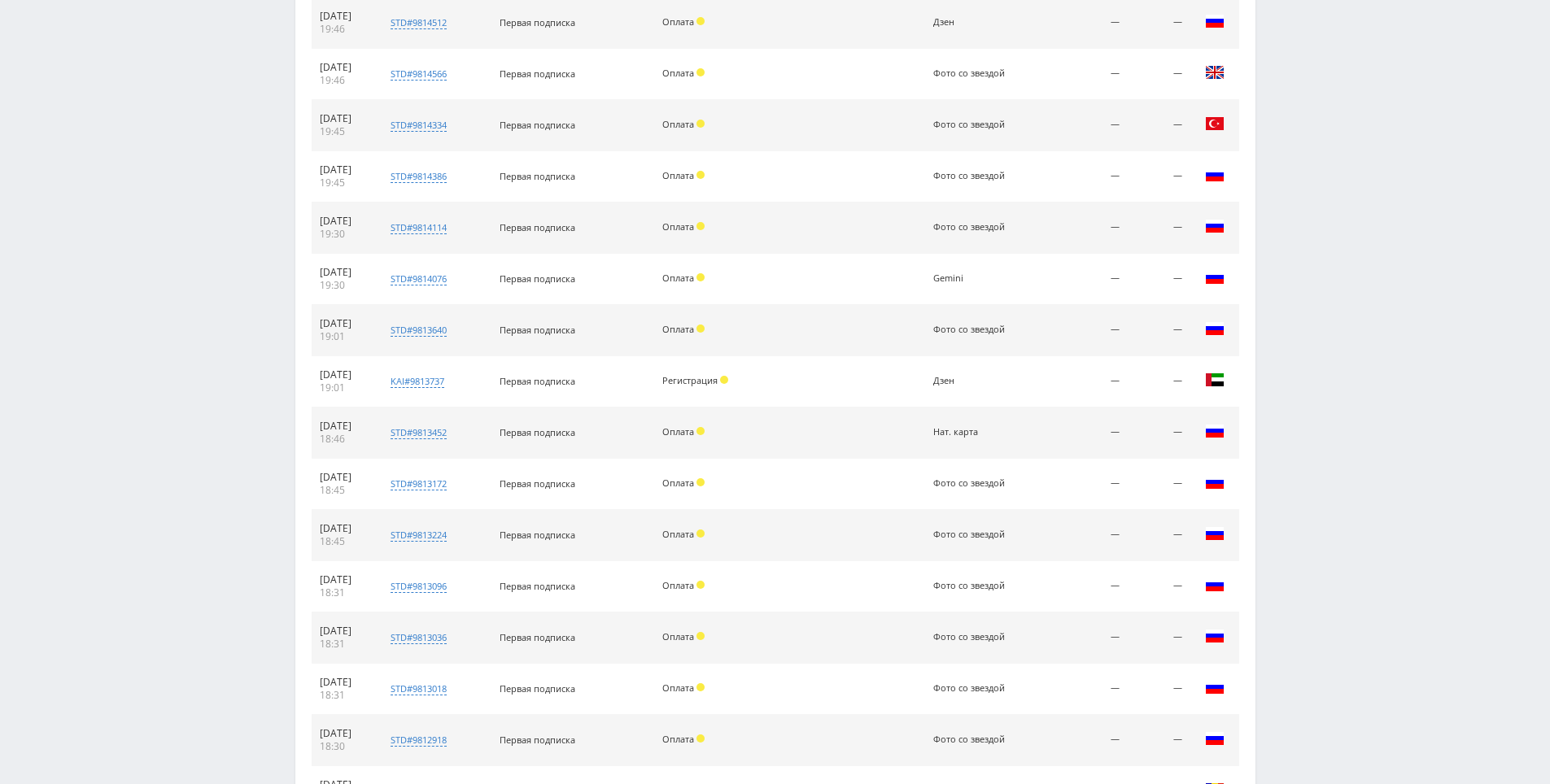
scroll to position [0, 0]
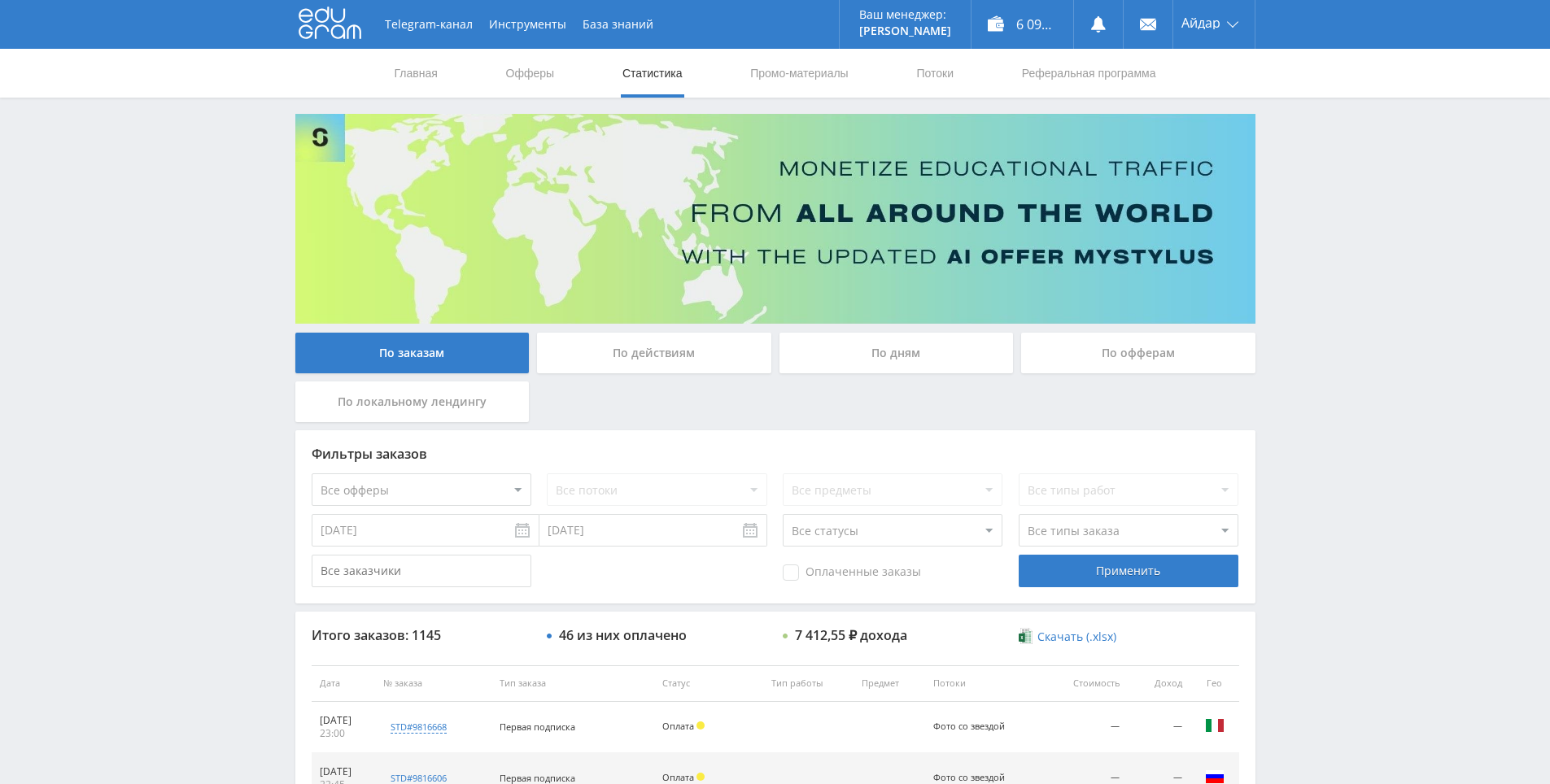
drag, startPoint x: 1344, startPoint y: 640, endPoint x: 1353, endPoint y: 296, distance: 344.1
drag, startPoint x: 1353, startPoint y: 296, endPoint x: 1334, endPoint y: 139, distance: 158.1
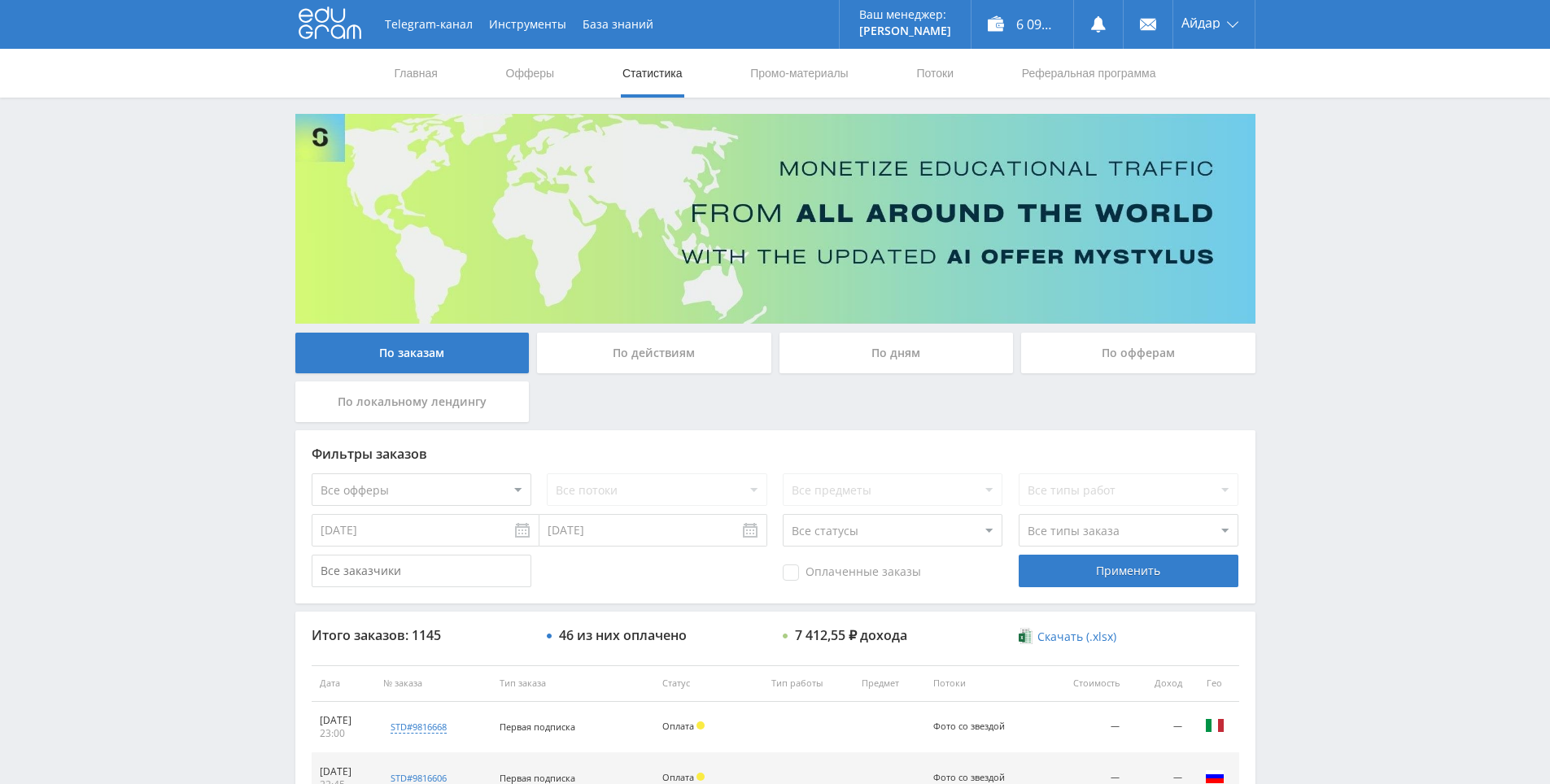
drag, startPoint x: 1325, startPoint y: 129, endPoint x: 1309, endPoint y: 100, distance: 33.1
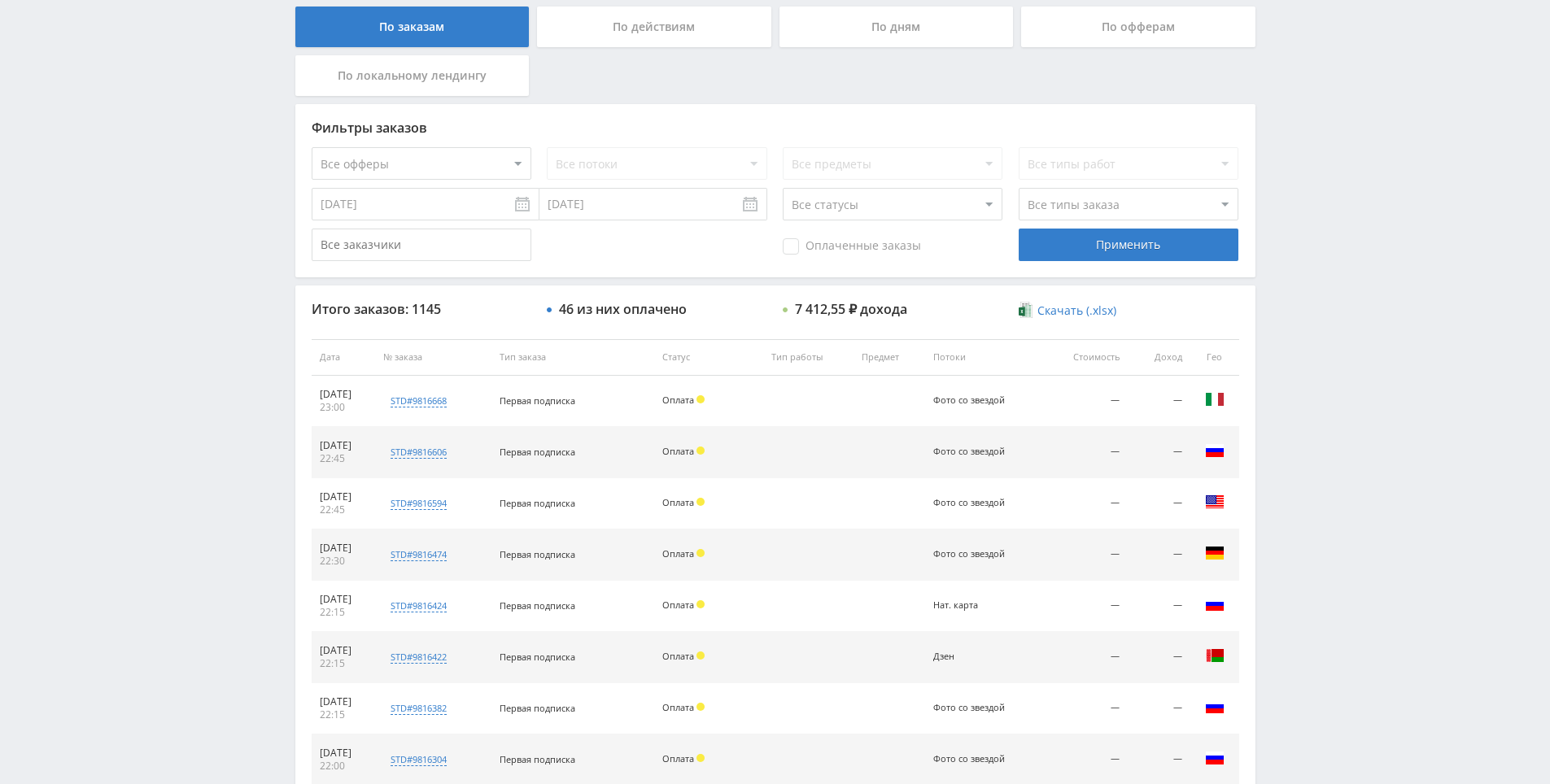
drag, startPoint x: 1320, startPoint y: 615, endPoint x: 1307, endPoint y: 631, distance: 20.6
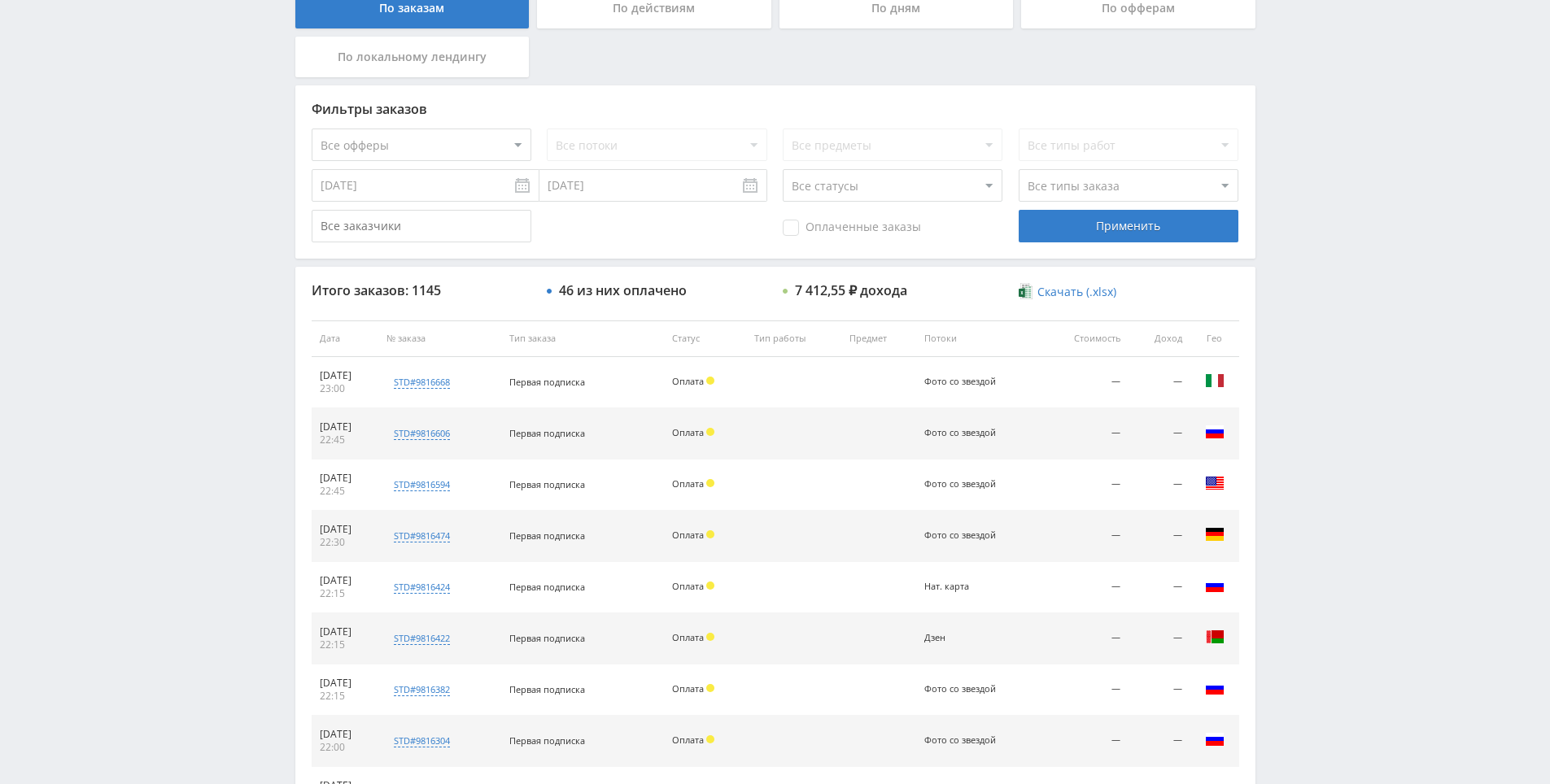
drag, startPoint x: 1419, startPoint y: 335, endPoint x: 1400, endPoint y: 242, distance: 94.9
drag, startPoint x: 1400, startPoint y: 242, endPoint x: 1294, endPoint y: 76, distance: 197.0
click at [1396, 237] on div "Telegram-канал Инструменты База знаний Ваш менеджер: Alex Alex Online @edugram_…" at bounding box center [775, 338] width 1550 height 1366
click at [1326, 442] on div "Telegram-канал Инструменты База знаний Ваш менеджер: Alex Alex Online @edugram_…" at bounding box center [775, 338] width 1550 height 1366
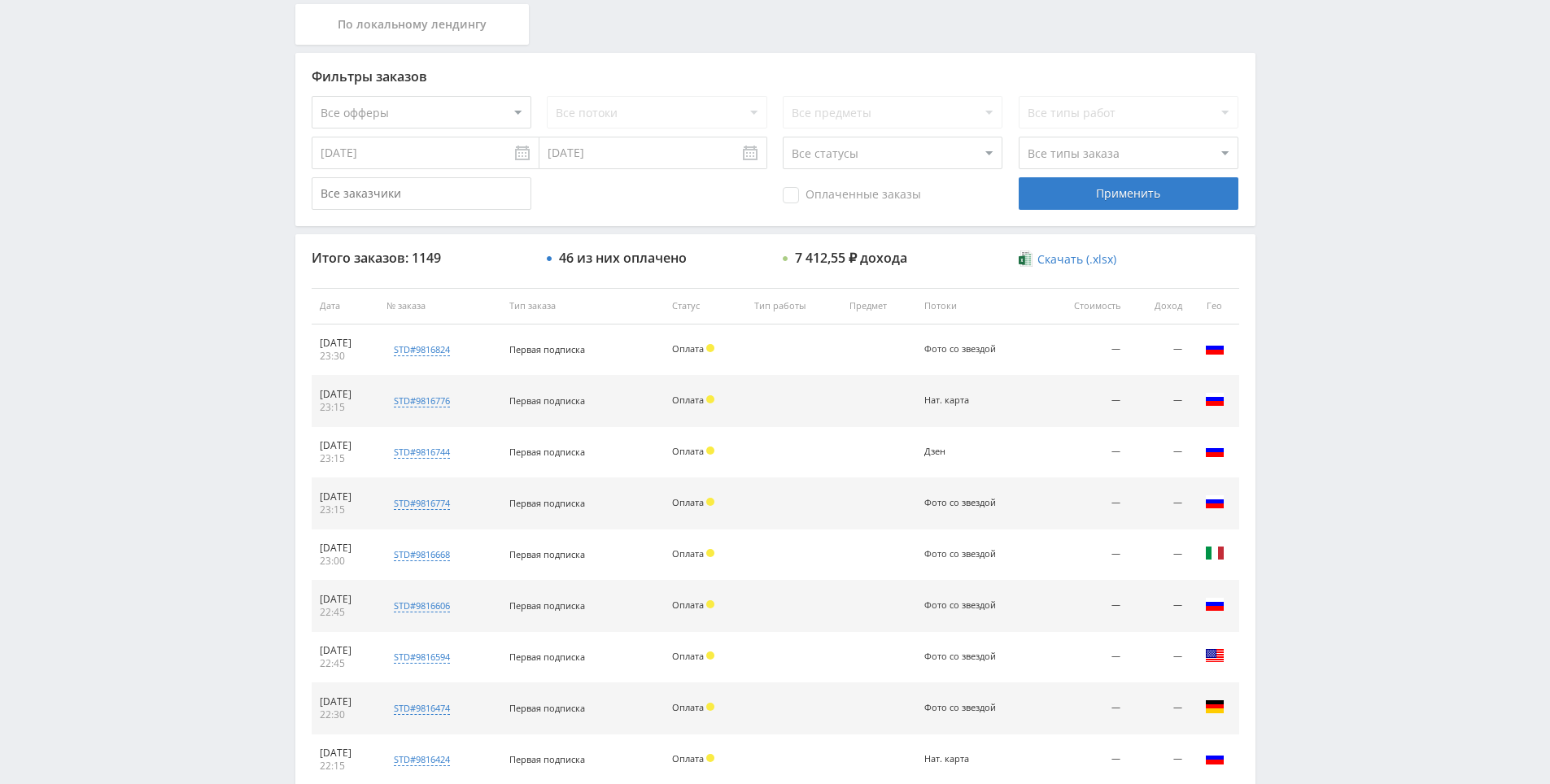
scroll to position [401, 0]
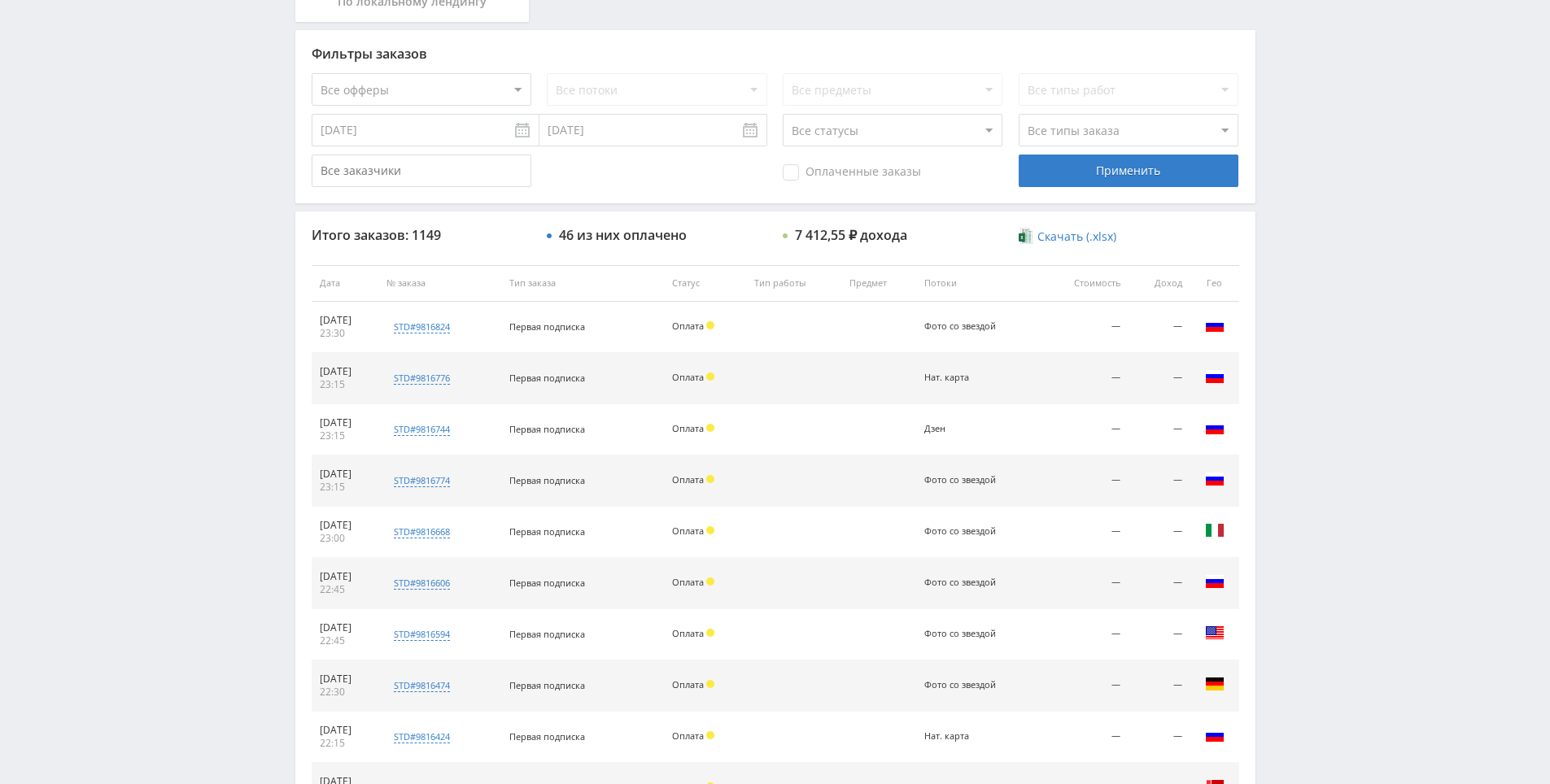
drag, startPoint x: 1368, startPoint y: 380, endPoint x: 1349, endPoint y: 355, distance: 31.4
click at [1349, 355] on div "Telegram-канал Инструменты База знаний Ваш менеджер: [PERSON_NAME] Online @edug…" at bounding box center [775, 282] width 1550 height 1366
click at [1348, 355] on div "Telegram-канал Инструменты База знаний Ваш менеджер: [PERSON_NAME] Online @edug…" at bounding box center [775, 282] width 1550 height 1366
drag, startPoint x: 1350, startPoint y: 356, endPoint x: 1324, endPoint y: 340, distance: 30.5
click at [1324, 340] on div "Telegram-канал Инструменты База знаний Ваш менеджер: [PERSON_NAME] Online @edug…" at bounding box center [775, 282] width 1550 height 1366
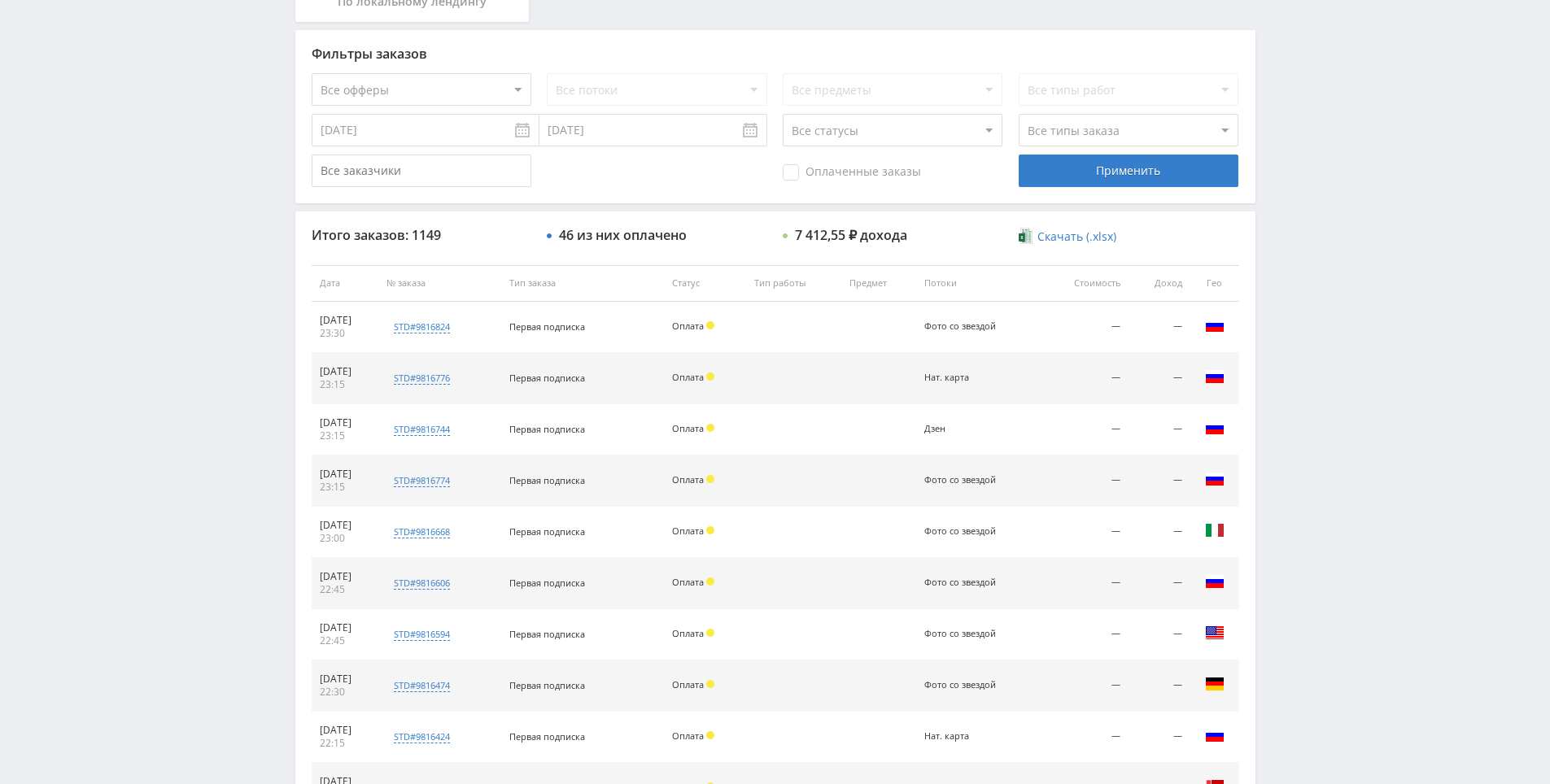
click at [1324, 340] on div "Telegram-канал Инструменты База знаний Ваш менеджер: [PERSON_NAME] Online @edug…" at bounding box center [775, 282] width 1550 height 1366
click at [1310, 335] on div "Telegram-канал Инструменты База знаний Ваш менеджер: [PERSON_NAME] Online @edug…" at bounding box center [775, 282] width 1550 height 1366
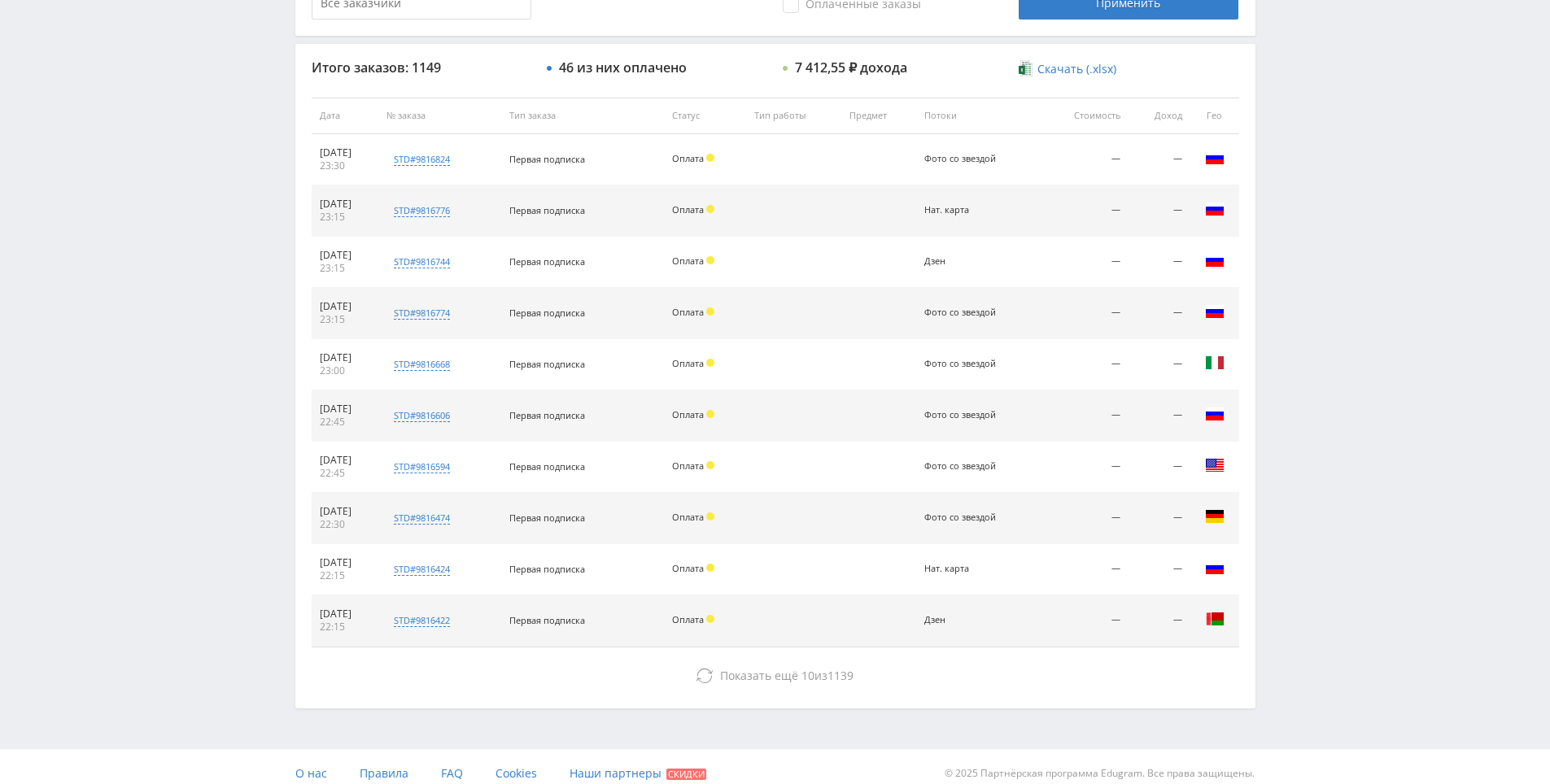
scroll to position [582, 0]
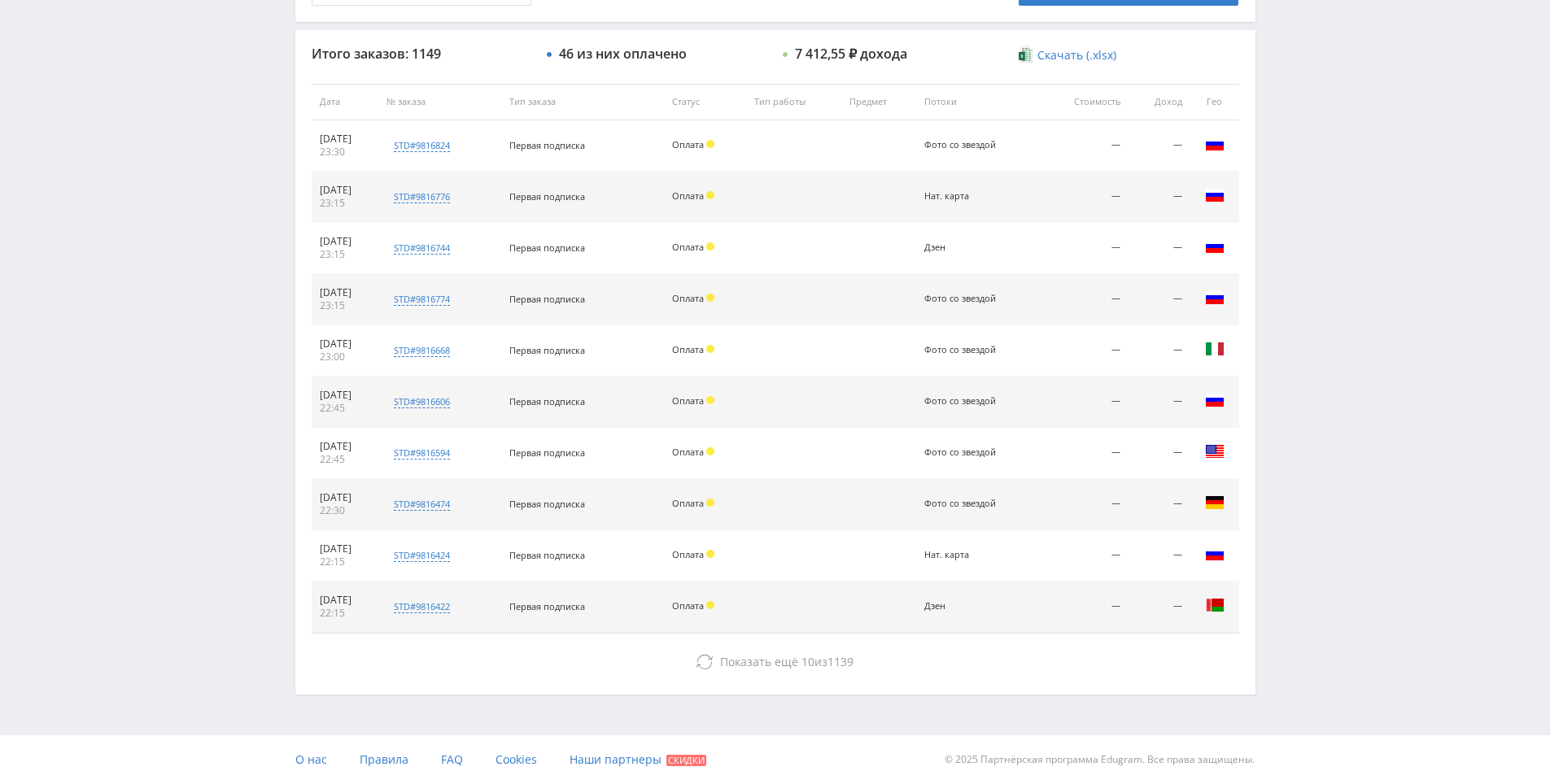
drag, startPoint x: 1310, startPoint y: 339, endPoint x: 1298, endPoint y: 495, distance: 156.5
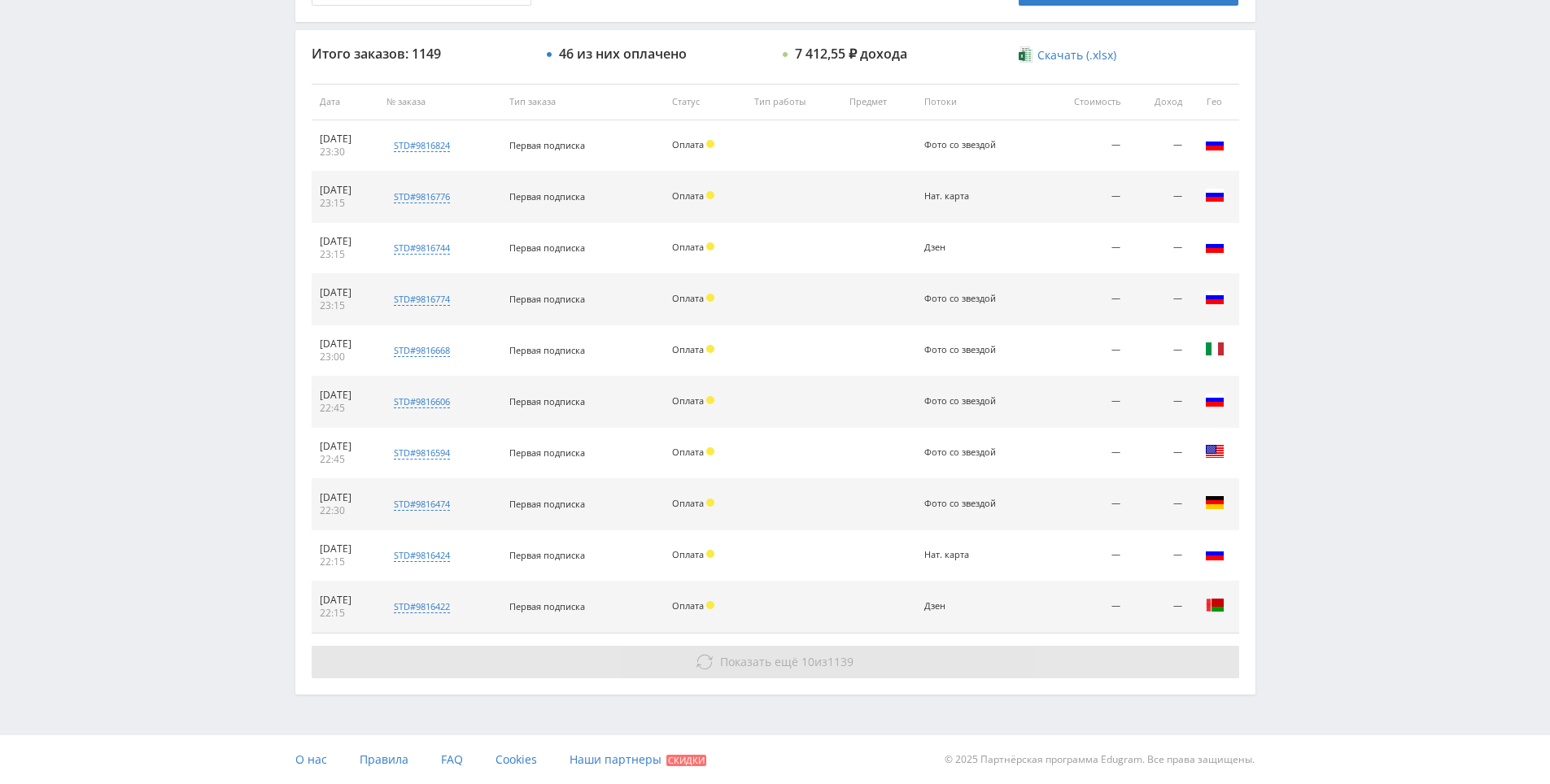
click at [905, 650] on button "Показать ещё 10 из 1139" at bounding box center [775, 662] width 928 height 33
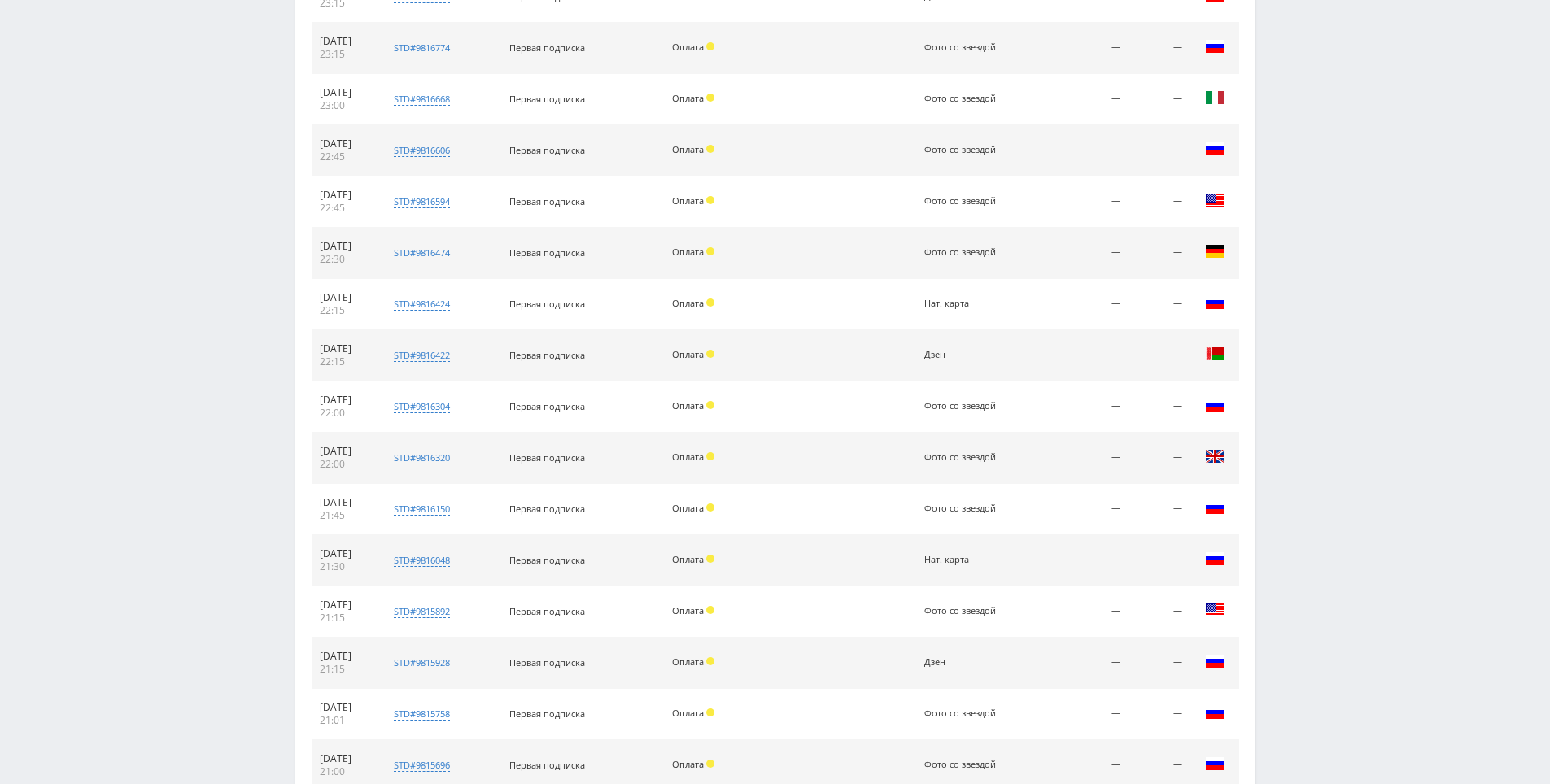
drag, startPoint x: 1258, startPoint y: 631, endPoint x: 1270, endPoint y: 663, distance: 34.2
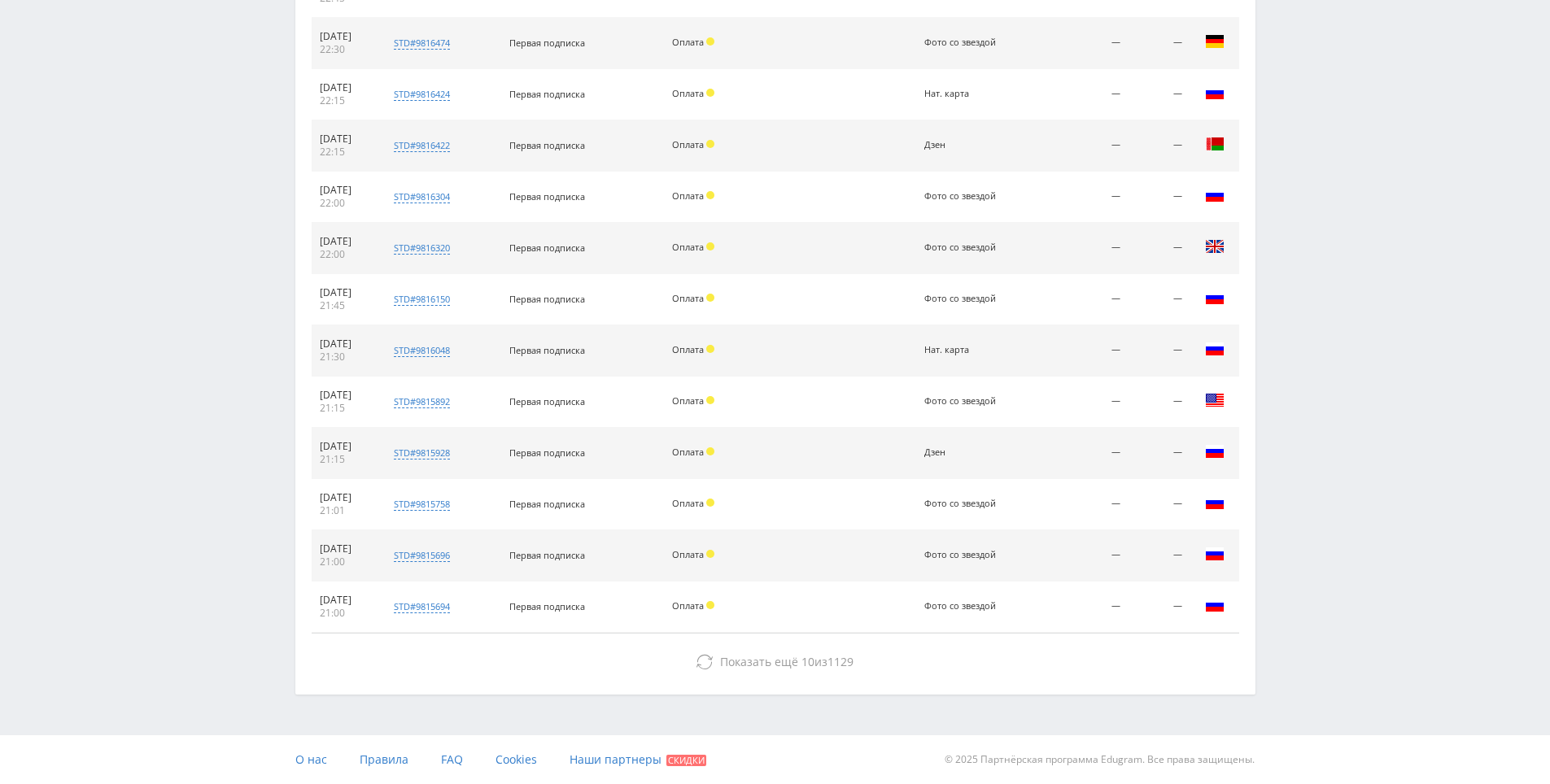
click at [1124, 683] on div "Итого заказов: 1149 46 из них оплачено 7 412,55 ₽ дохода Скачать (.xlsx) Дата №…" at bounding box center [775, 131] width 960 height 1125
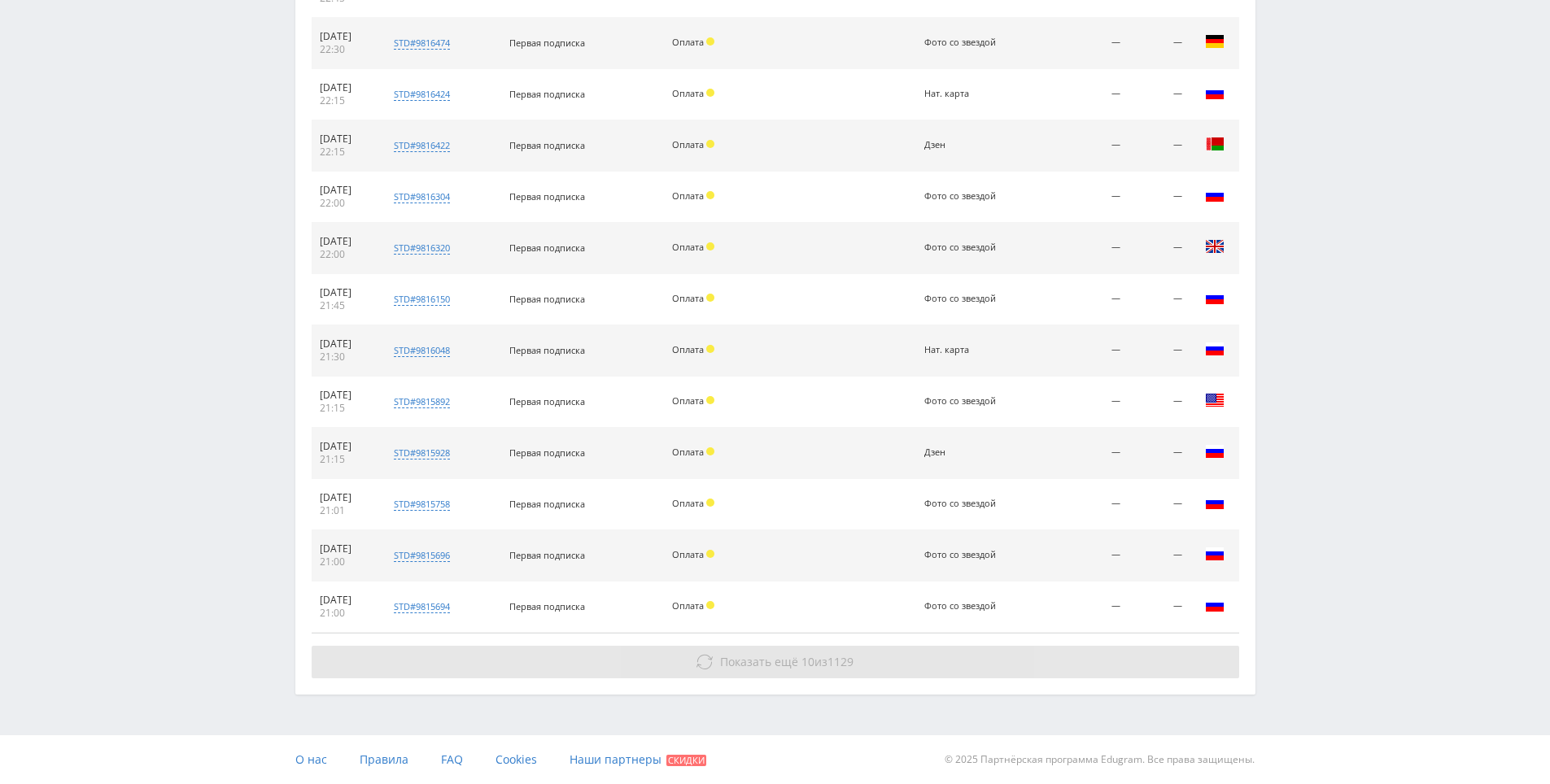
click at [1121, 674] on button "Показать ещё 10 из 1129" at bounding box center [775, 662] width 928 height 33
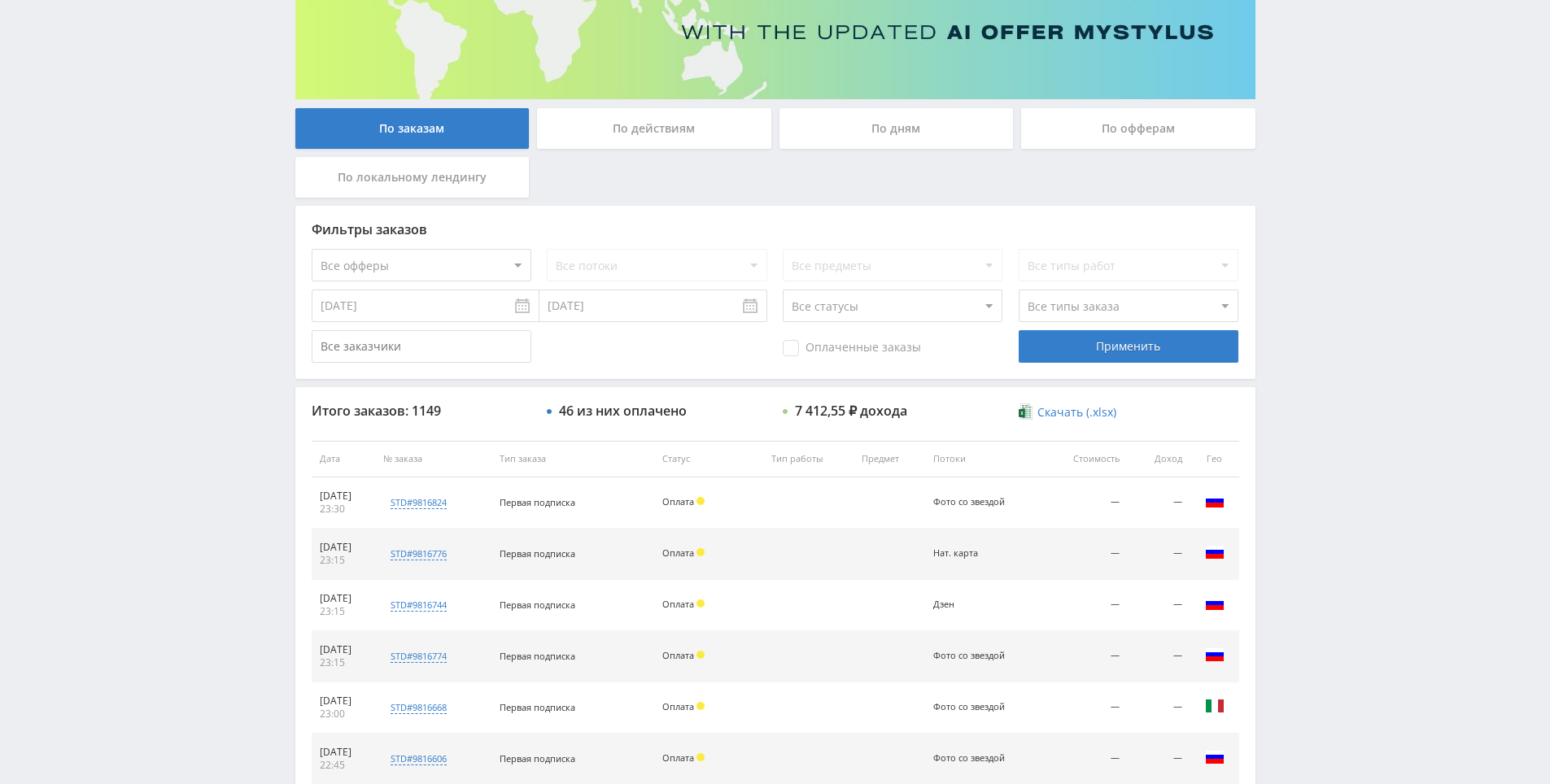
drag, startPoint x: 1291, startPoint y: 654, endPoint x: 1294, endPoint y: 553, distance: 101.0
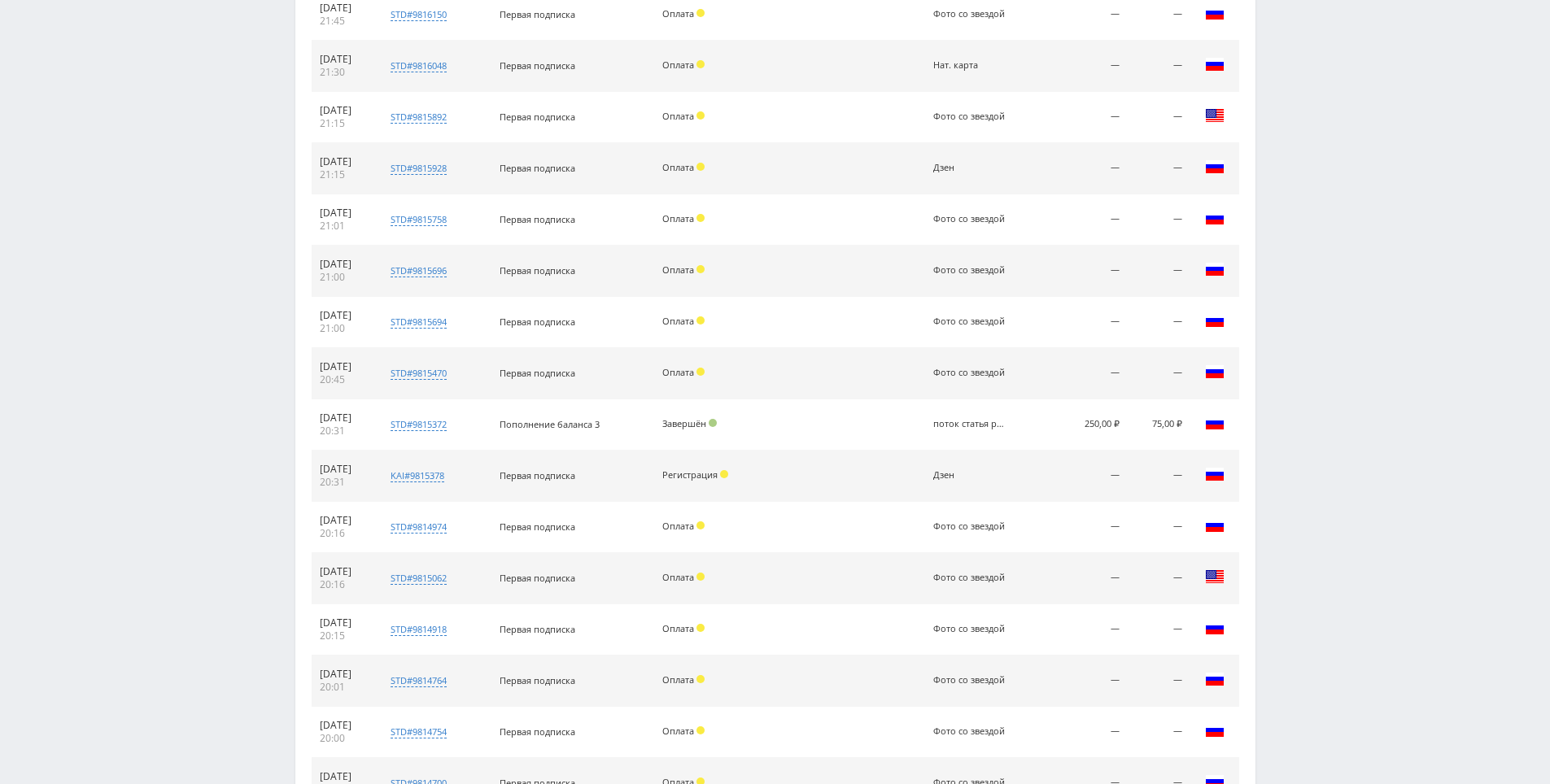
drag, startPoint x: 1299, startPoint y: 536, endPoint x: 1300, endPoint y: 652, distance: 116.0
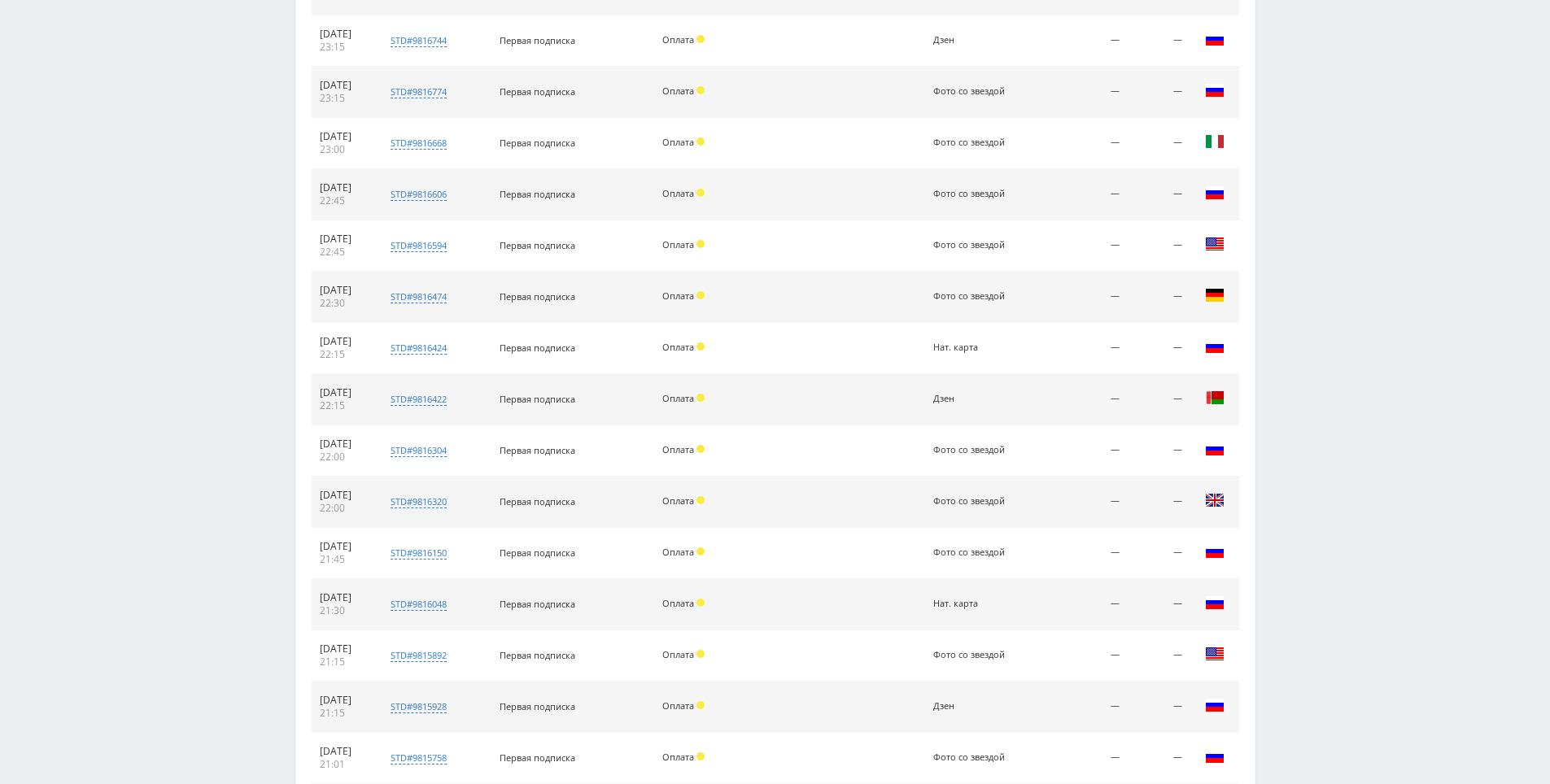
scroll to position [0, 0]
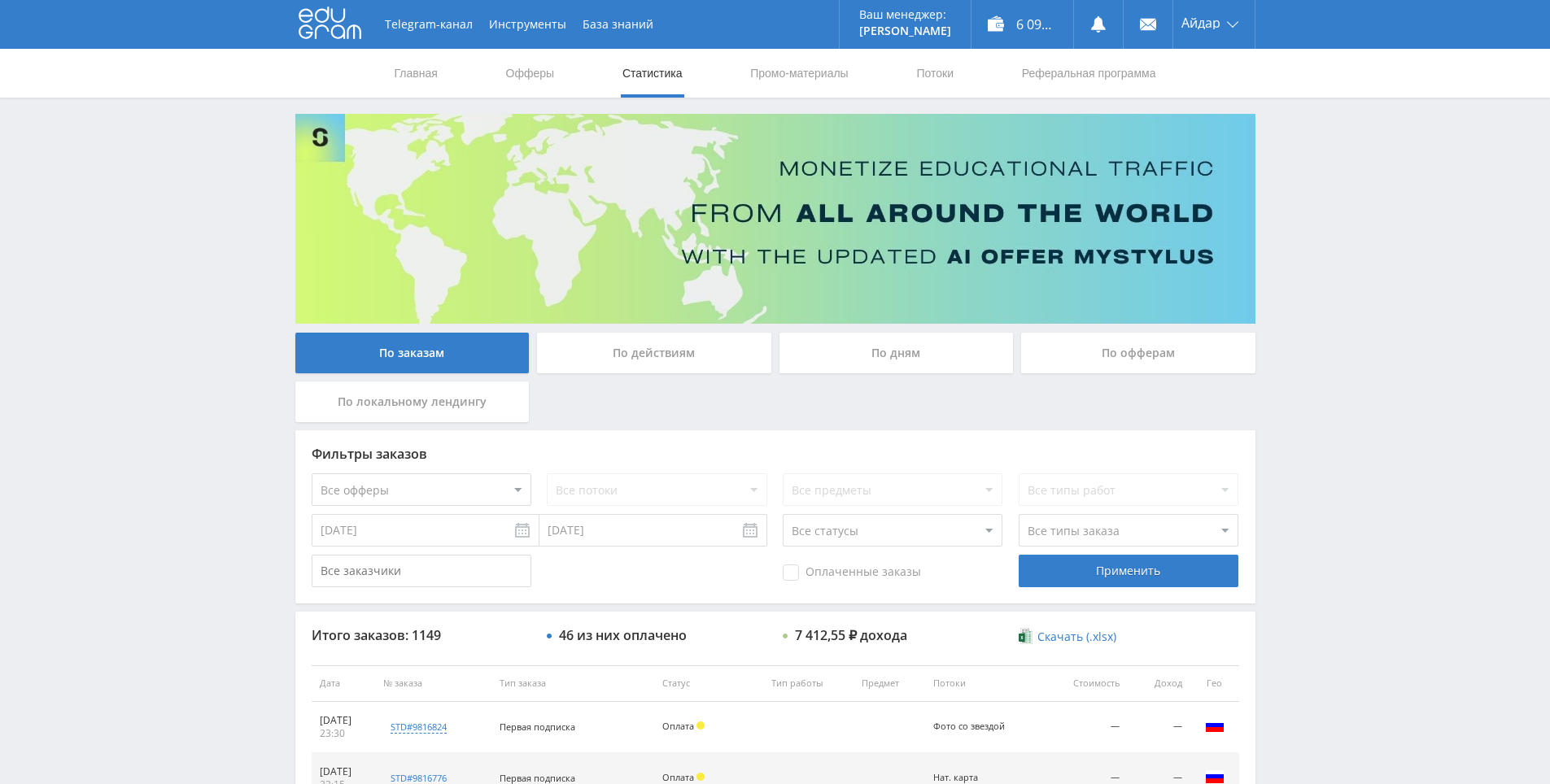
drag, startPoint x: 1300, startPoint y: 652, endPoint x: 1319, endPoint y: 395, distance: 257.7
click at [327, 8] on use at bounding box center [329, 23] width 63 height 32
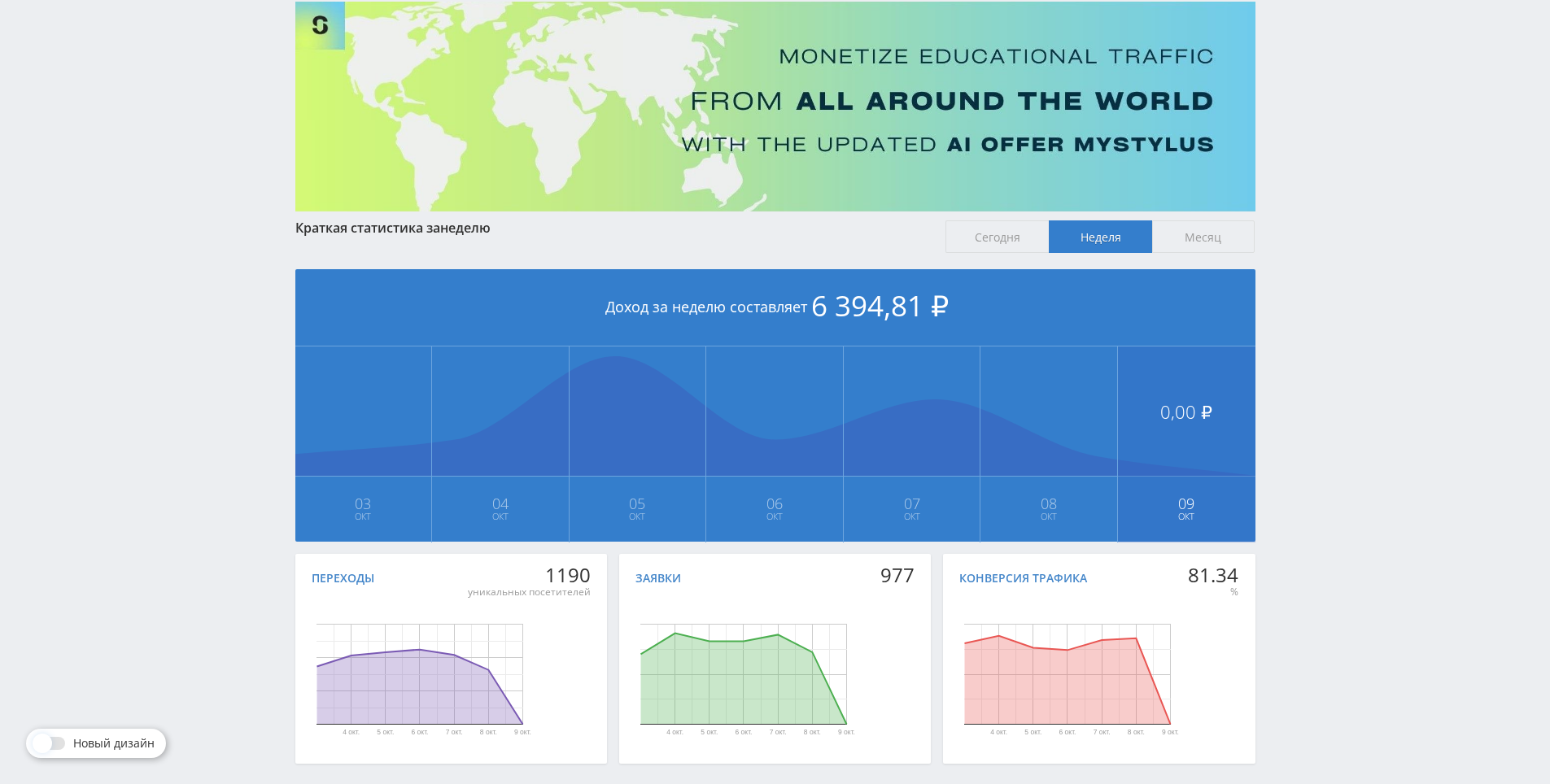
drag, startPoint x: 1351, startPoint y: 580, endPoint x: 1244, endPoint y: 432, distance: 182.6
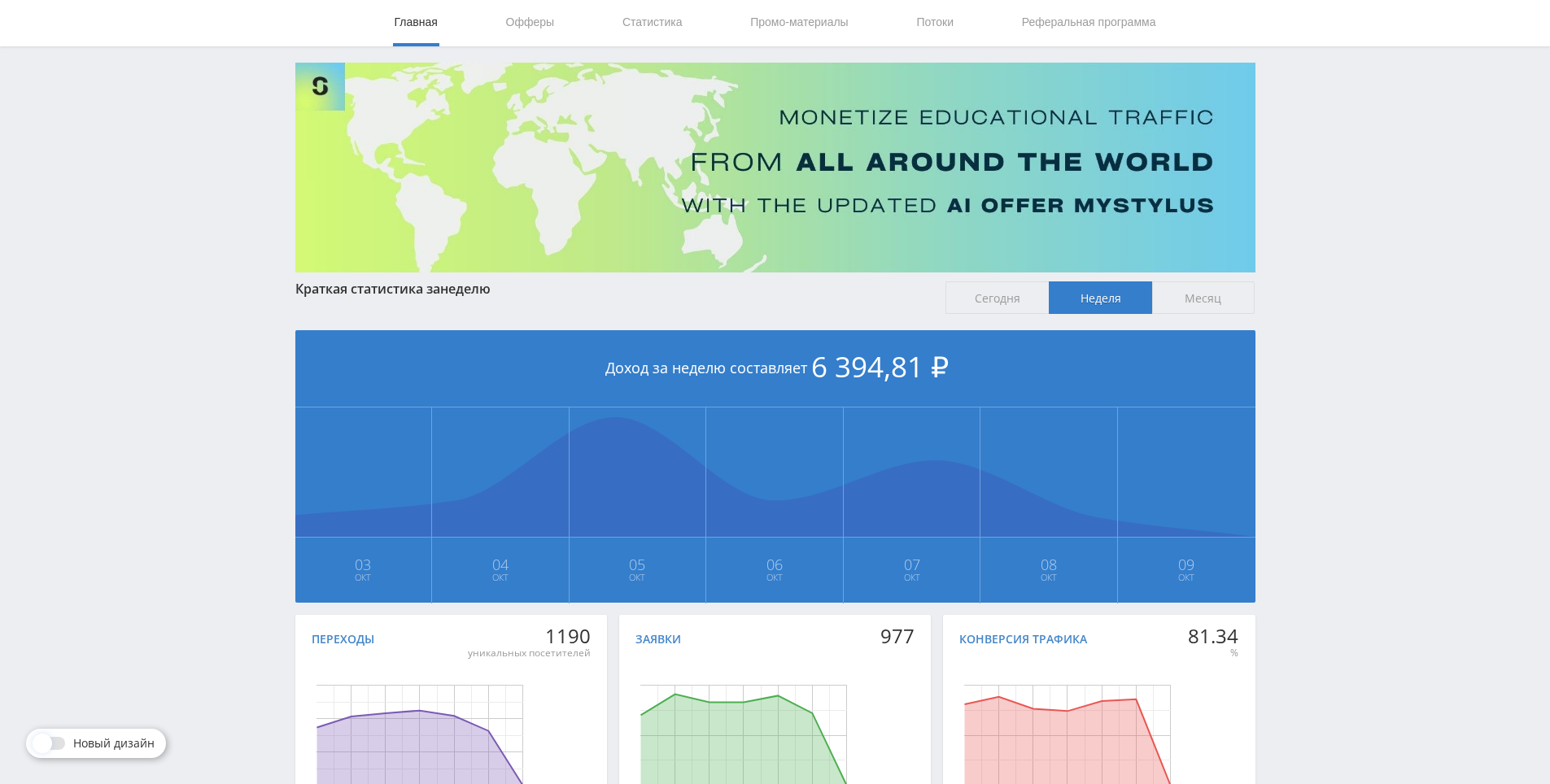
click at [984, 297] on span "Сегодня" at bounding box center [997, 297] width 103 height 33
click at [0, 0] on input "Сегодня" at bounding box center [0, 0] width 0 height 0
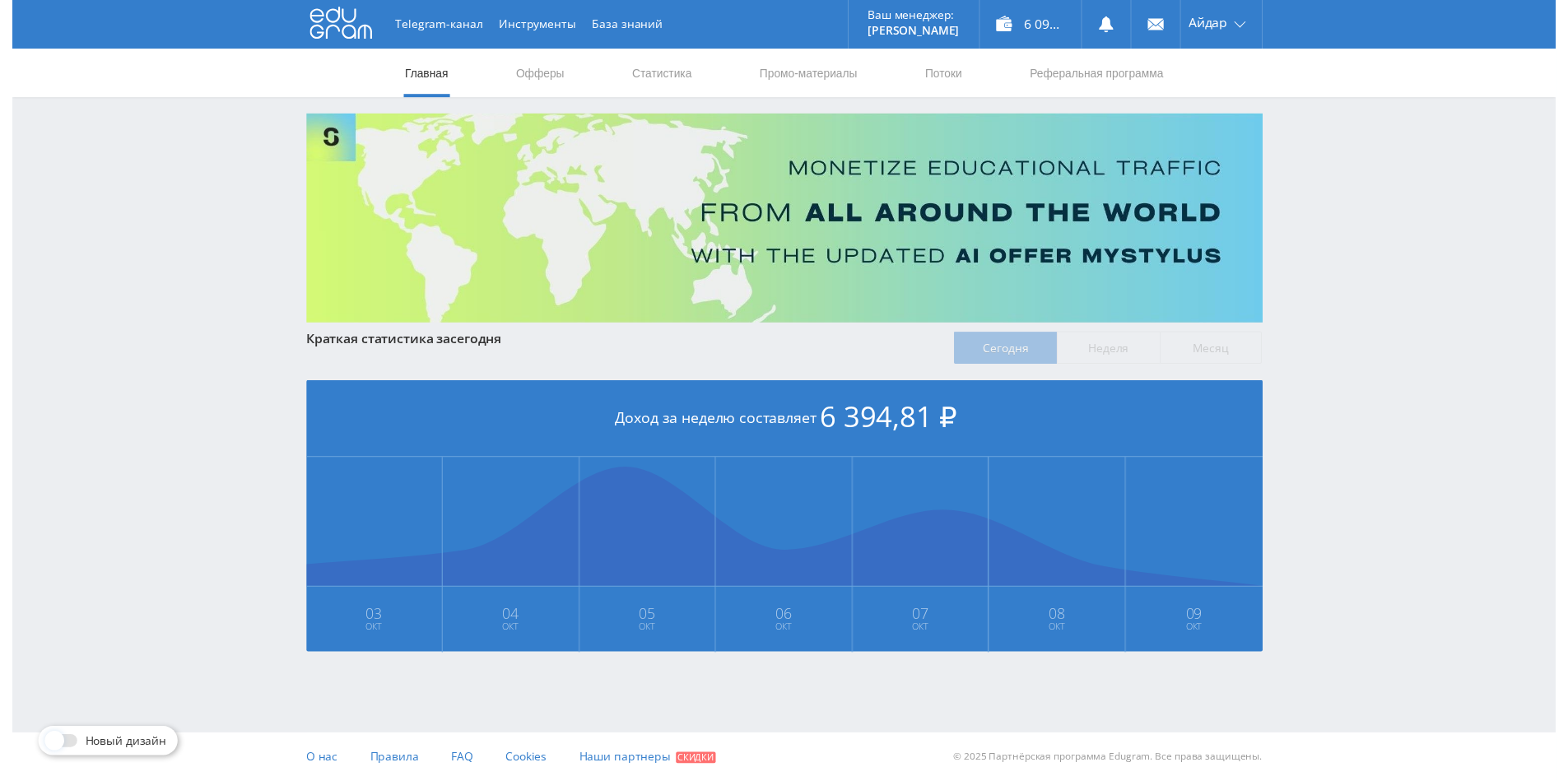
scroll to position [0, 0]
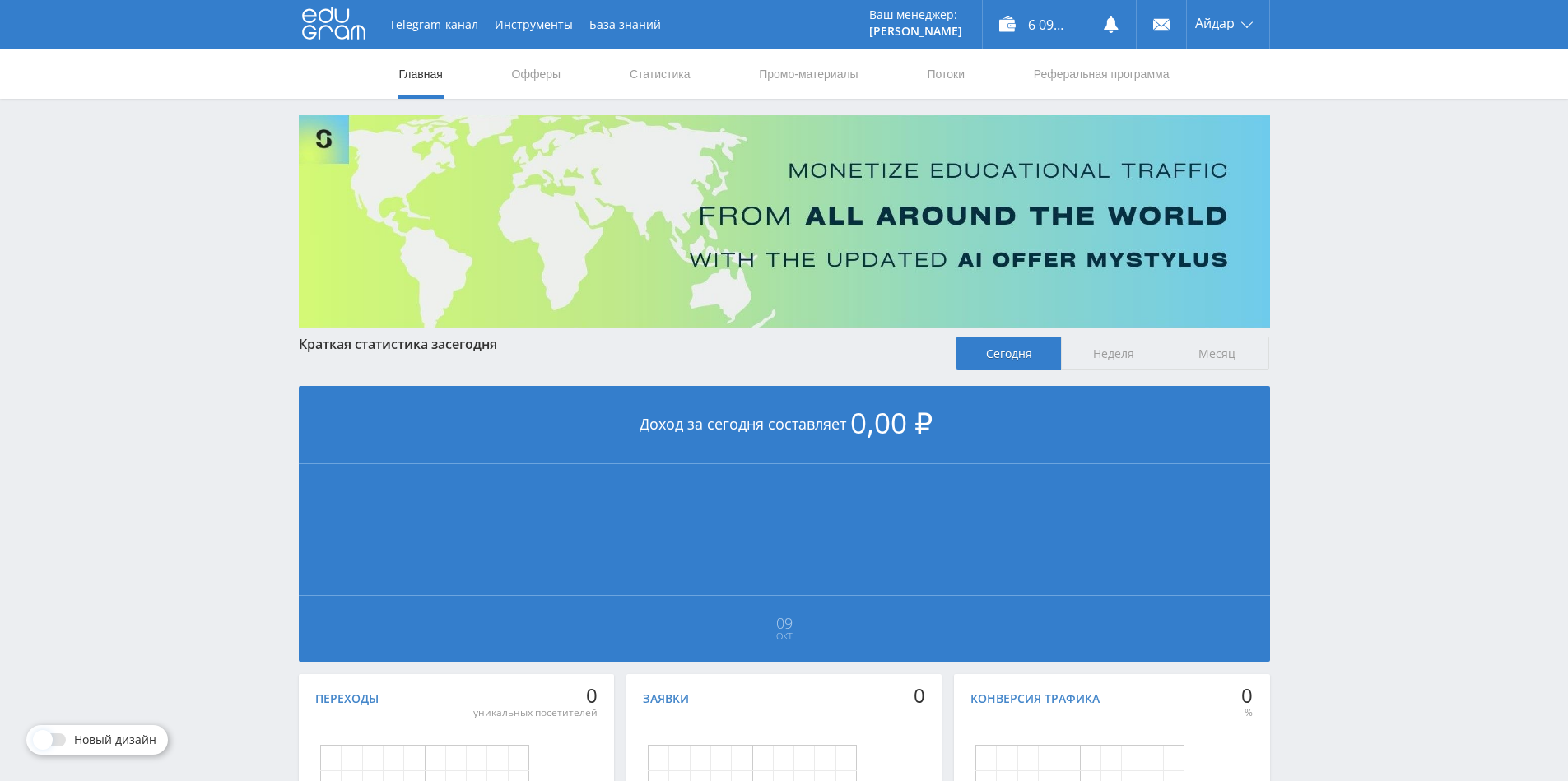
click at [1193, 348] on span "Месяц" at bounding box center [1218, 353] width 104 height 33
click at [0, 0] on input "Месяц" at bounding box center [0, 0] width 0 height 0
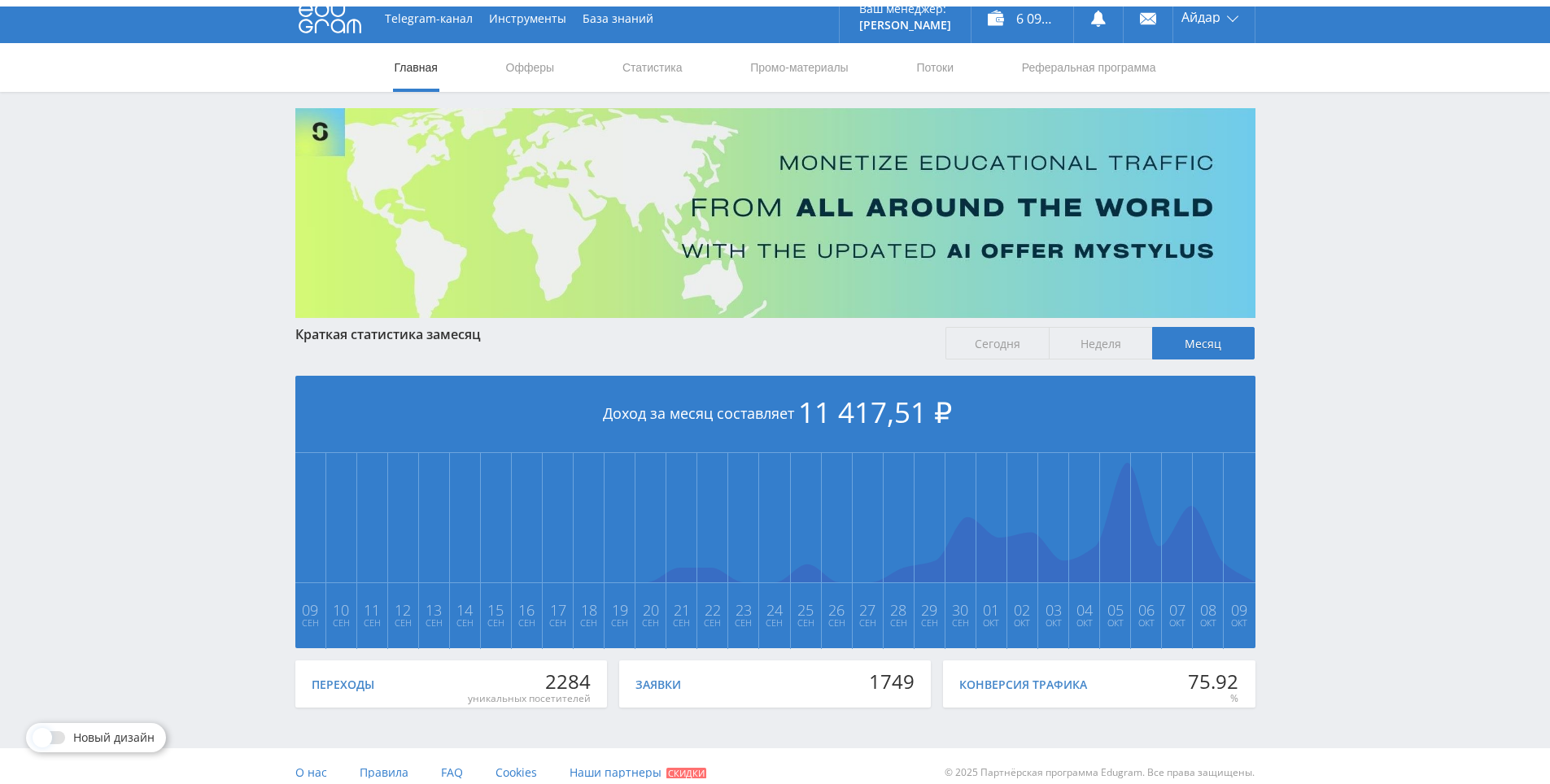
scroll to position [181, 0]
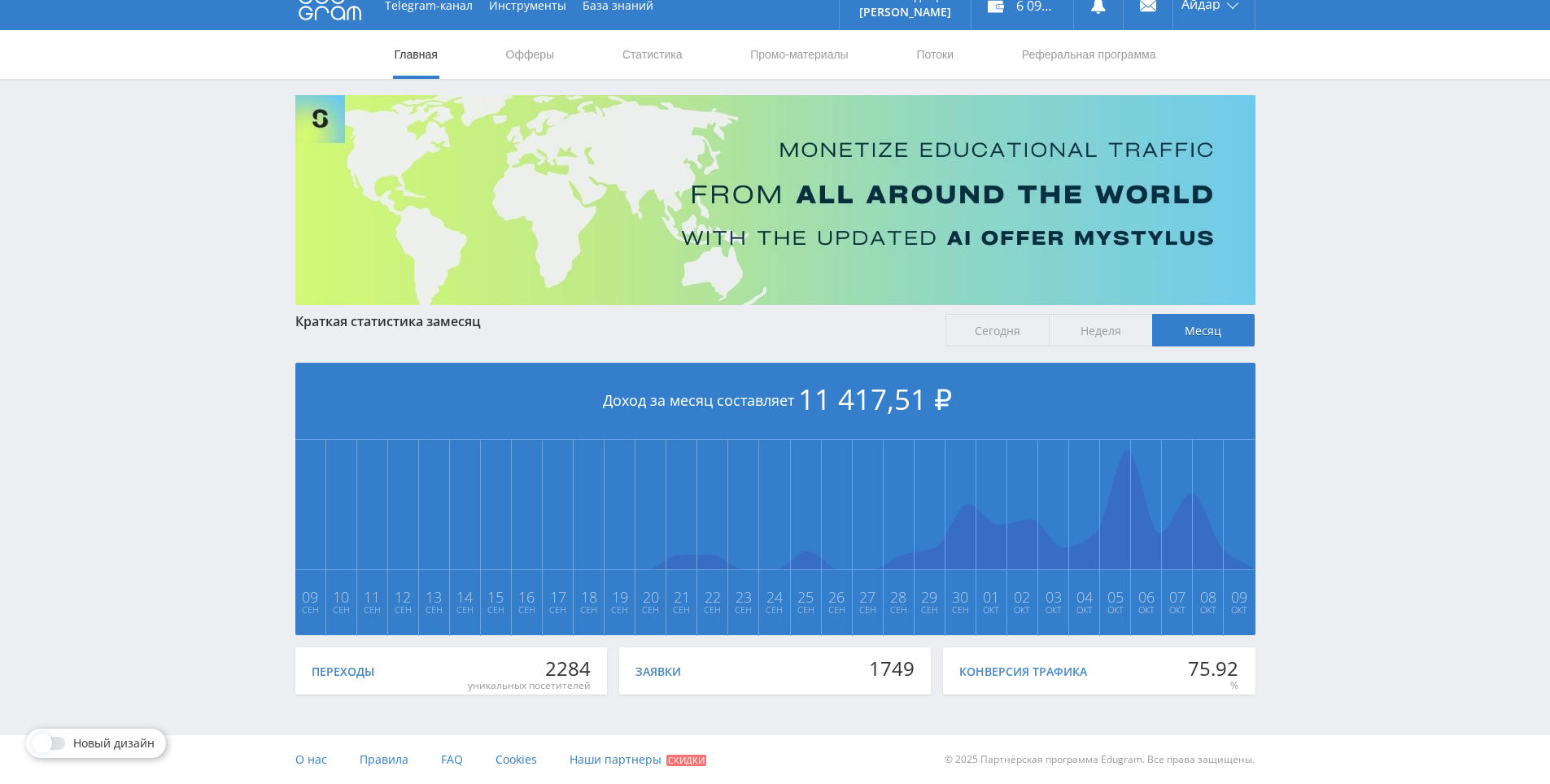
drag, startPoint x: 1318, startPoint y: 471, endPoint x: 1319, endPoint y: 542, distance: 71.0
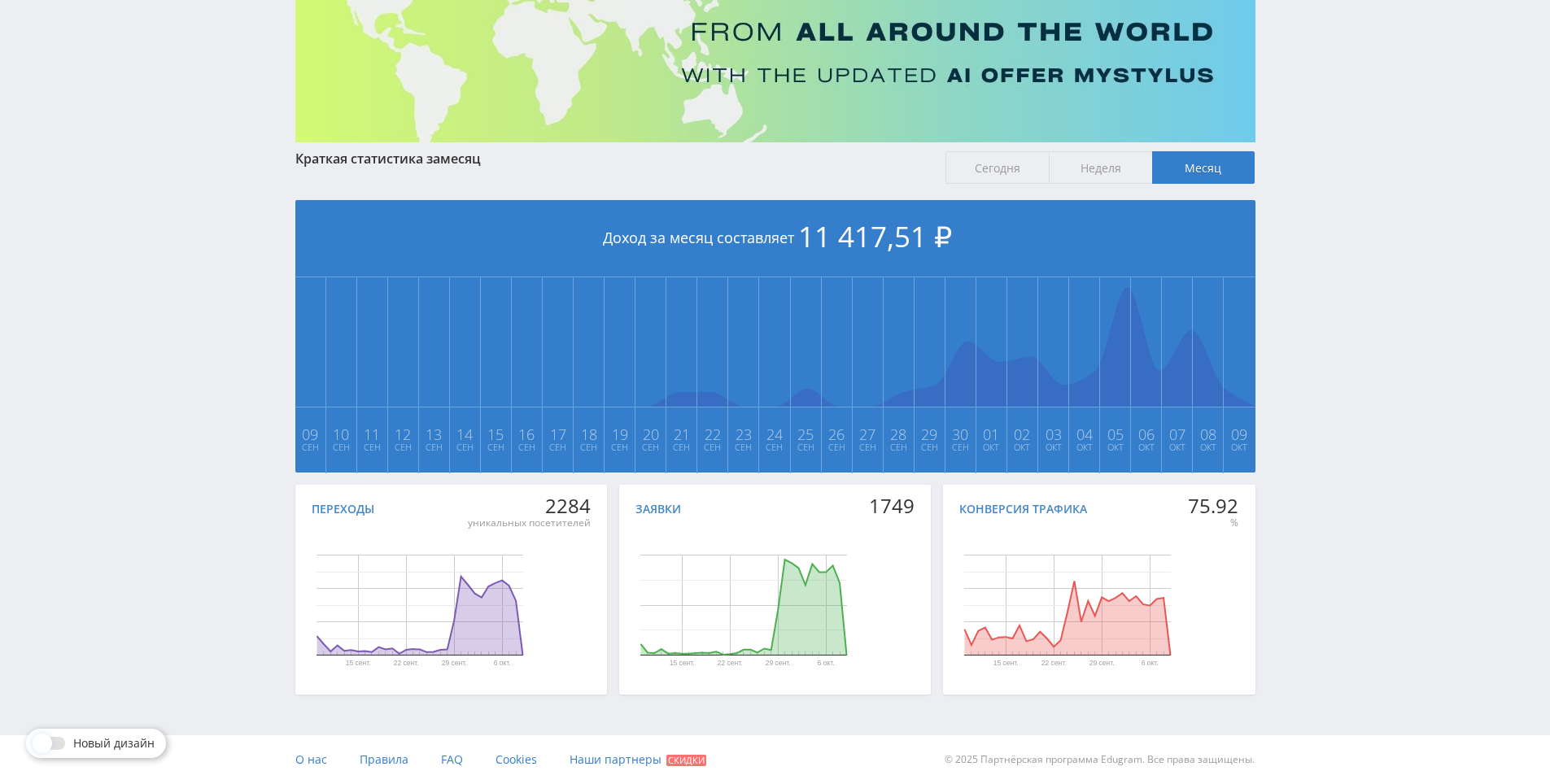
drag, startPoint x: 1319, startPoint y: 542, endPoint x: 1310, endPoint y: 594, distance: 52.8
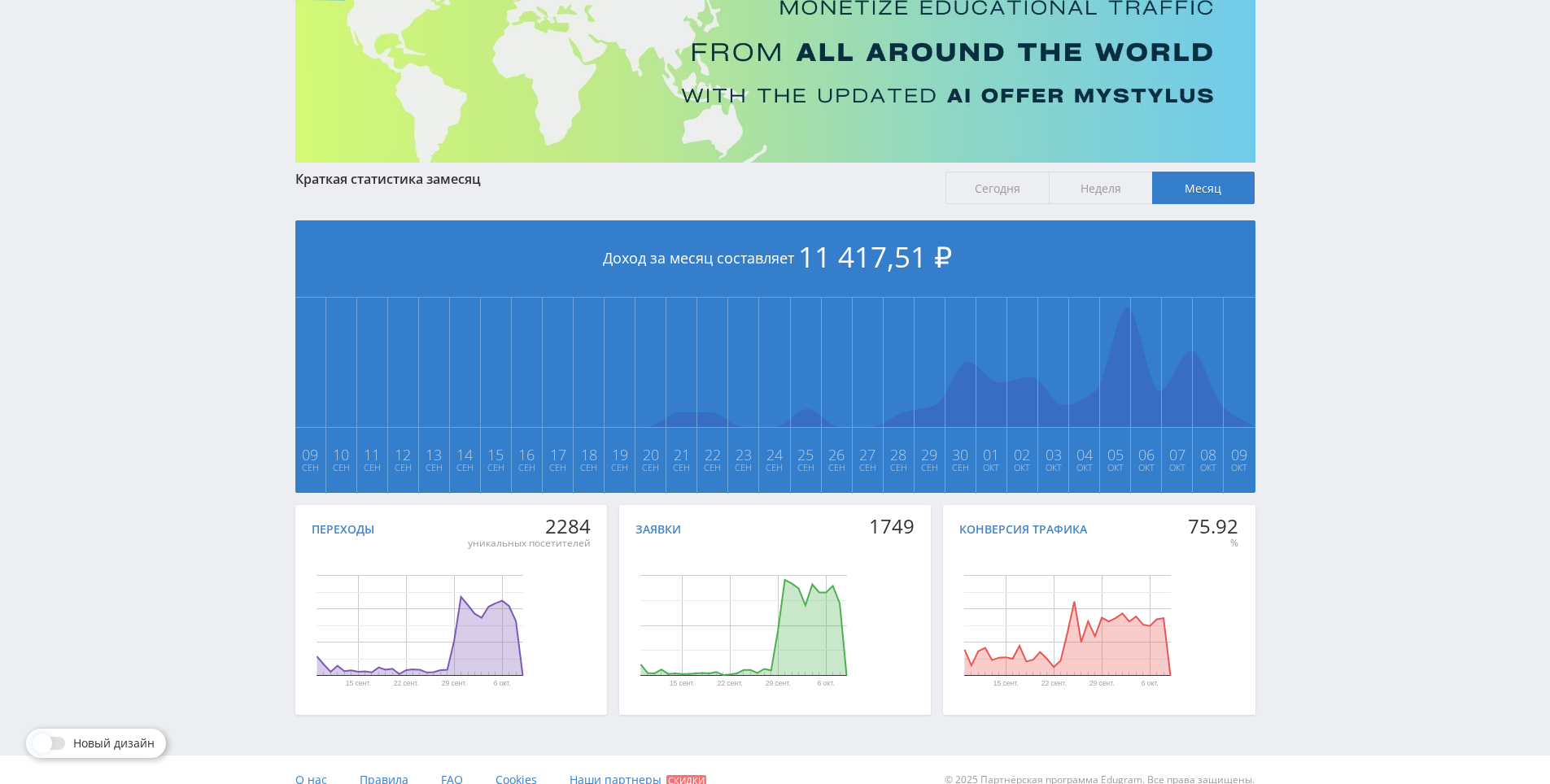
drag, startPoint x: 1310, startPoint y: 594, endPoint x: 1316, endPoint y: 556, distance: 38.5
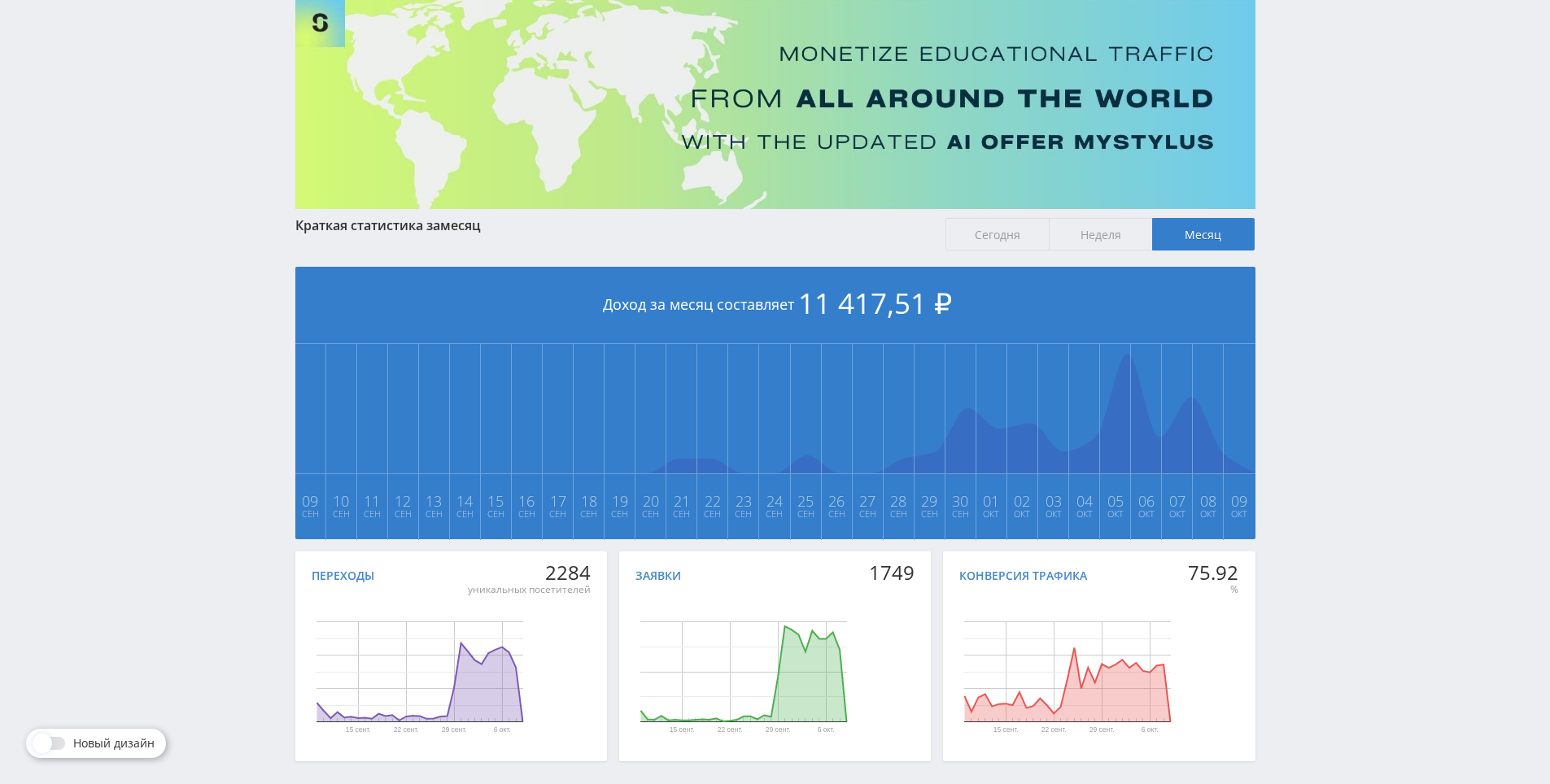
scroll to position [0, 0]
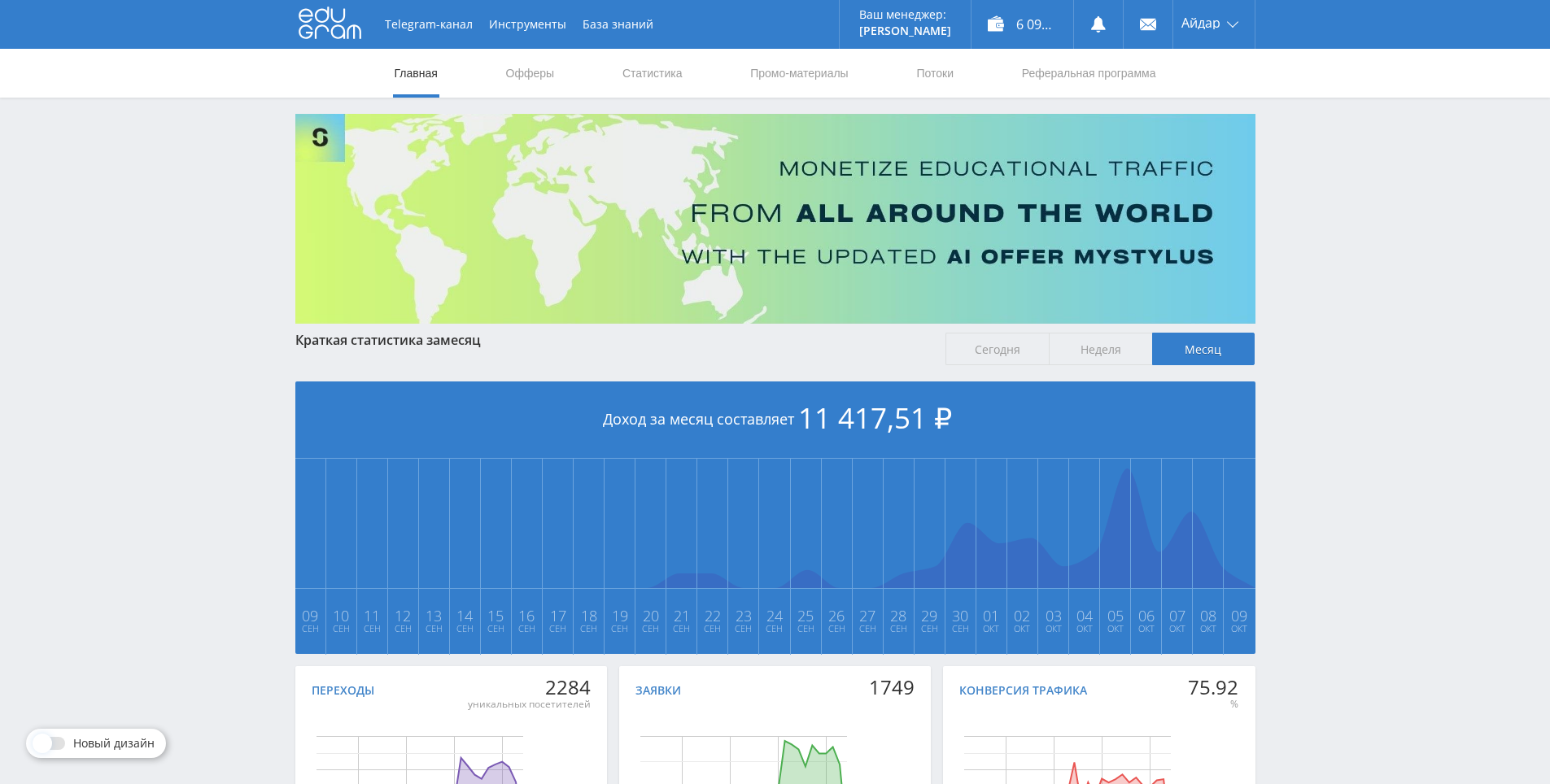
drag, startPoint x: 1316, startPoint y: 556, endPoint x: 1310, endPoint y: 390, distance: 166.1
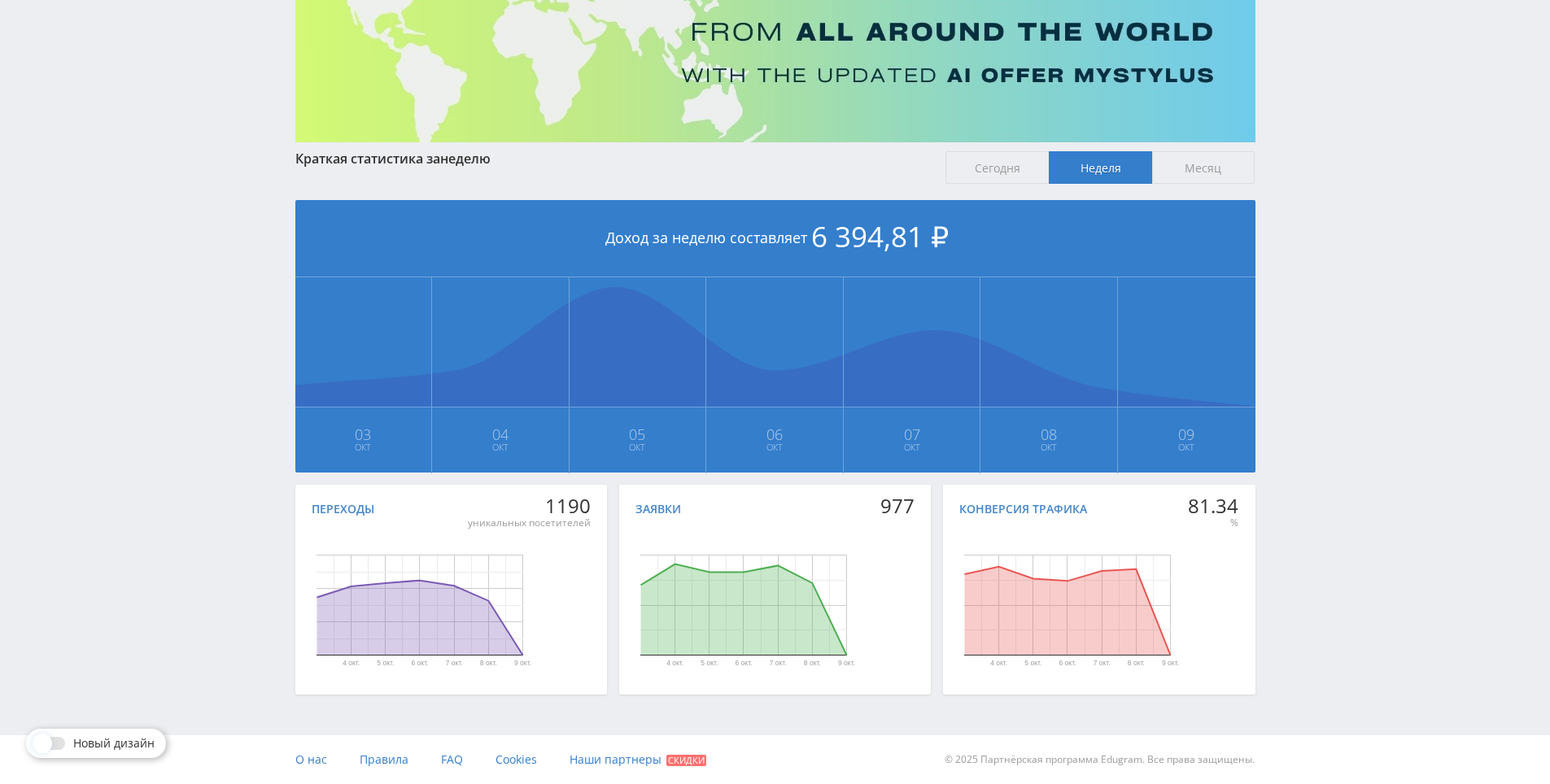
drag, startPoint x: 1372, startPoint y: 444, endPoint x: 1361, endPoint y: 517, distance: 73.8
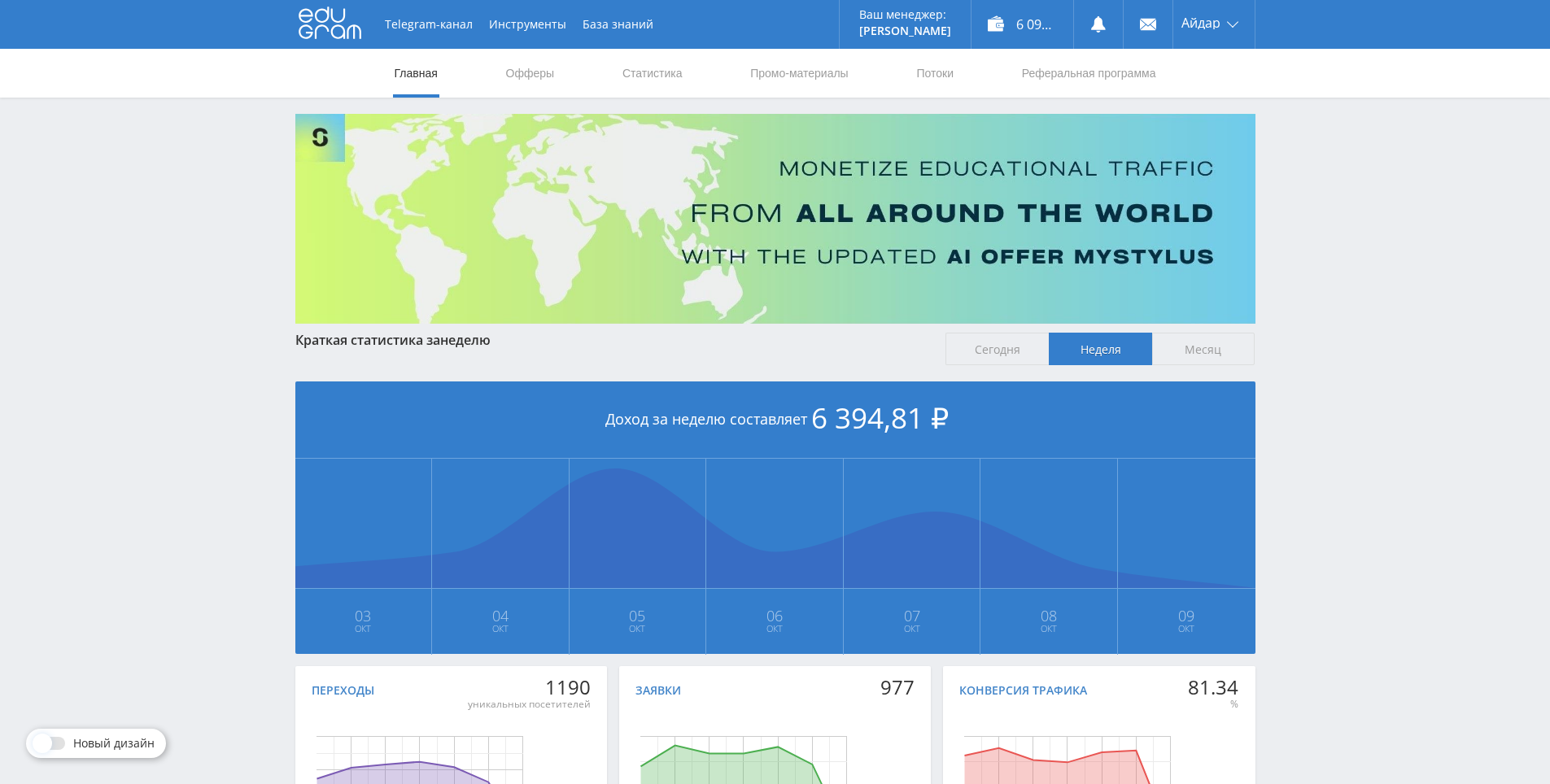
drag, startPoint x: 1339, startPoint y: 498, endPoint x: 1356, endPoint y: 343, distance: 155.9
click at [1329, 323] on div "Telegram-канал Инструменты База знаний Ваш менеджер: Alex Alex Online @edugram_…" at bounding box center [775, 482] width 1550 height 965
click at [1344, 332] on div "Telegram-канал Инструменты База знаний Ваш менеджер: Alex Alex Online @edugram_…" at bounding box center [775, 482] width 1550 height 965
click at [1310, 305] on div "Telegram-канал Инструменты База знаний Ваш менеджер: Alex Alex Online @edugram_…" at bounding box center [775, 482] width 1550 height 965
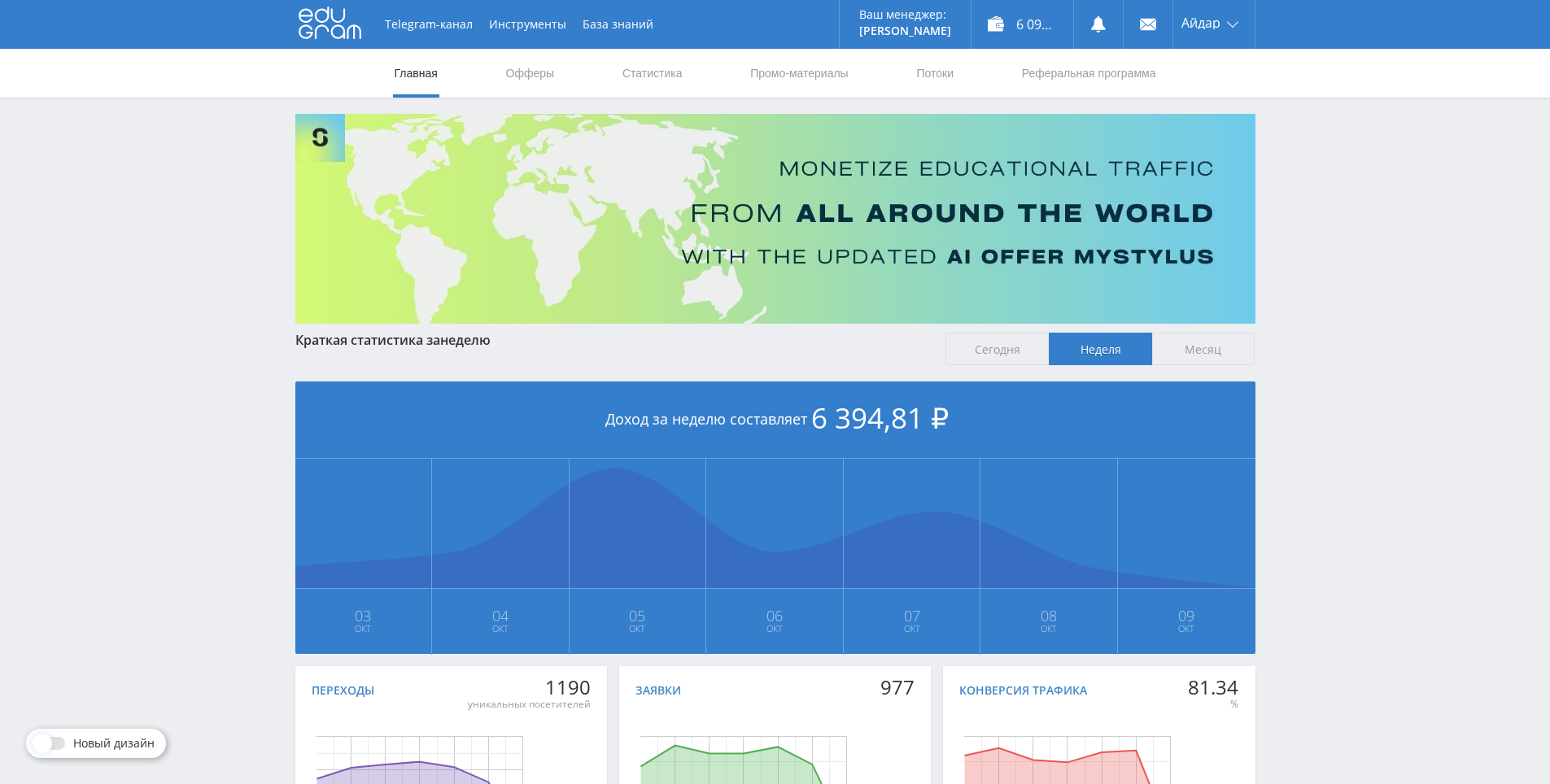
drag, startPoint x: 1370, startPoint y: 457, endPoint x: 1314, endPoint y: 409, distance: 73.8
click at [1306, 395] on div "Telegram-канал Инструменты База знаний Ваш менеджер: Alex Alex Online @edugram_…" at bounding box center [775, 482] width 1550 height 965
click at [1314, 401] on div "Telegram-канал Инструменты База знаний Ваш менеджер: Alex Alex Online @edugram_…" at bounding box center [775, 482] width 1550 height 965
drag, startPoint x: 1291, startPoint y: 392, endPoint x: 1283, endPoint y: 386, distance: 10.0
drag, startPoint x: 1283, startPoint y: 386, endPoint x: 1296, endPoint y: 391, distance: 13.9
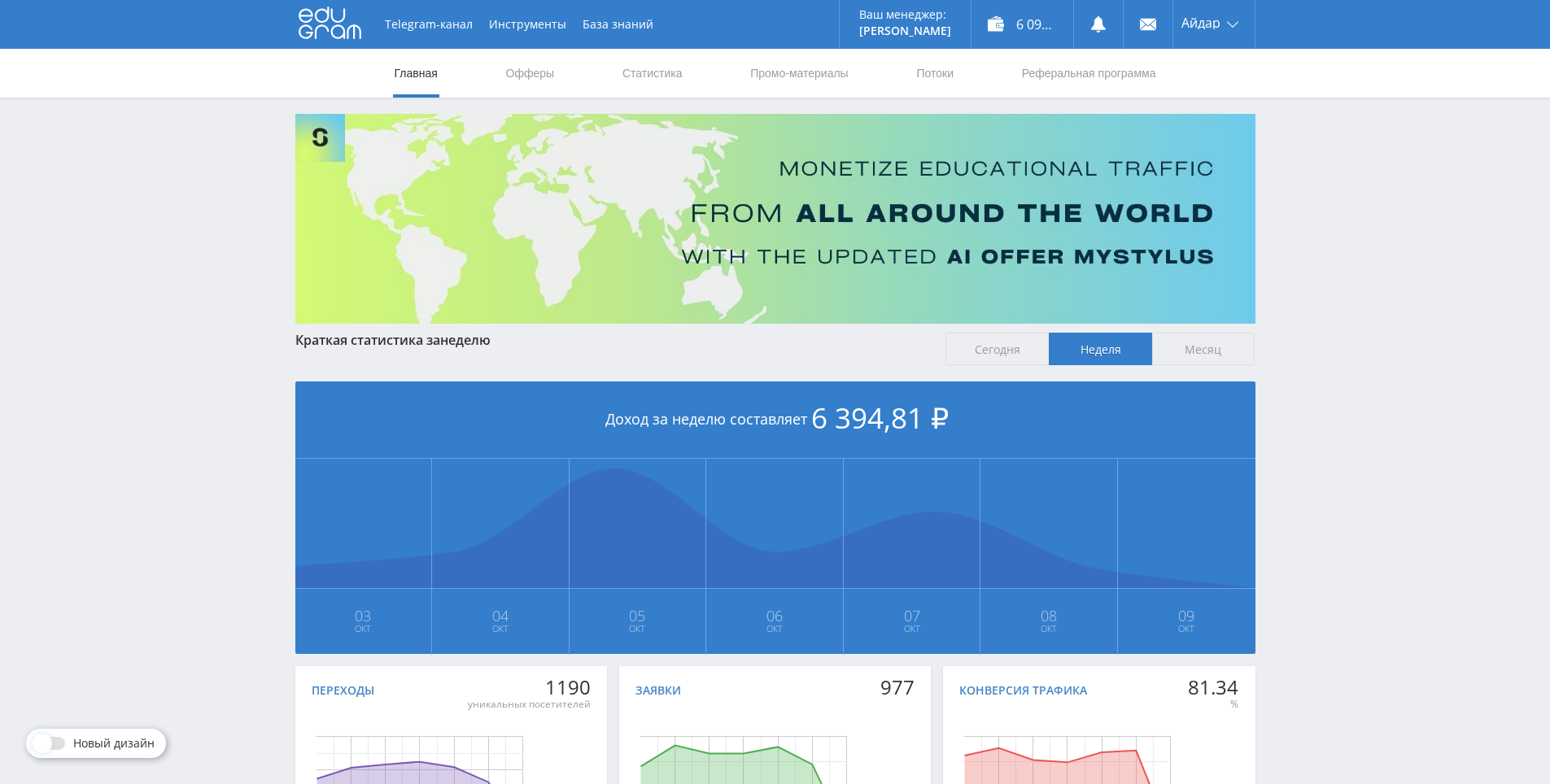
click at [1283, 386] on div "Telegram-канал Инструменты База знаний Ваш менеджер: [PERSON_NAME] Online @edug…" at bounding box center [775, 482] width 1550 height 965
drag, startPoint x: 1303, startPoint y: 395, endPoint x: 1312, endPoint y: 401, distance: 10.8
click at [1307, 397] on div "Telegram-канал Инструменты База знаний Ваш менеджер: [PERSON_NAME] Online @edug…" at bounding box center [775, 482] width 1550 height 965
drag, startPoint x: 1314, startPoint y: 401, endPoint x: 1282, endPoint y: 371, distance: 43.9
click at [1282, 371] on div "Telegram-канал Инструменты База знаний Ваш менеджер: Alex Alex Online @edugram_…" at bounding box center [775, 482] width 1550 height 965
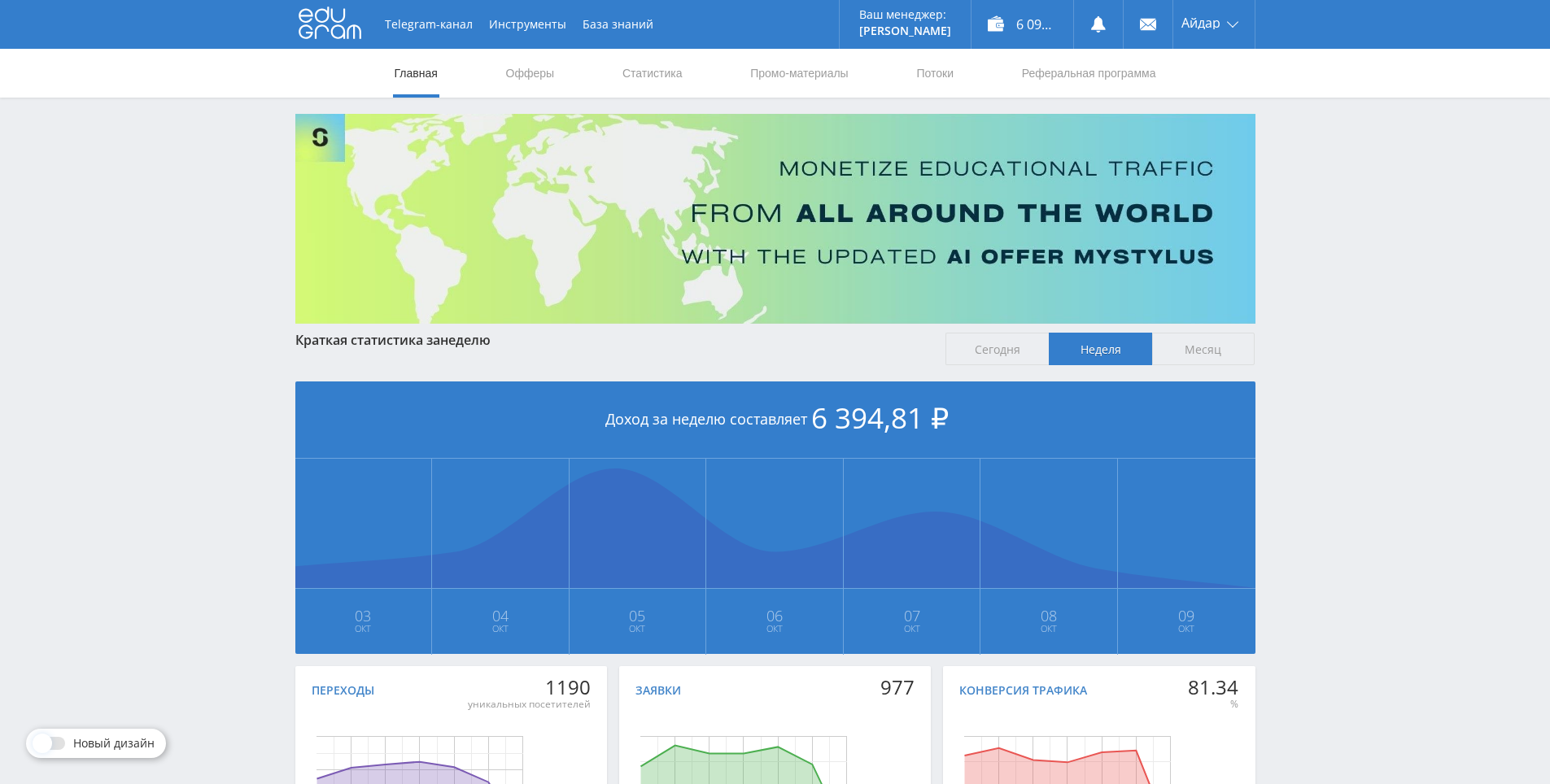
click at [1288, 360] on div "Telegram-канал Инструменты База знаний Ваш менеджер: Alex Alex Online @edugram_…" at bounding box center [775, 482] width 1550 height 965
click at [1304, 370] on div "Telegram-канал Инструменты База знаний Ваш менеджер: Alex Alex Online @edugram_…" at bounding box center [775, 482] width 1550 height 965
click at [1314, 376] on div "Telegram-канал Инструменты База знаний Ваш менеджер: Alex Alex Online @edugram_…" at bounding box center [775, 482] width 1550 height 965
click at [1276, 354] on div "Telegram-канал Инструменты База знаний Ваш менеджер: Alex Alex Online @edugram_…" at bounding box center [775, 482] width 1550 height 965
click at [1295, 366] on div "Telegram-канал Инструменты База знаний Ваш менеджер: Alex Alex Online @edugram_…" at bounding box center [775, 482] width 1550 height 965
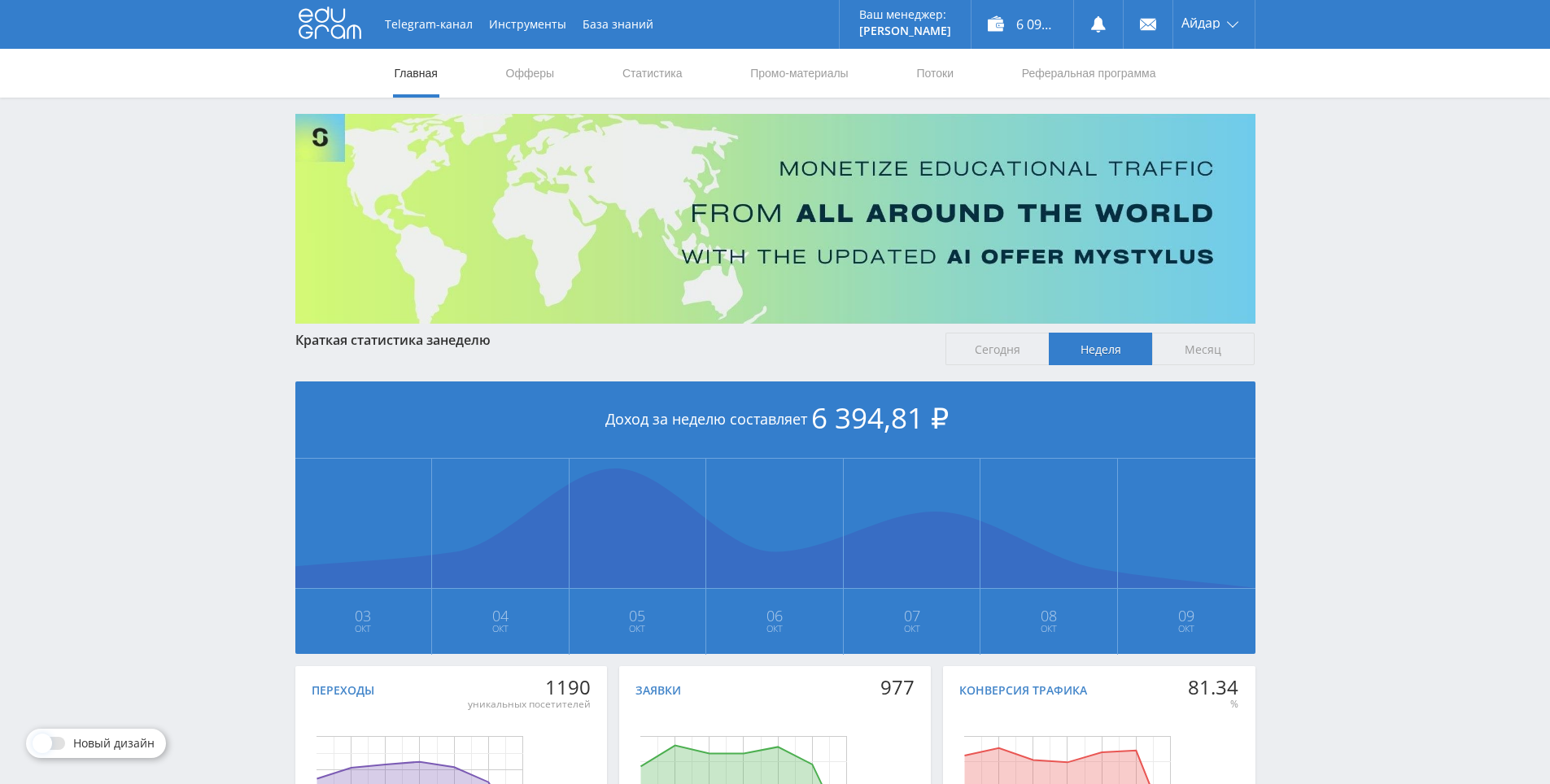
drag, startPoint x: 1284, startPoint y: 358, endPoint x: 1280, endPoint y: 346, distance: 12.6
click at [1280, 346] on div "Telegram-канал Инструменты База знаний Ваш менеджер: Alex Alex Online @edugram_…" at bounding box center [775, 482] width 1550 height 965
click at [1338, 382] on div "Telegram-канал Инструменты База знаний Ваш менеджер: Alex Alex Online @edugram_…" at bounding box center [775, 482] width 1550 height 965
click at [1356, 401] on div "Telegram-канал Инструменты База знаний Ваш менеджер: Alex Alex Online @edugram_…" at bounding box center [775, 482] width 1550 height 965
drag, startPoint x: 1301, startPoint y: 368, endPoint x: 1333, endPoint y: 397, distance: 43.2
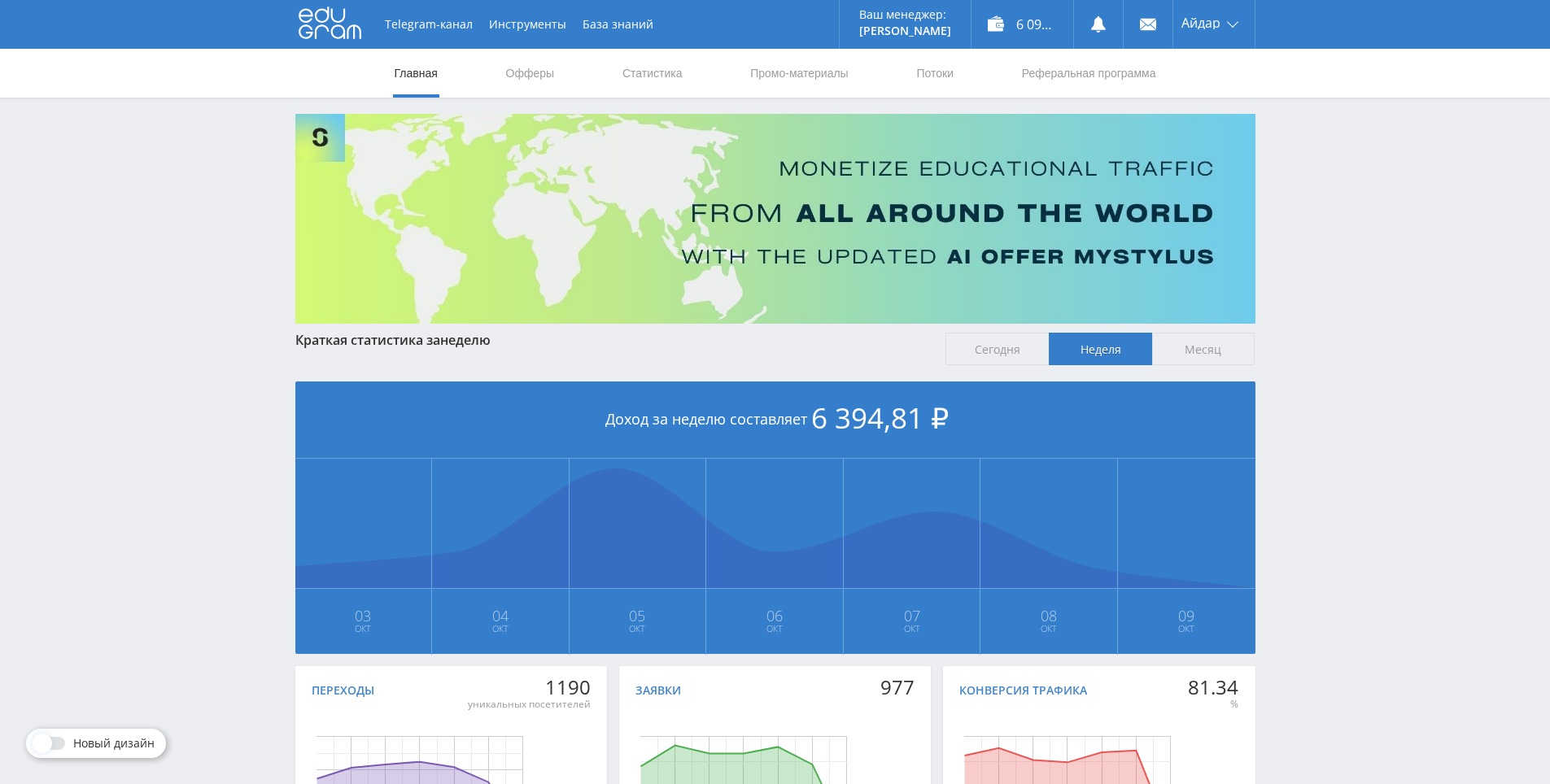
click at [1301, 368] on div "Telegram-канал Инструменты База знаний Ваш менеджер: Alex Alex Online @edugram_…" at bounding box center [775, 482] width 1550 height 965
click at [1338, 405] on div "Telegram-канал Инструменты База знаний Ваш менеджер: Alex Alex Online @edugram_…" at bounding box center [775, 482] width 1550 height 965
click at [1339, 407] on div "Telegram-канал Инструменты База знаний Ваш менеджер: Alex Alex Online @edugram_…" at bounding box center [775, 482] width 1550 height 965
drag, startPoint x: 1326, startPoint y: 401, endPoint x: 1314, endPoint y: 392, distance: 15.0
click at [1314, 392] on div "Telegram-канал Инструменты База знаний Ваш менеджер: Alex Alex Online @edugram_…" at bounding box center [775, 482] width 1550 height 965
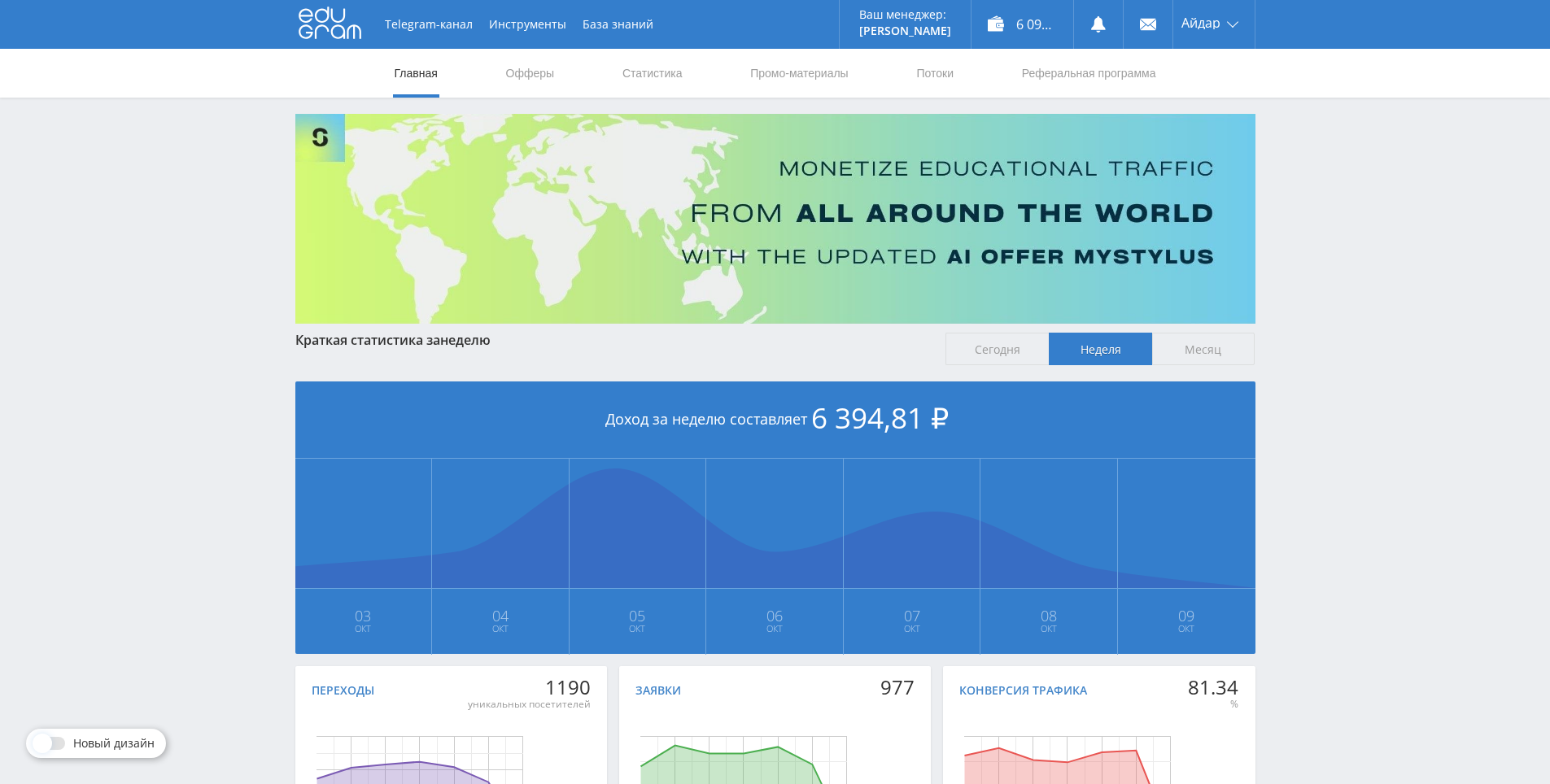
drag, startPoint x: 1334, startPoint y: 401, endPoint x: 1353, endPoint y: 413, distance: 22.5
click at [1351, 411] on div "Telegram-канал Инструменты База знаний Ваш менеджер: Alex Alex Online @edugram_…" at bounding box center [775, 482] width 1550 height 965
drag, startPoint x: 1358, startPoint y: 417, endPoint x: 1321, endPoint y: 397, distance: 42.1
click at [1321, 397] on div "Telegram-канал Инструменты База знаний Ваш менеджер: Alex Alex Online @edugram_…" at bounding box center [775, 482] width 1550 height 965
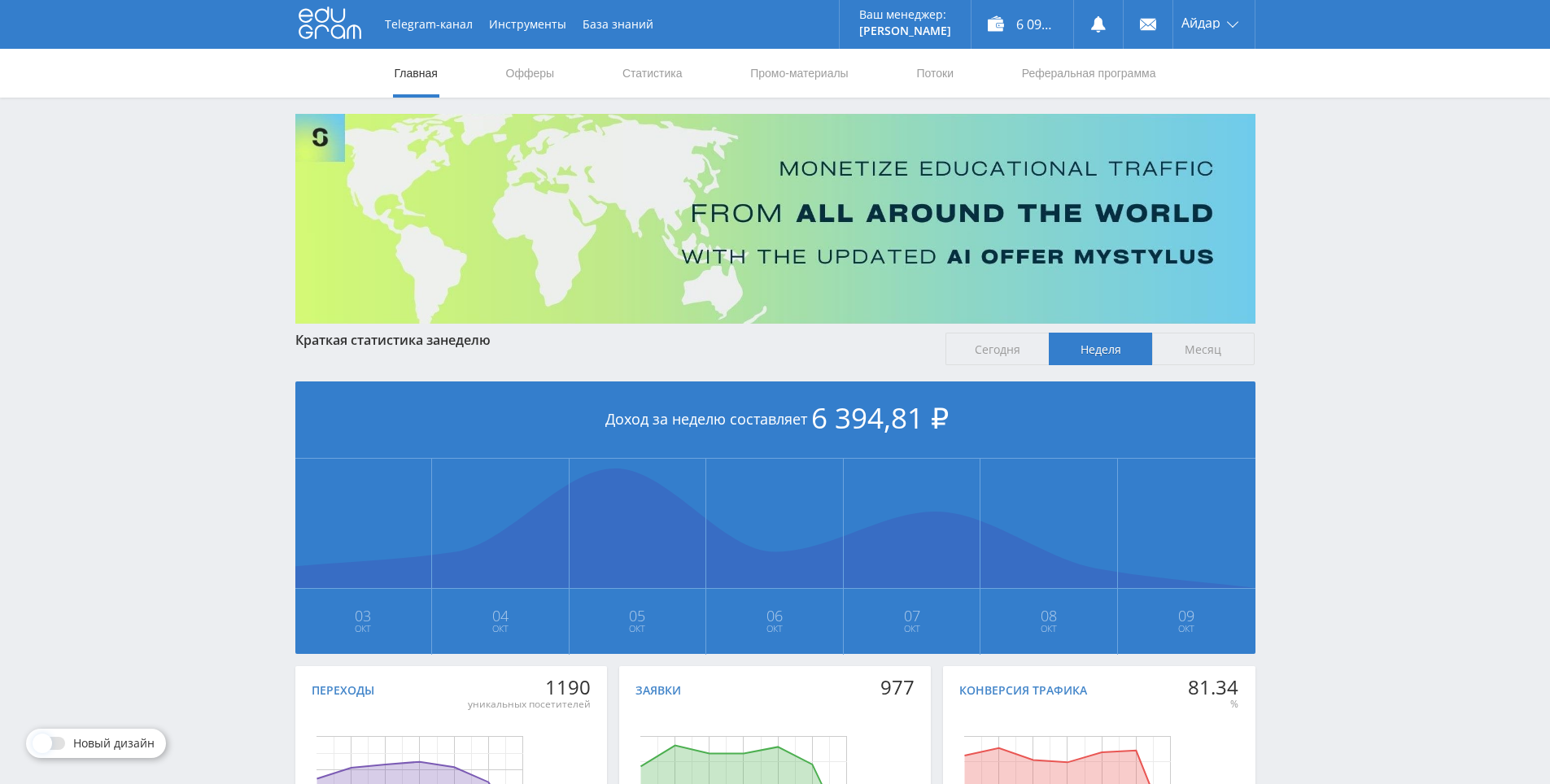
click at [1303, 386] on div "Telegram-канал Инструменты База знаний Ваш менеджер: Alex Alex Online @edugram_…" at bounding box center [775, 482] width 1550 height 965
click at [1311, 391] on div "Telegram-канал Инструменты База знаний Ваш менеджер: Alex Alex Online @edugram_…" at bounding box center [775, 482] width 1550 height 965
click at [1302, 386] on div "Telegram-канал Инструменты База знаний Ваш менеджер: Alex Alex Online @edugram_…" at bounding box center [775, 482] width 1550 height 965
drag, startPoint x: 1329, startPoint y: 398, endPoint x: 1309, endPoint y: 386, distance: 23.3
click at [1309, 386] on div "Telegram-канал Инструменты База знаний Ваш менеджер: Alex Alex Online @edugram_…" at bounding box center [775, 482] width 1550 height 965
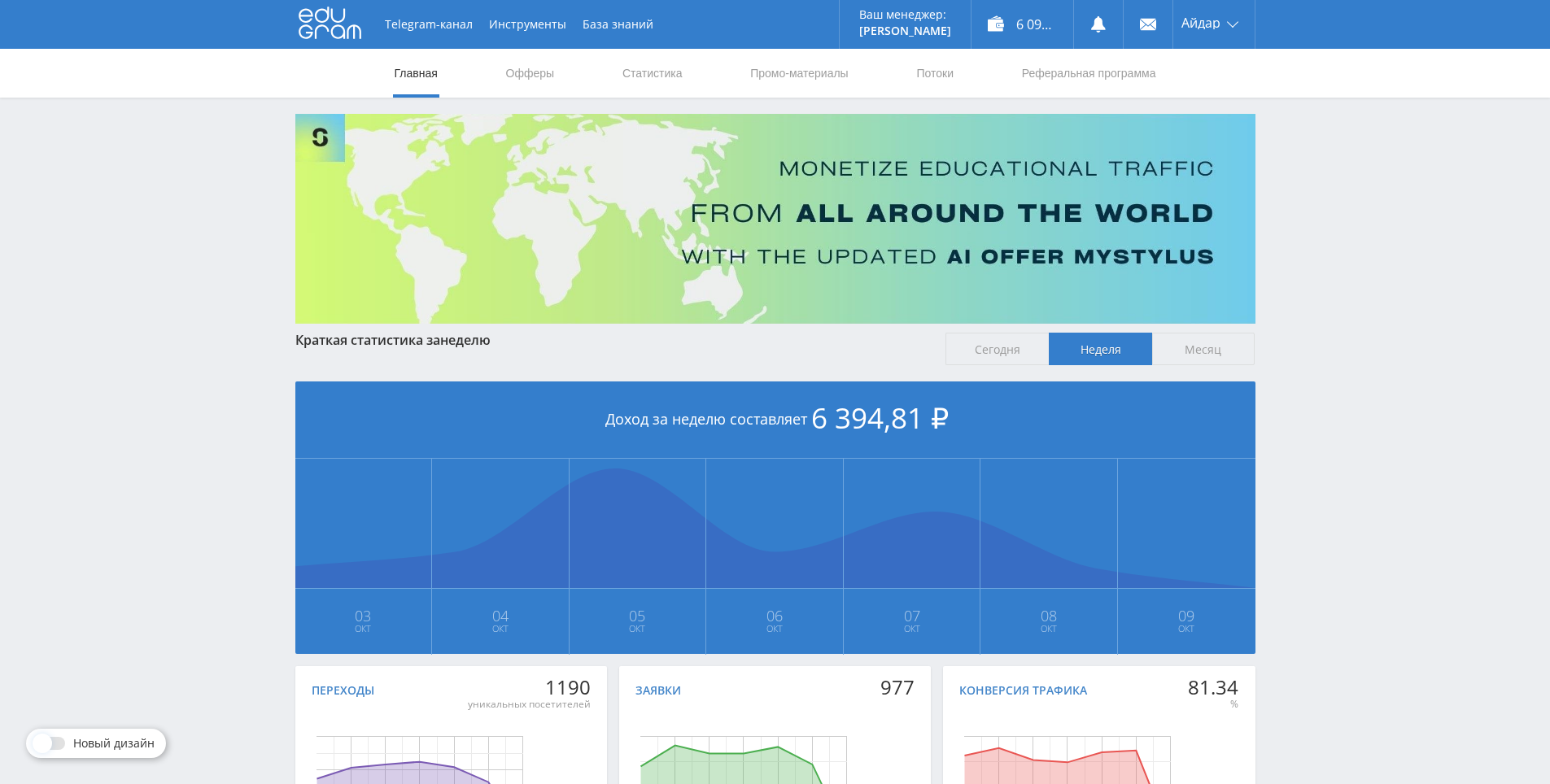
drag, startPoint x: 1305, startPoint y: 387, endPoint x: 1326, endPoint y: 400, distance: 24.7
click at [1310, 390] on div "Telegram-канал Инструменты База знаний Ваш менеджер: Alex Alex Online @edugram_…" at bounding box center [775, 482] width 1550 height 965
click at [1338, 406] on div "Telegram-канал Инструменты База знаний Ваш менеджер: Alex Alex Online @edugram_…" at bounding box center [775, 482] width 1550 height 965
click at [1324, 393] on div "Telegram-канал Инструменты База знаний Ваш менеджер: Alex Alex Online @edugram_…" at bounding box center [775, 482] width 1550 height 965
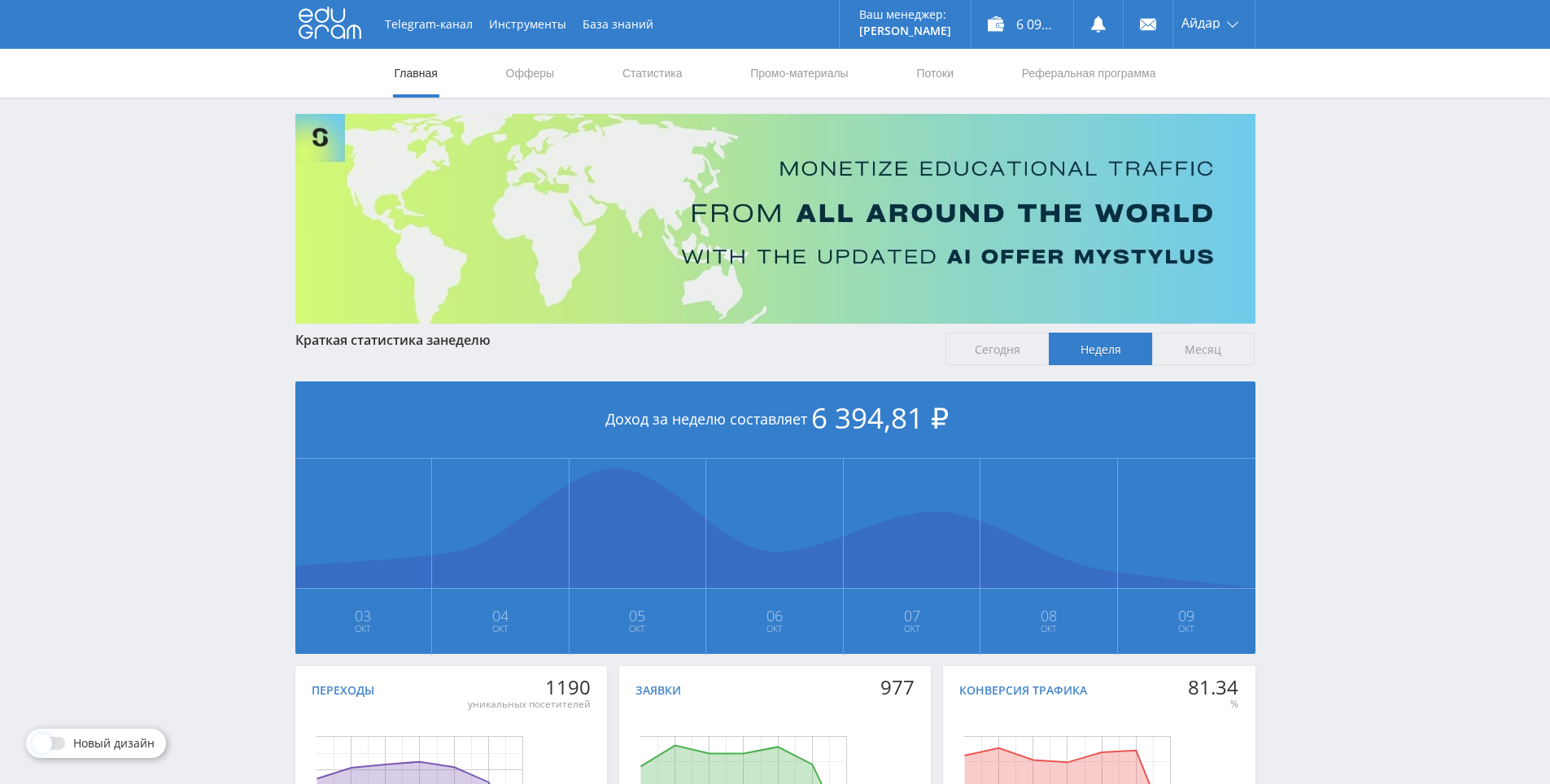
click at [1336, 400] on div "Telegram-канал Инструменты База знаний Ваш менеджер: Alex Alex Online @edugram_…" at bounding box center [775, 482] width 1550 height 965
click at [1339, 401] on div "Telegram-канал Инструменты База знаний Ваш менеджер: Alex Alex Online @edugram_…" at bounding box center [775, 482] width 1550 height 965
click at [1331, 394] on div "Telegram-канал Инструменты База знаний Ваш менеджер: Alex Alex Online @edugram_…" at bounding box center [775, 482] width 1550 height 965
click at [1333, 395] on div "Telegram-канал Инструменты База знаний Ваш менеджер: Alex Alex Online @edugram_…" at bounding box center [775, 482] width 1550 height 965
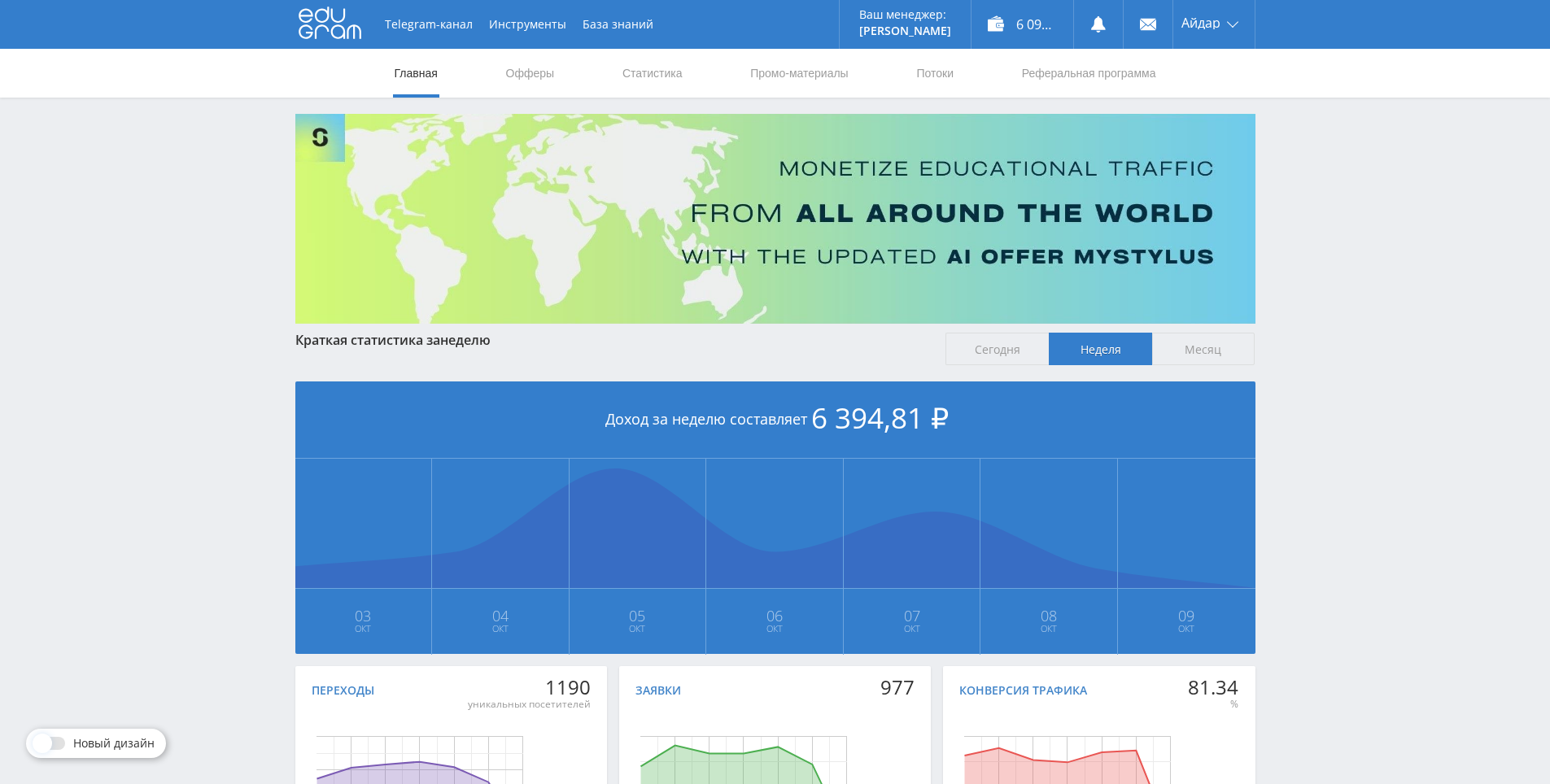
drag, startPoint x: 1333, startPoint y: 395, endPoint x: 1314, endPoint y: 381, distance: 23.6
drag, startPoint x: 1294, startPoint y: 357, endPoint x: 1304, endPoint y: 362, distance: 11.2
click at [1294, 357] on div "Telegram-канал Инструменты База знаний Ваш менеджер: Alex Alex Online @edugram_…" at bounding box center [775, 482] width 1550 height 965
drag, startPoint x: 1321, startPoint y: 372, endPoint x: 1305, endPoint y: 364, distance: 17.9
click at [1320, 372] on div "Telegram-канал Инструменты База знаний Ваш менеджер: Alex Alex Online @edugram_…" at bounding box center [775, 482] width 1550 height 965
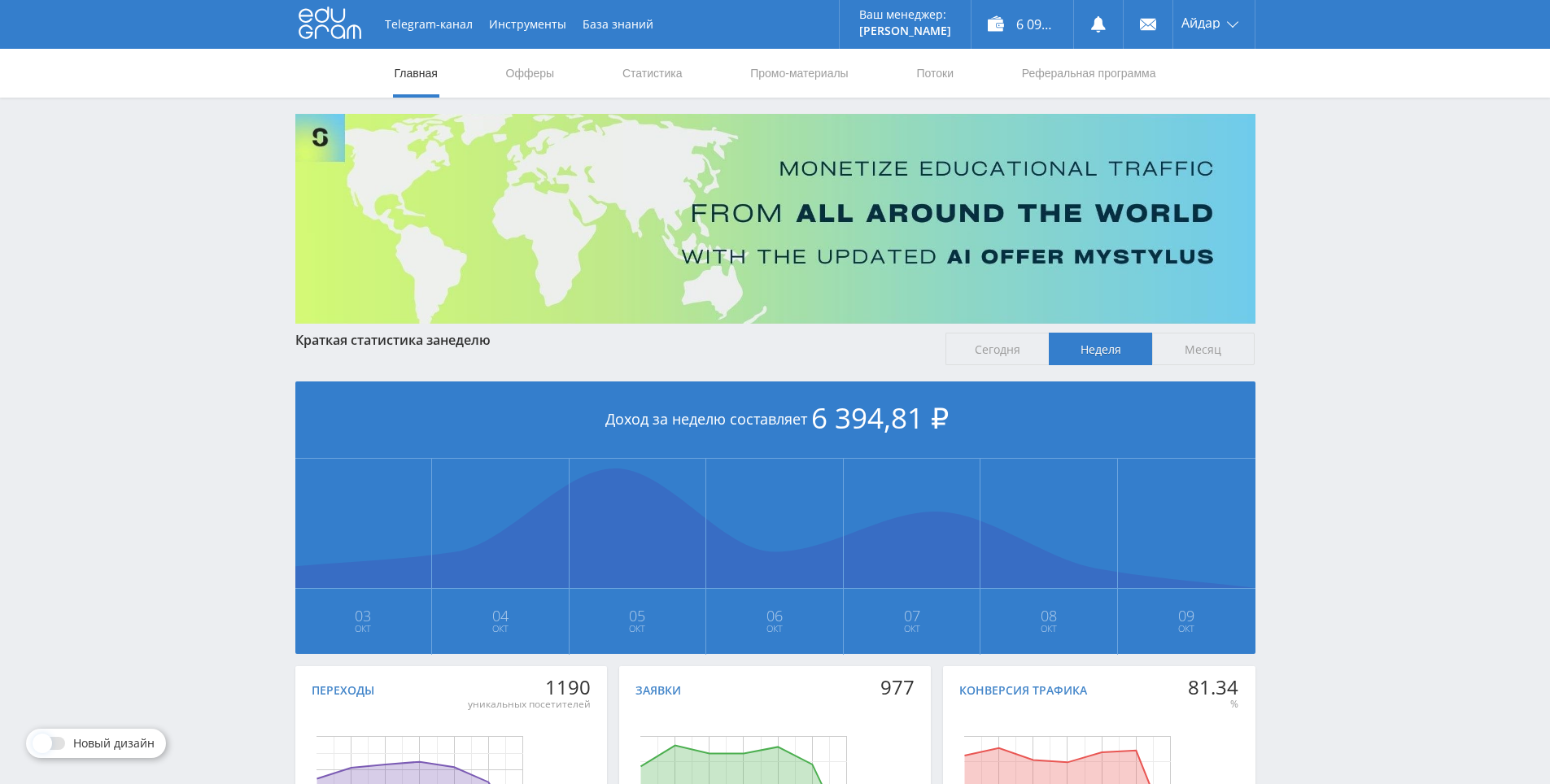
click at [1300, 361] on div "Telegram-канал Инструменты База знаний Ваш менеджер: Alex Alex Online @edugram_…" at bounding box center [775, 482] width 1550 height 965
drag, startPoint x: 1306, startPoint y: 362, endPoint x: 1293, endPoint y: 355, distance: 14.8
click at [1284, 348] on div "Telegram-канал Инструменты База знаний Ваш менеджер: Alex Alex Online @edugram_…" at bounding box center [775, 482] width 1550 height 965
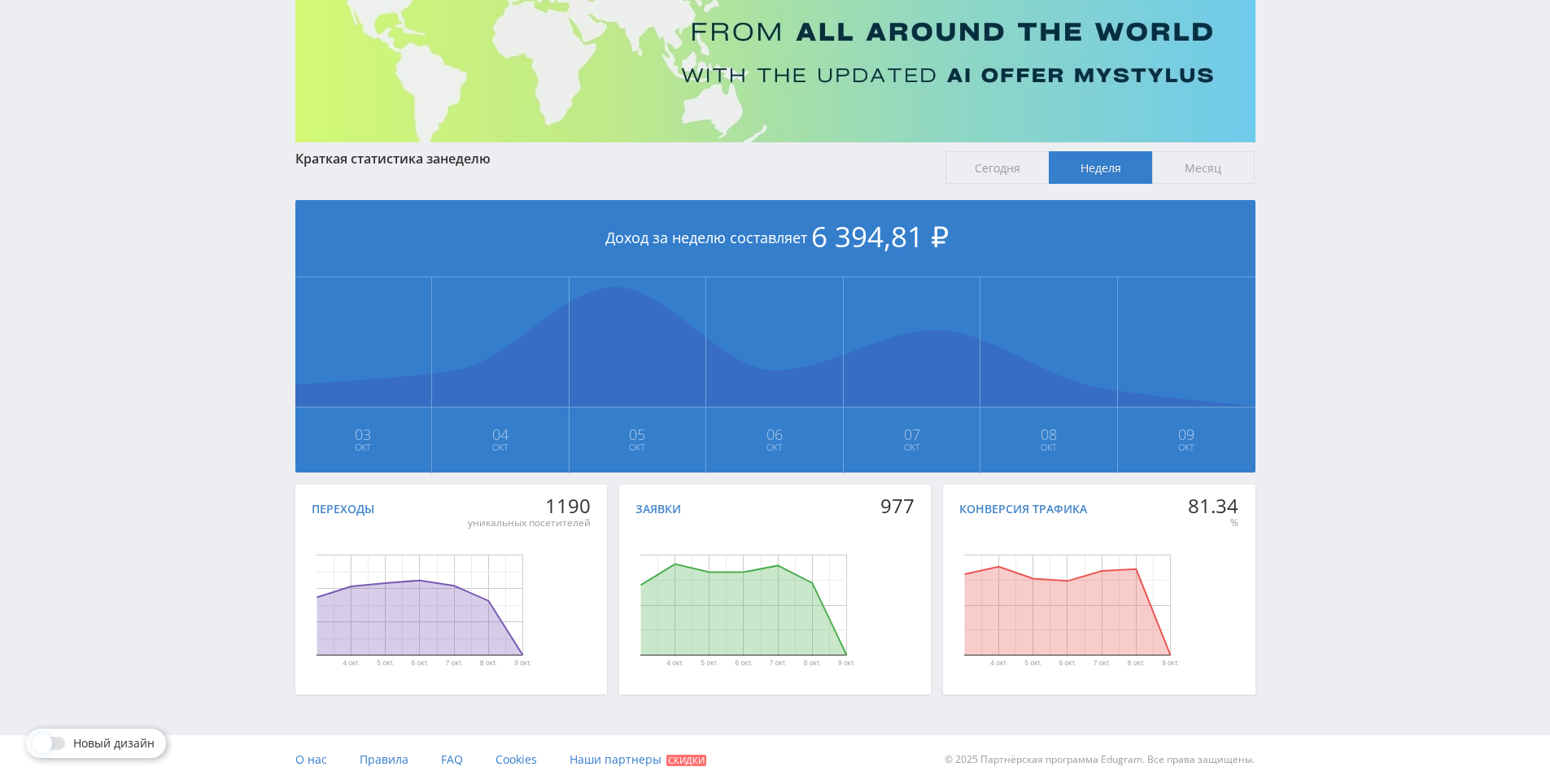
scroll to position [100, 0]
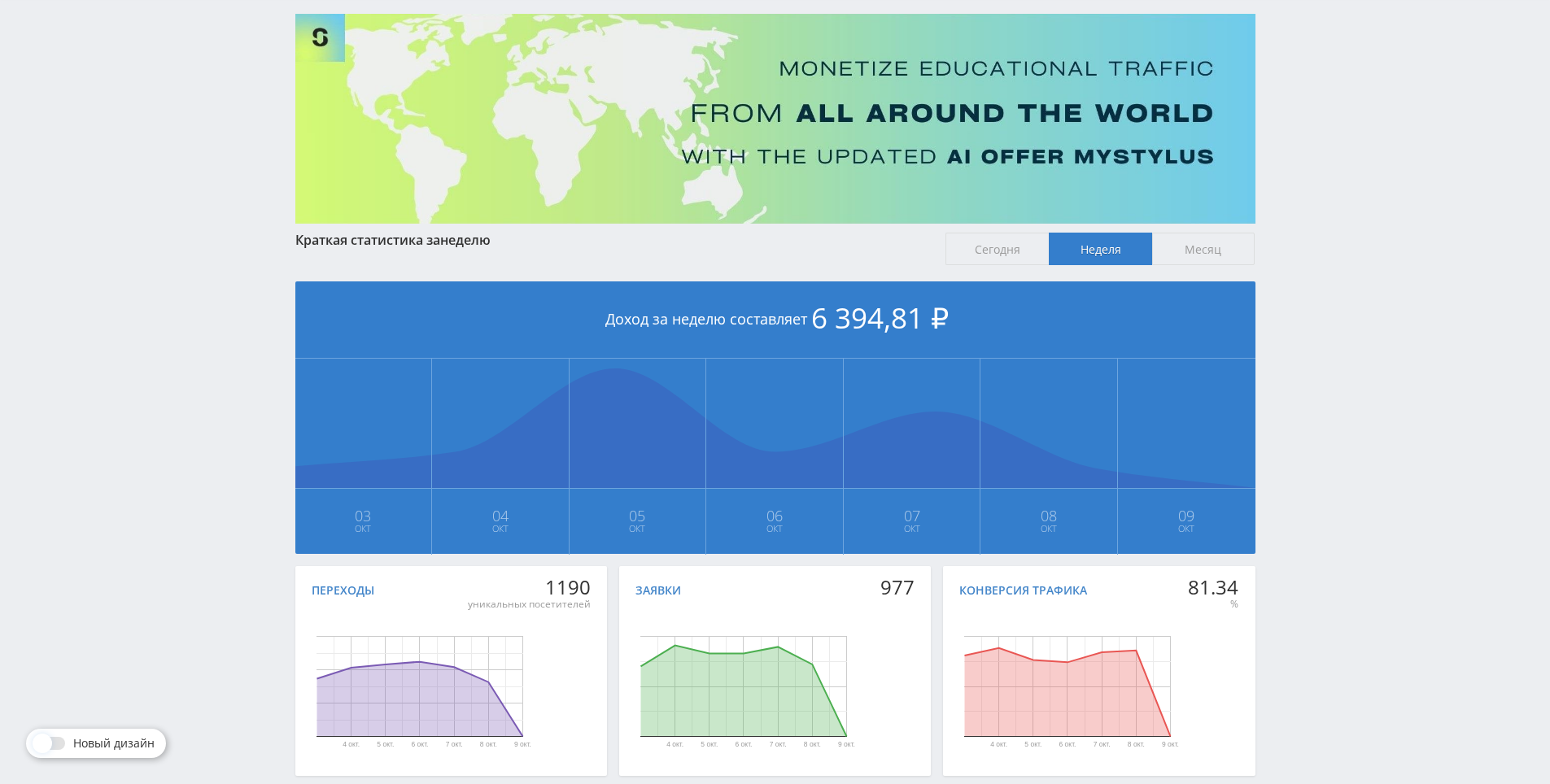
drag, startPoint x: 1319, startPoint y: 578, endPoint x: 1259, endPoint y: 424, distance: 165.3
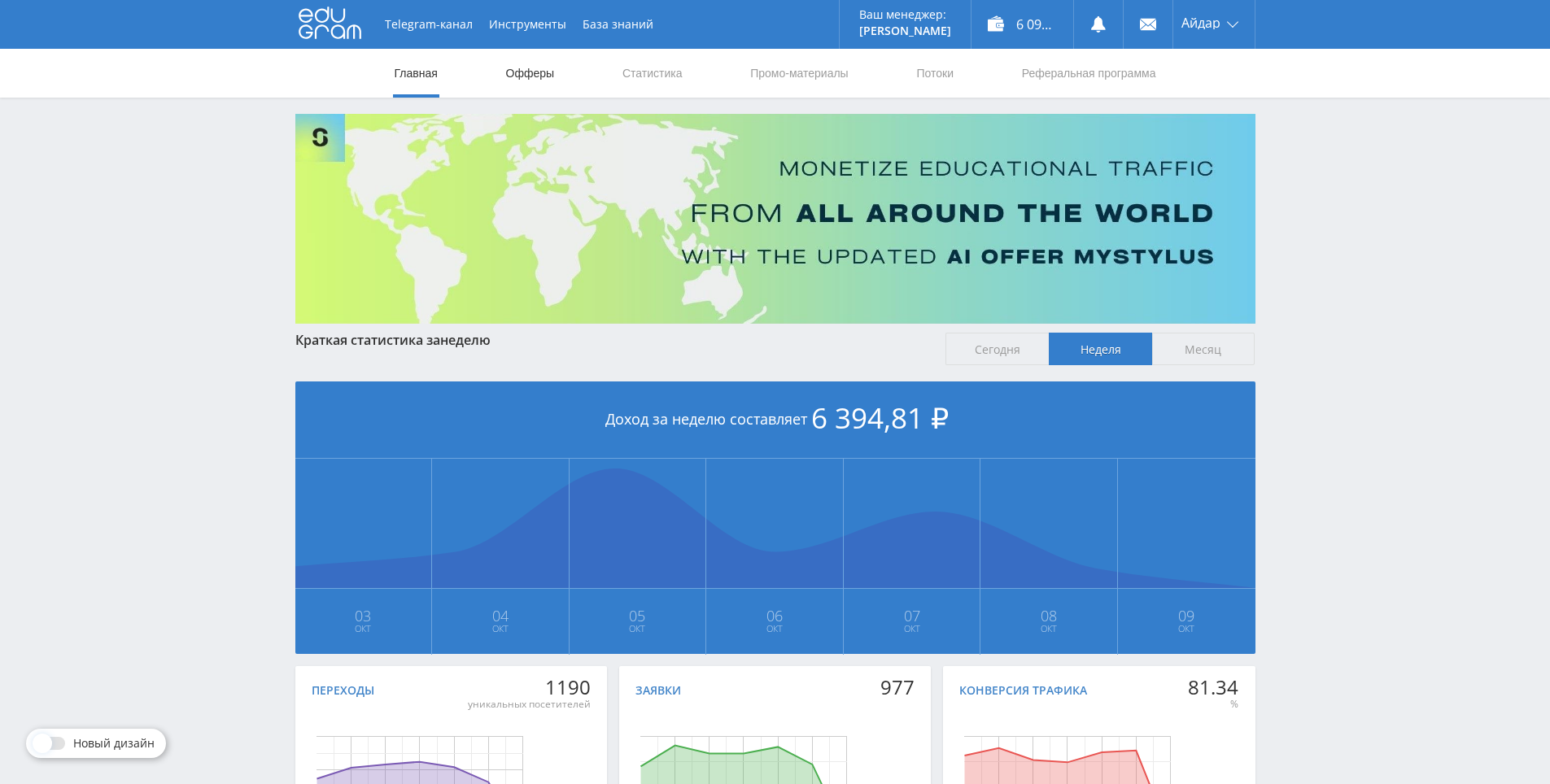
click at [523, 82] on link "Офферы" at bounding box center [530, 73] width 52 height 49
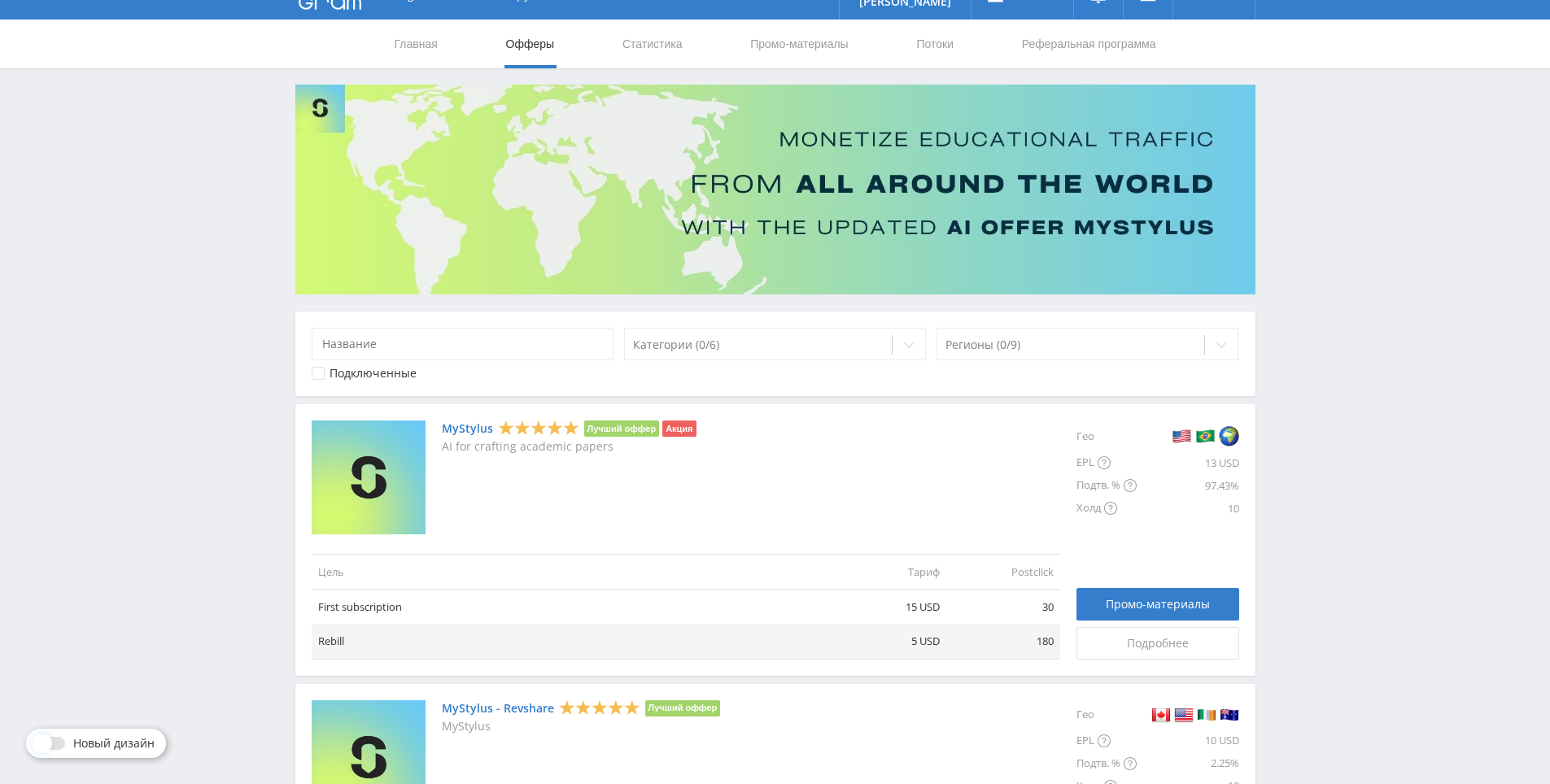
drag, startPoint x: 1351, startPoint y: 380, endPoint x: 1333, endPoint y: 447, distance: 69.4
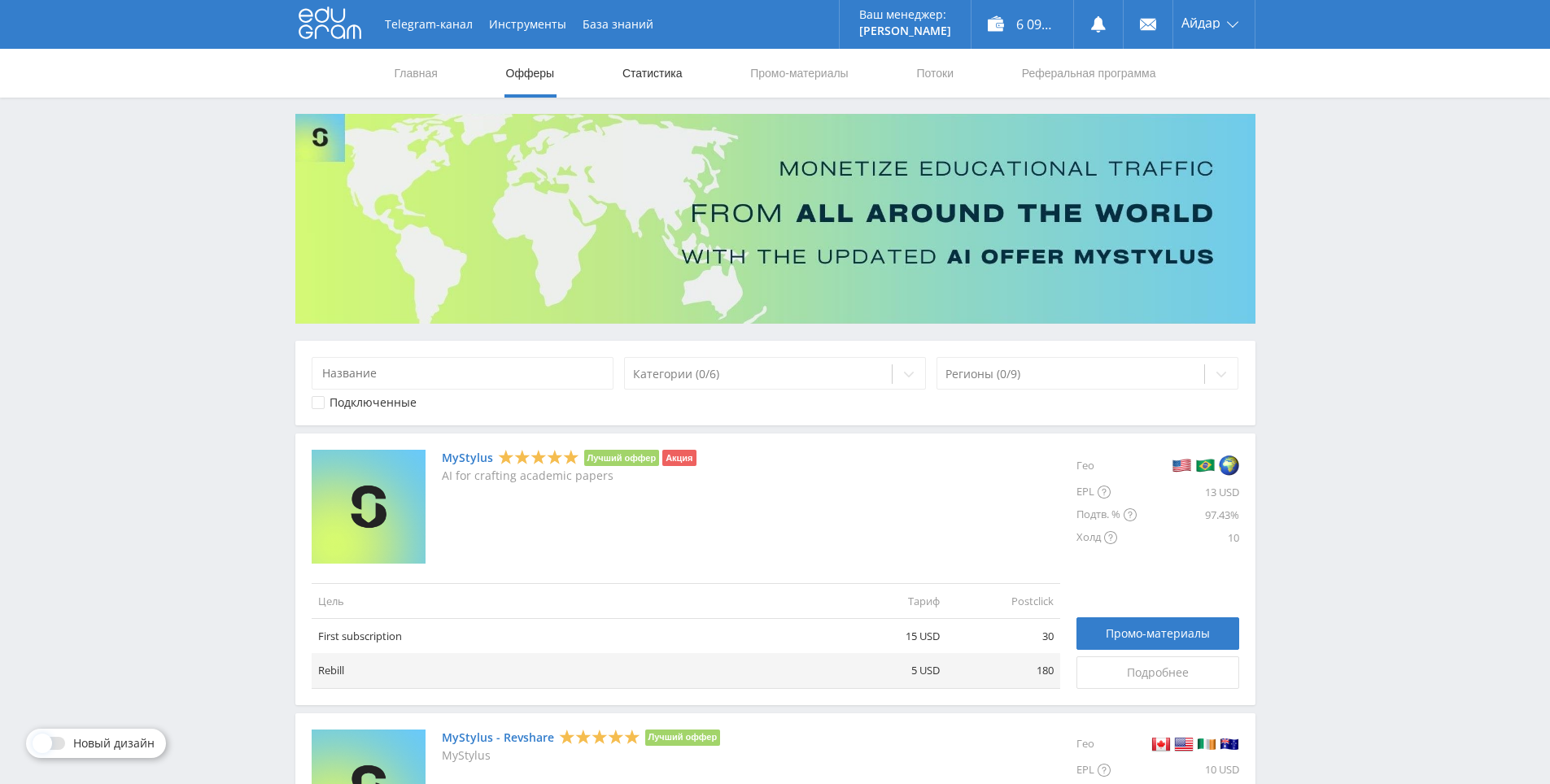
click at [669, 88] on link "Статистика" at bounding box center [652, 73] width 64 height 49
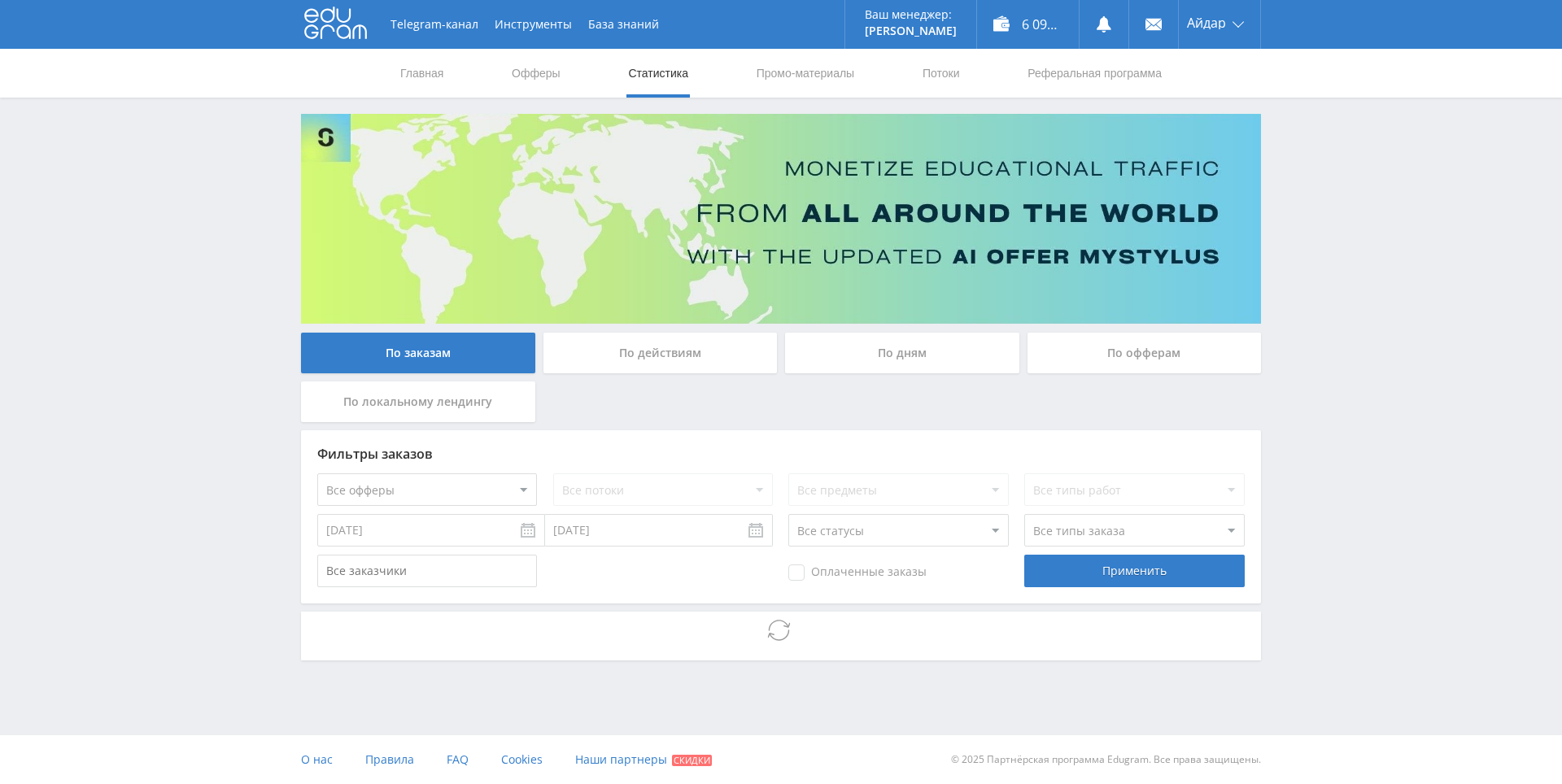
click at [1318, 342] on div "Telegram-канал Инструменты База знаний Ваш менеджер: Alex Alex Online @edugram_…" at bounding box center [781, 375] width 1562 height 750
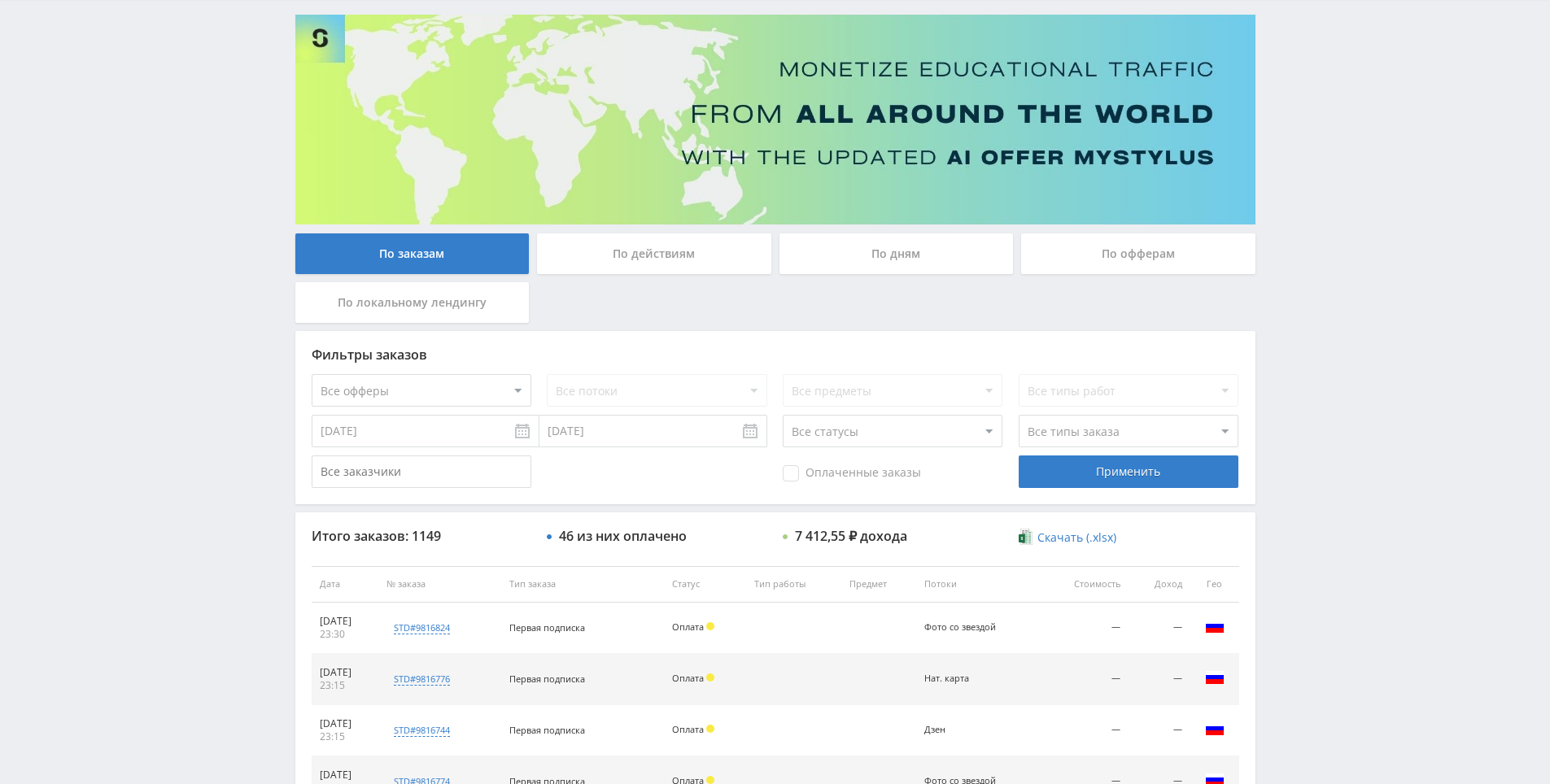
drag, startPoint x: 1316, startPoint y: 352, endPoint x: 1317, endPoint y: 477, distance: 125.0
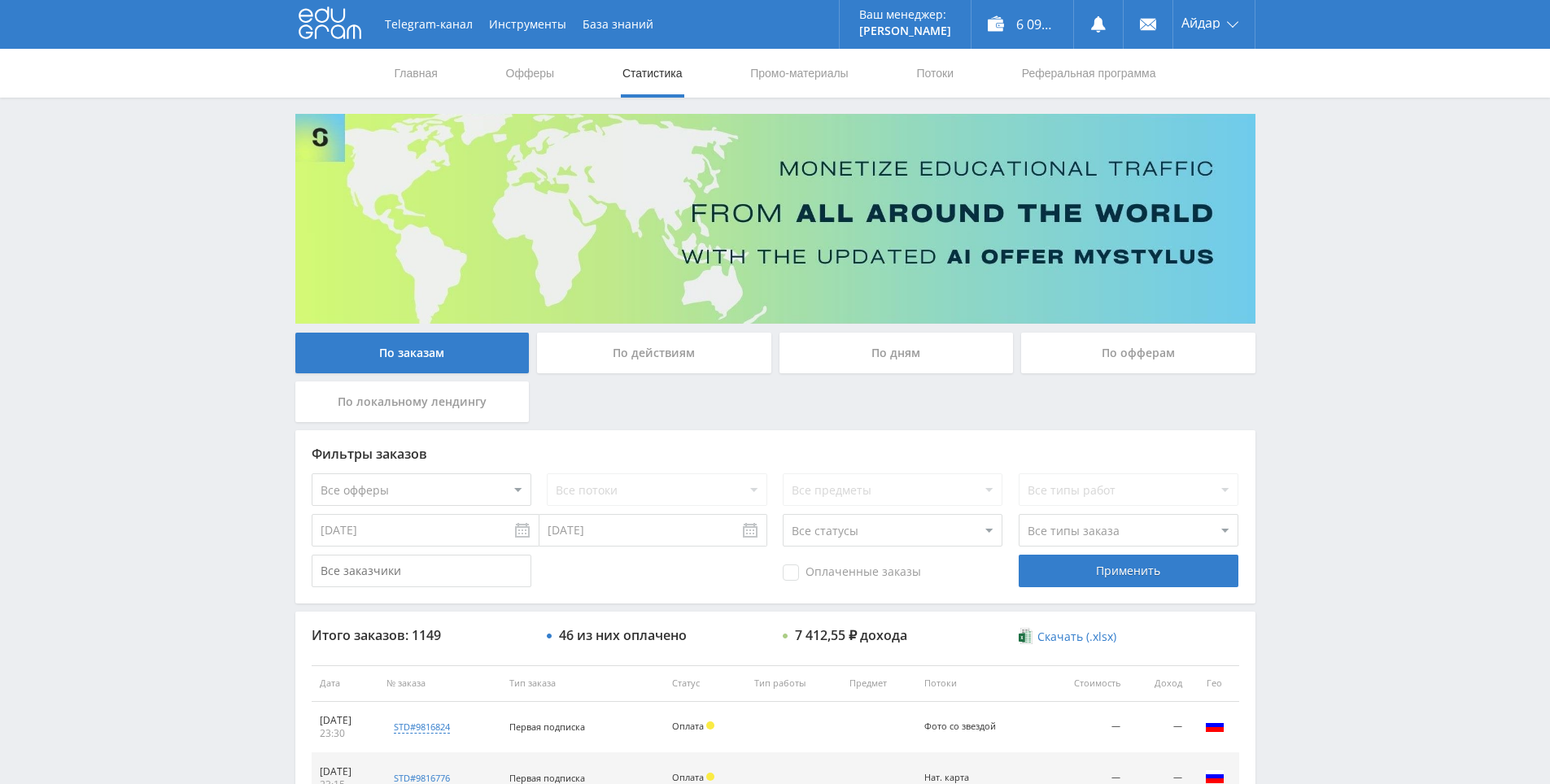
drag, startPoint x: 1319, startPoint y: 477, endPoint x: 1158, endPoint y: 279, distance: 255.2
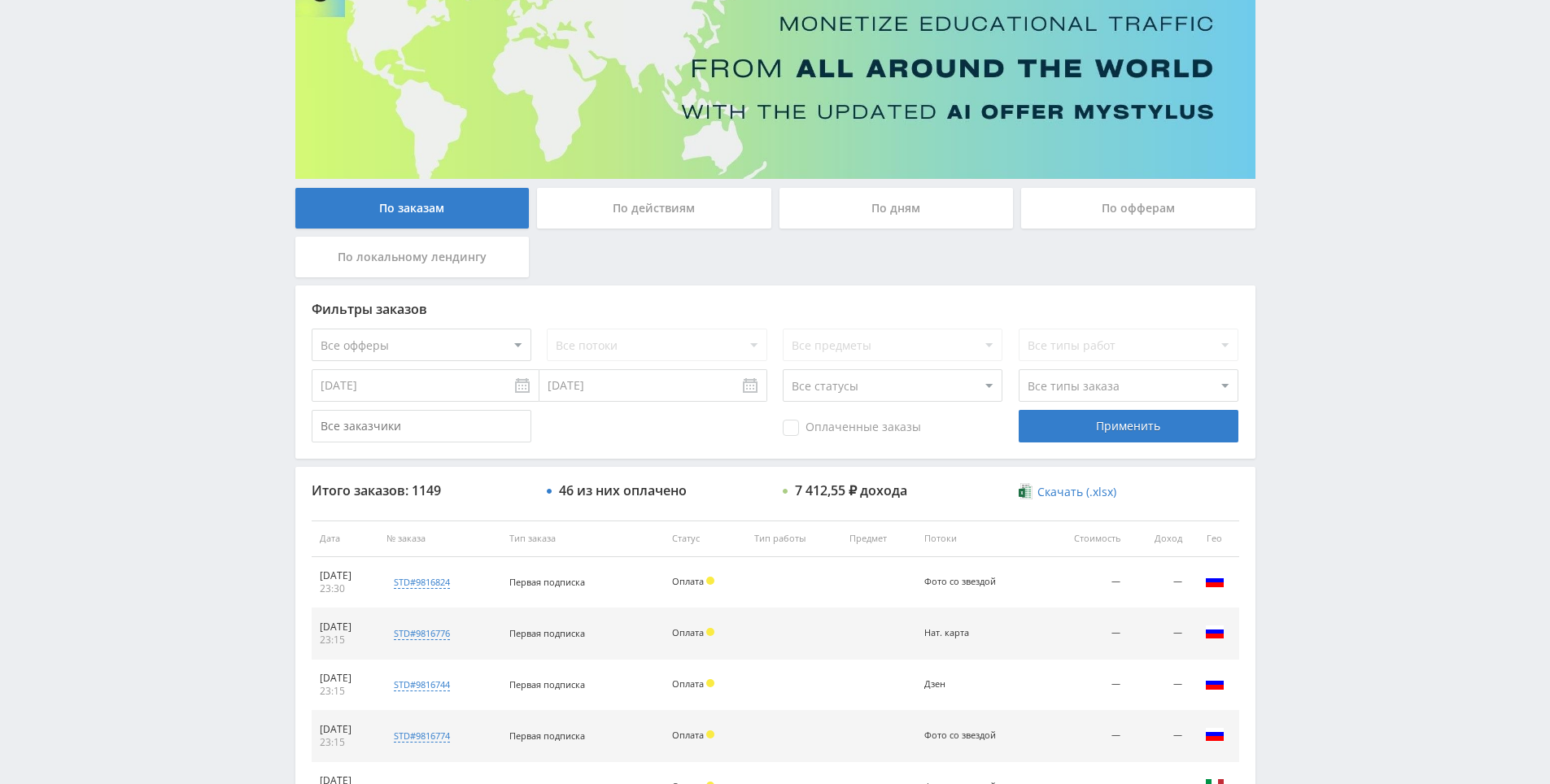
scroll to position [162, 0]
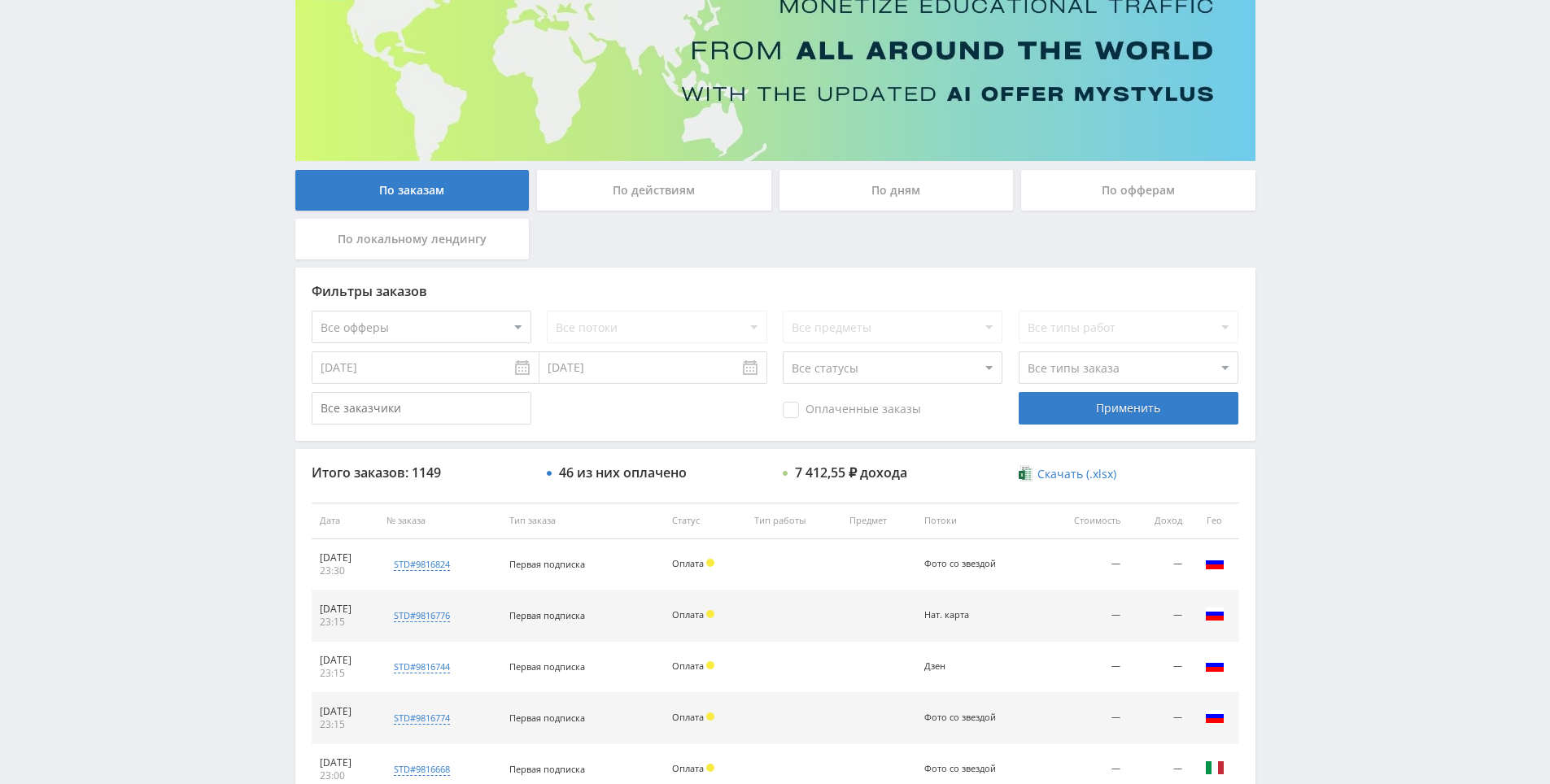
click at [814, 569] on td at bounding box center [793, 565] width 95 height 52
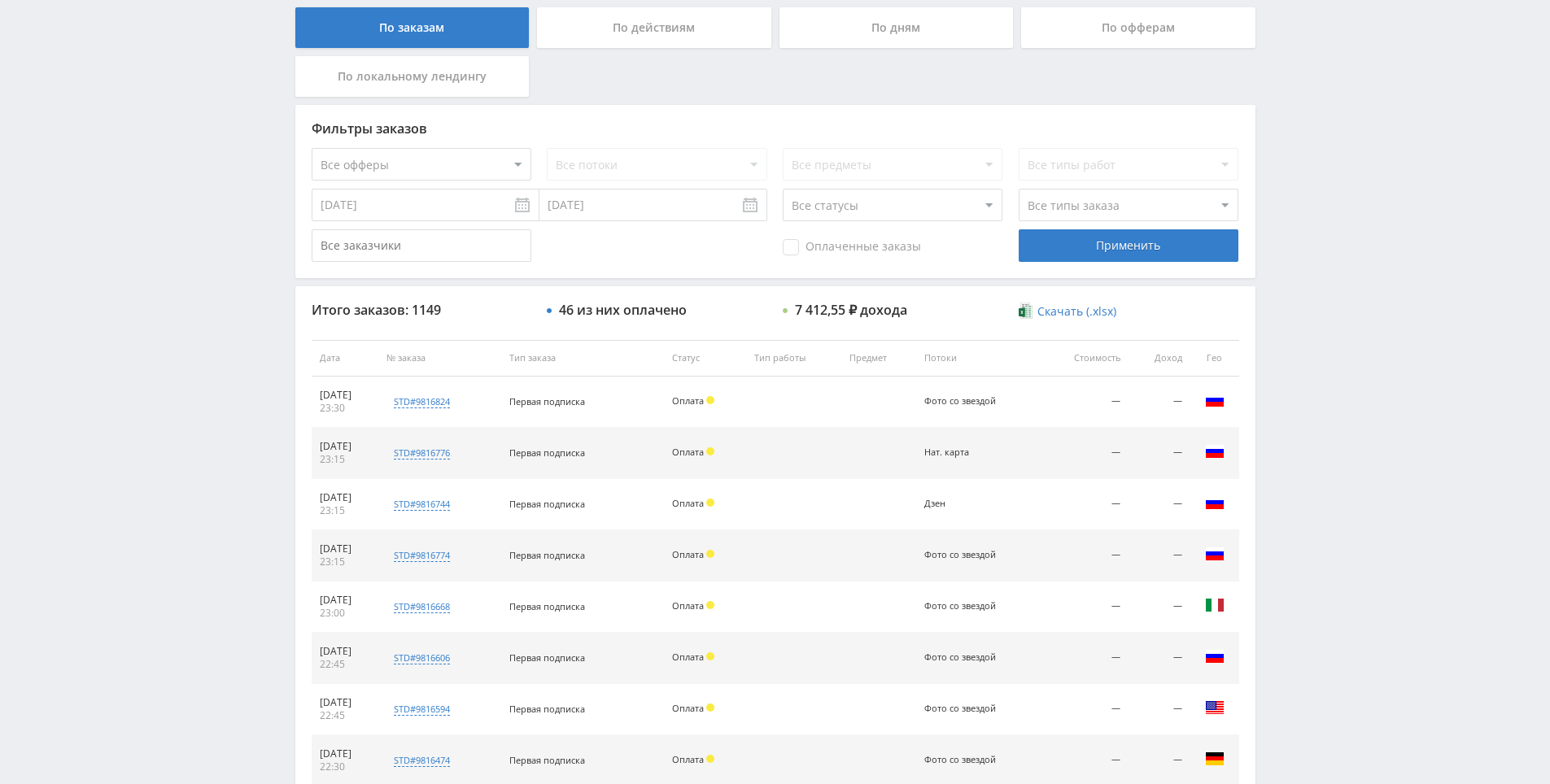
scroll to position [226, 0]
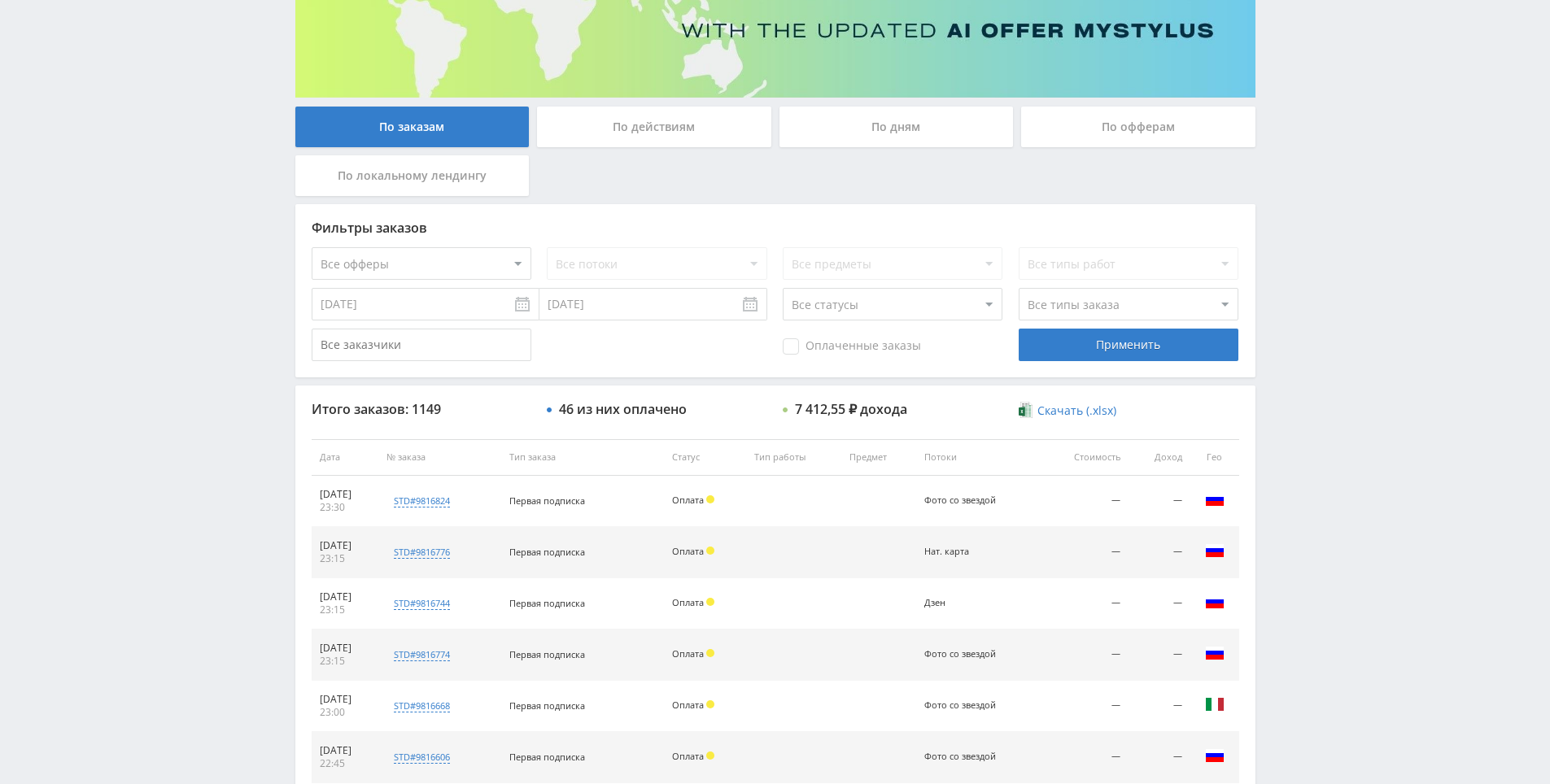
drag, startPoint x: 1284, startPoint y: 476, endPoint x: 1204, endPoint y: 242, distance: 247.3
